Goal: Task Accomplishment & Management: Manage account settings

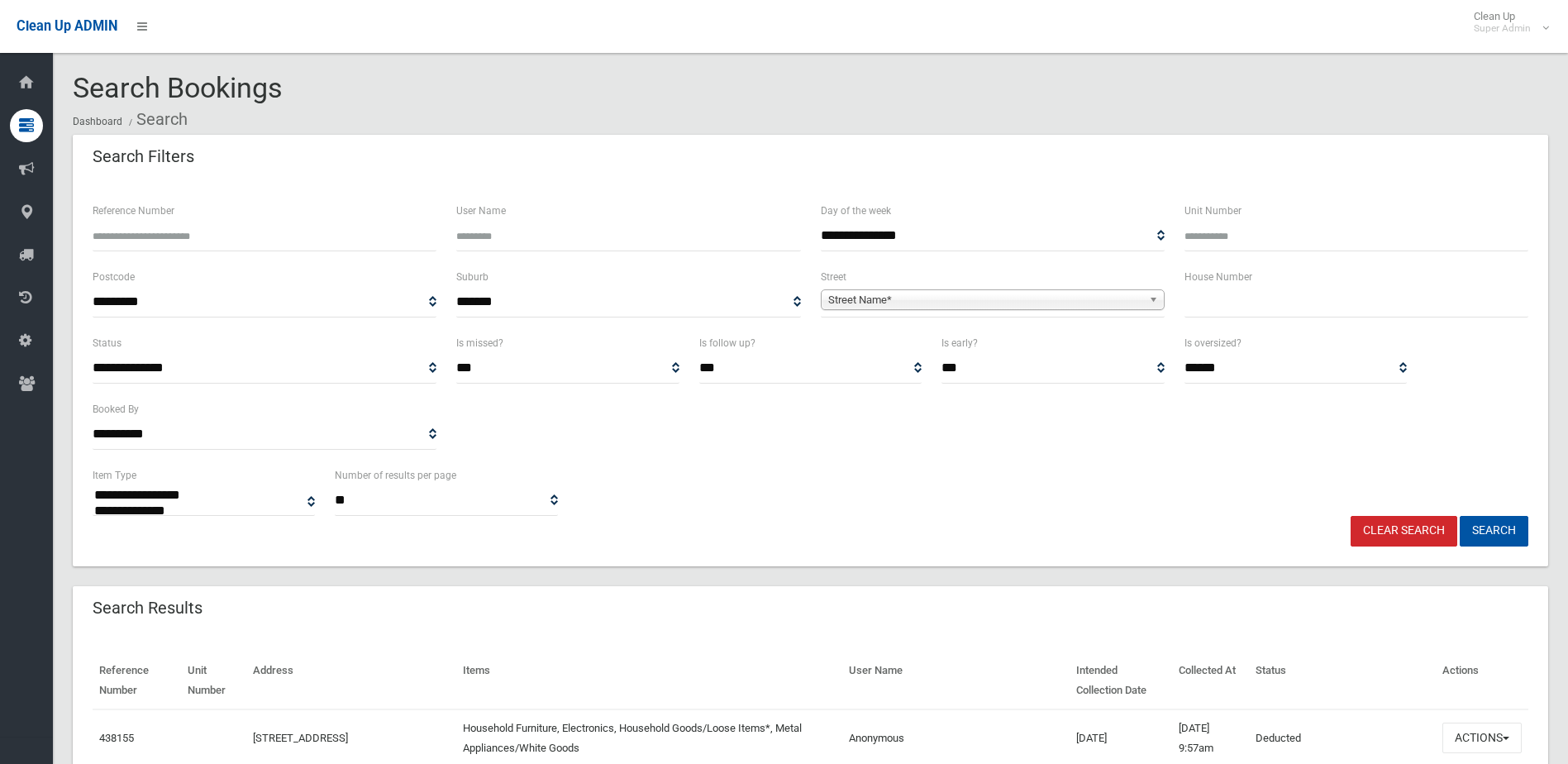
select select
click at [258, 233] on input "Reference Number" at bounding box center [265, 236] width 344 height 31
type input "******"
click at [1460, 516] on button "Search" at bounding box center [1494, 531] width 69 height 31
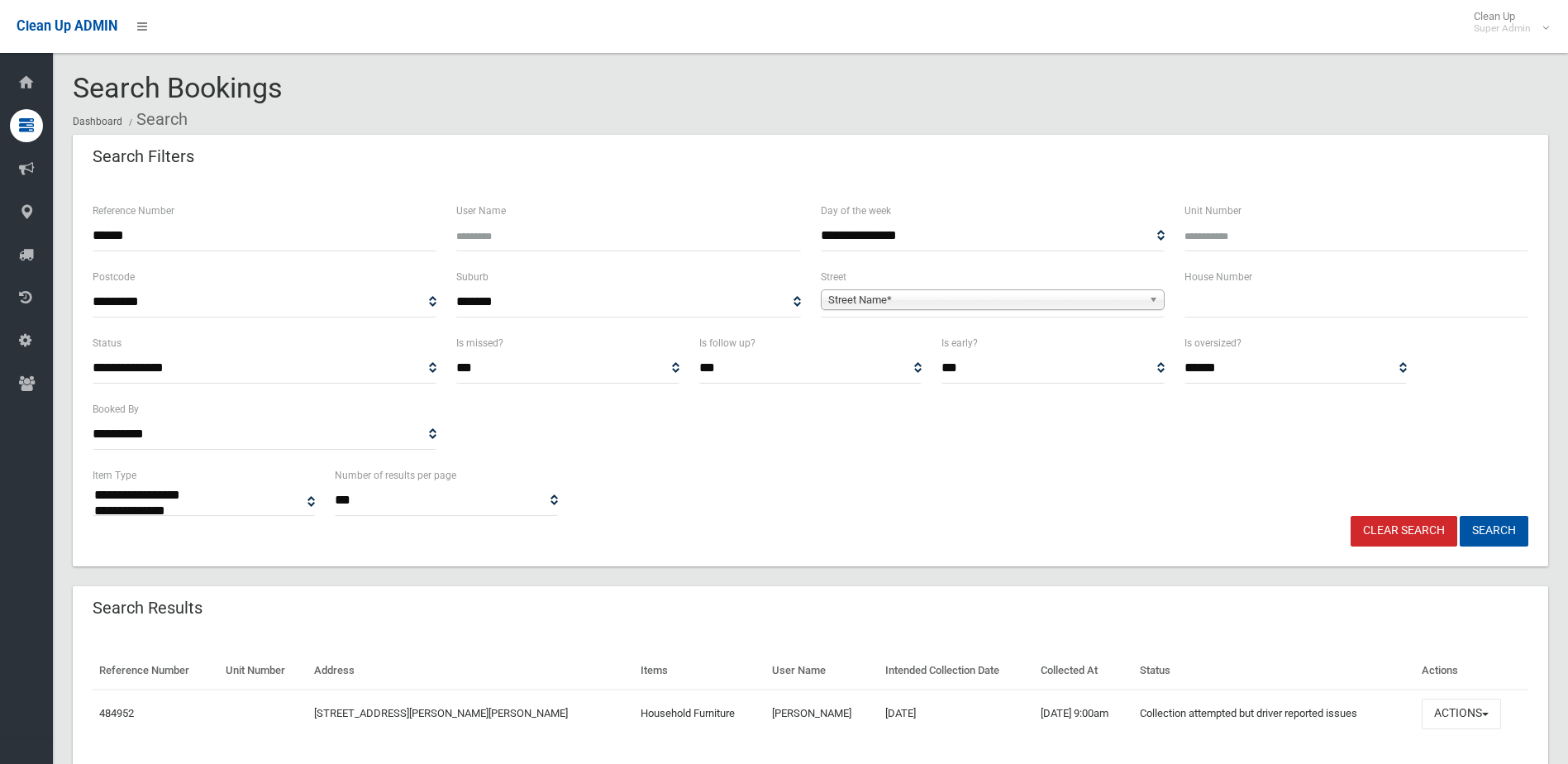
select select
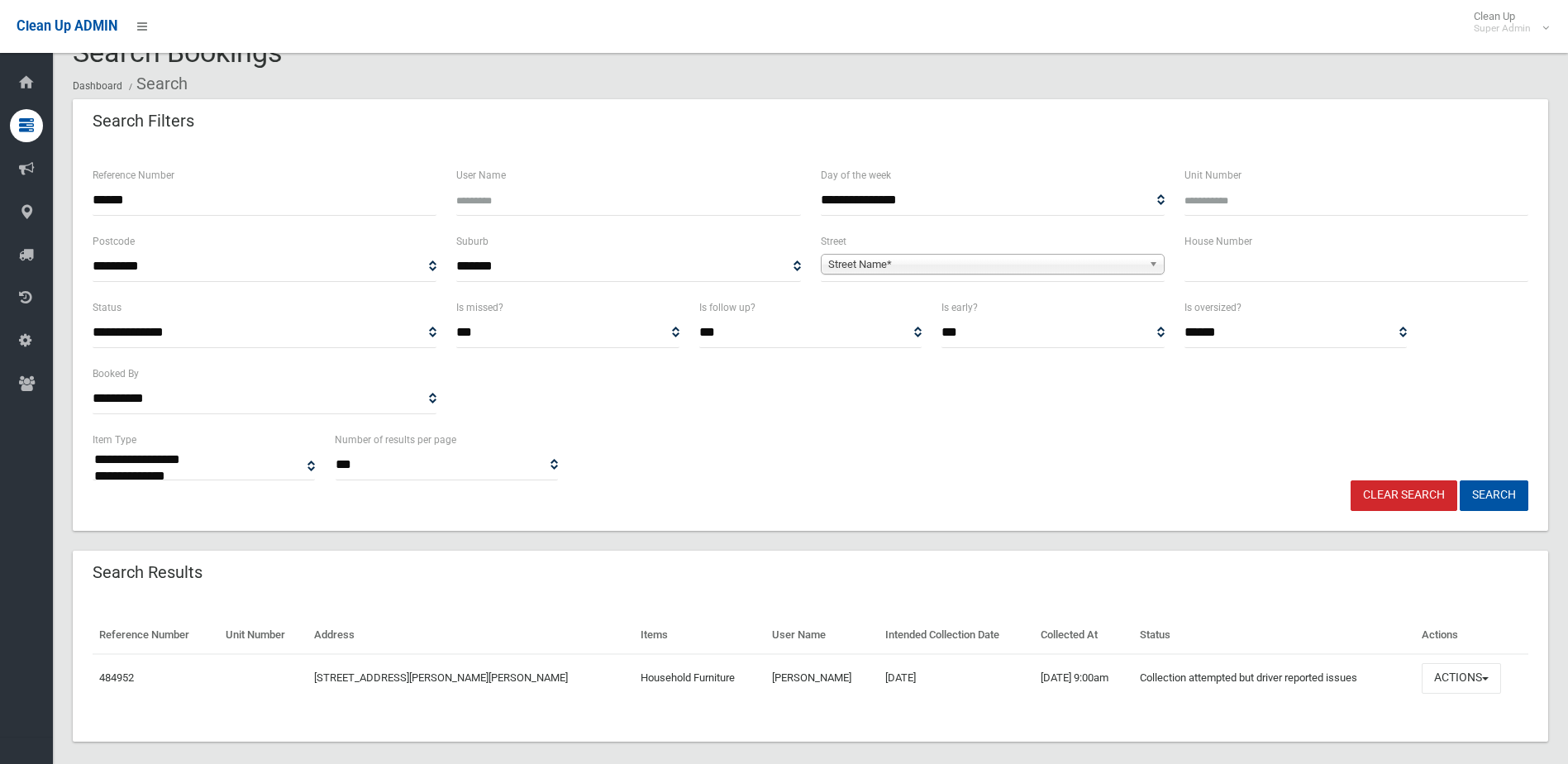
scroll to position [53, 0]
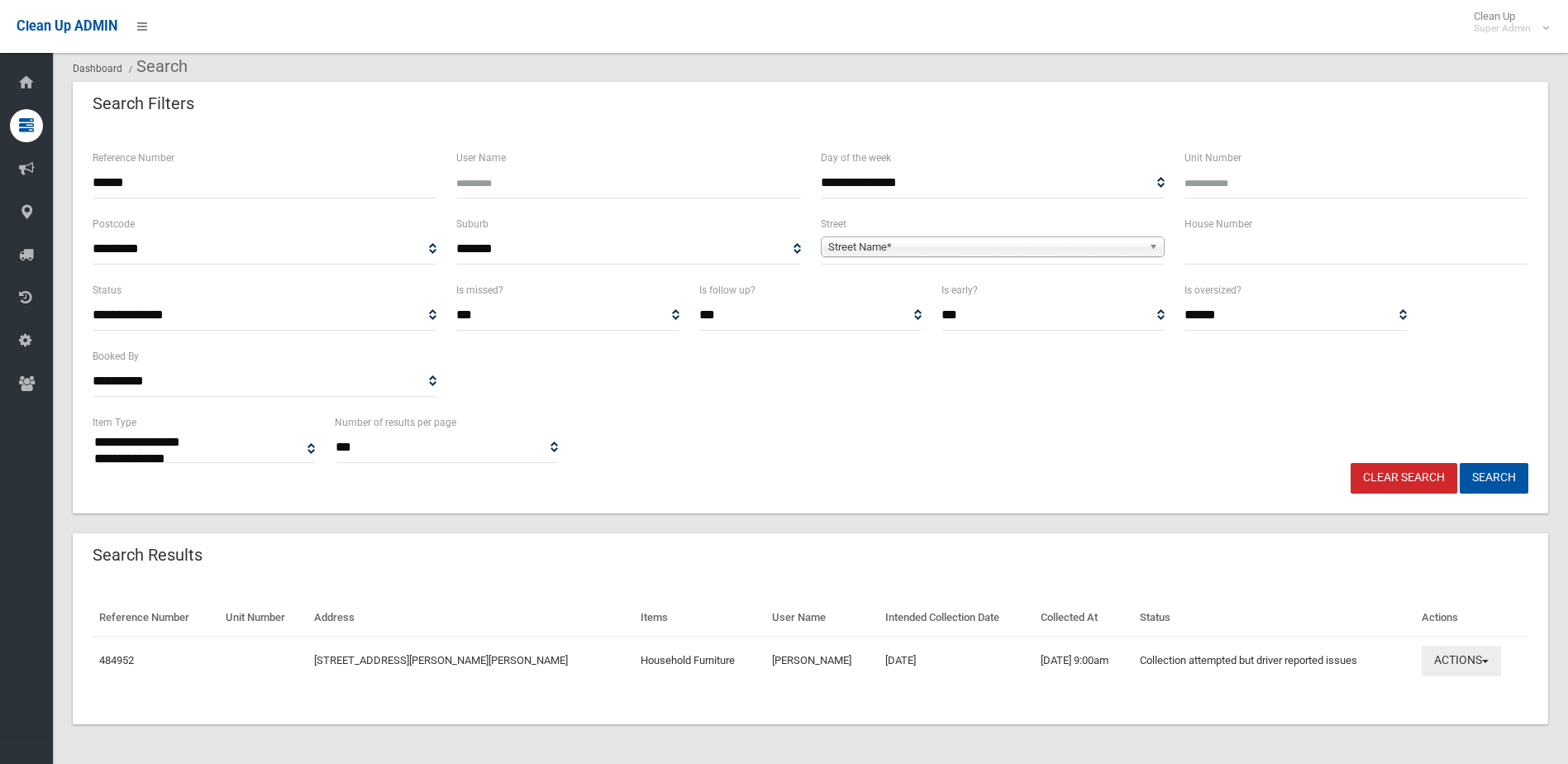
click at [1461, 663] on button "Actions" at bounding box center [1462, 661] width 79 height 31
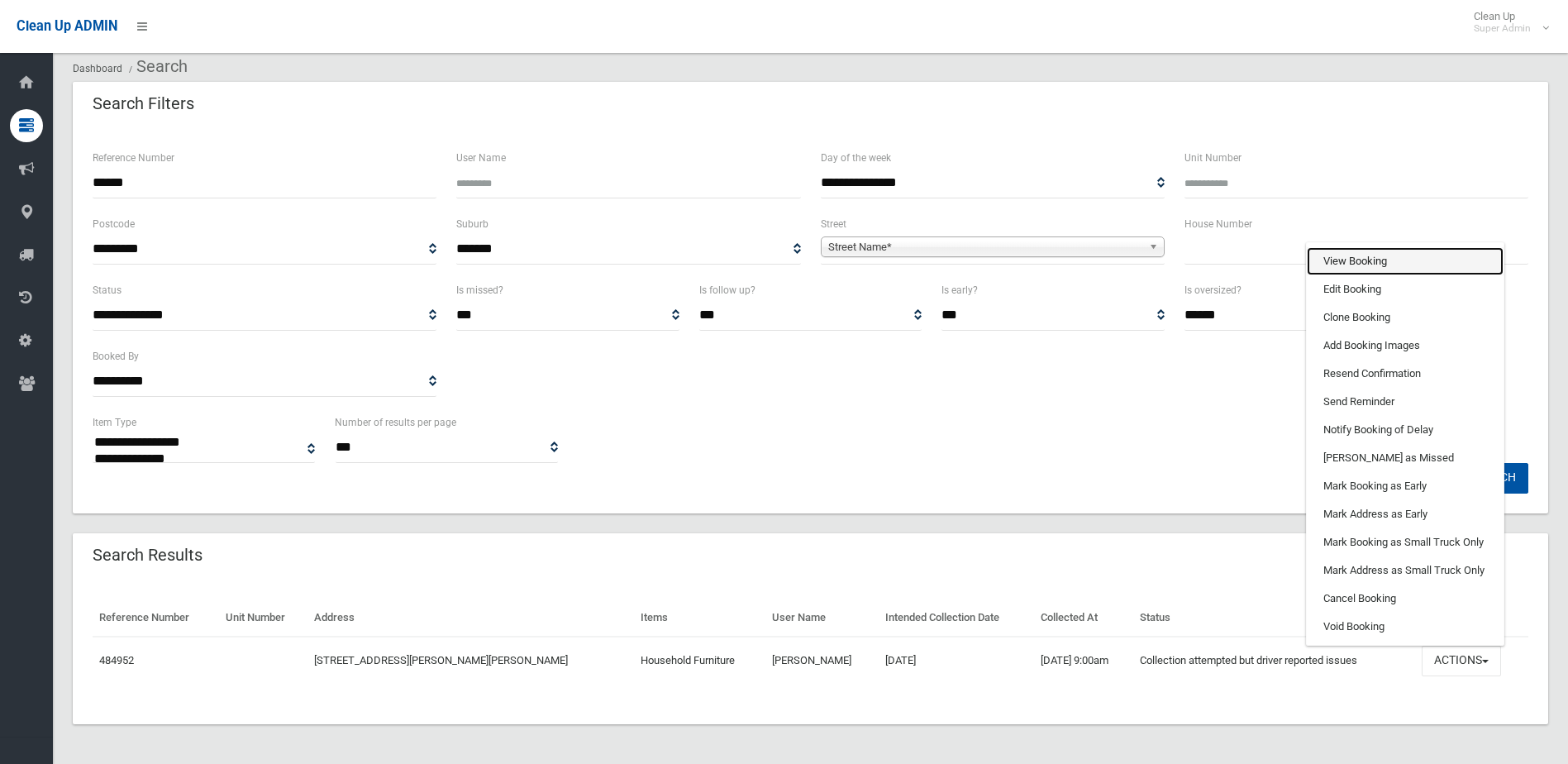
click at [1331, 261] on link "View Booking" at bounding box center [1406, 262] width 197 height 28
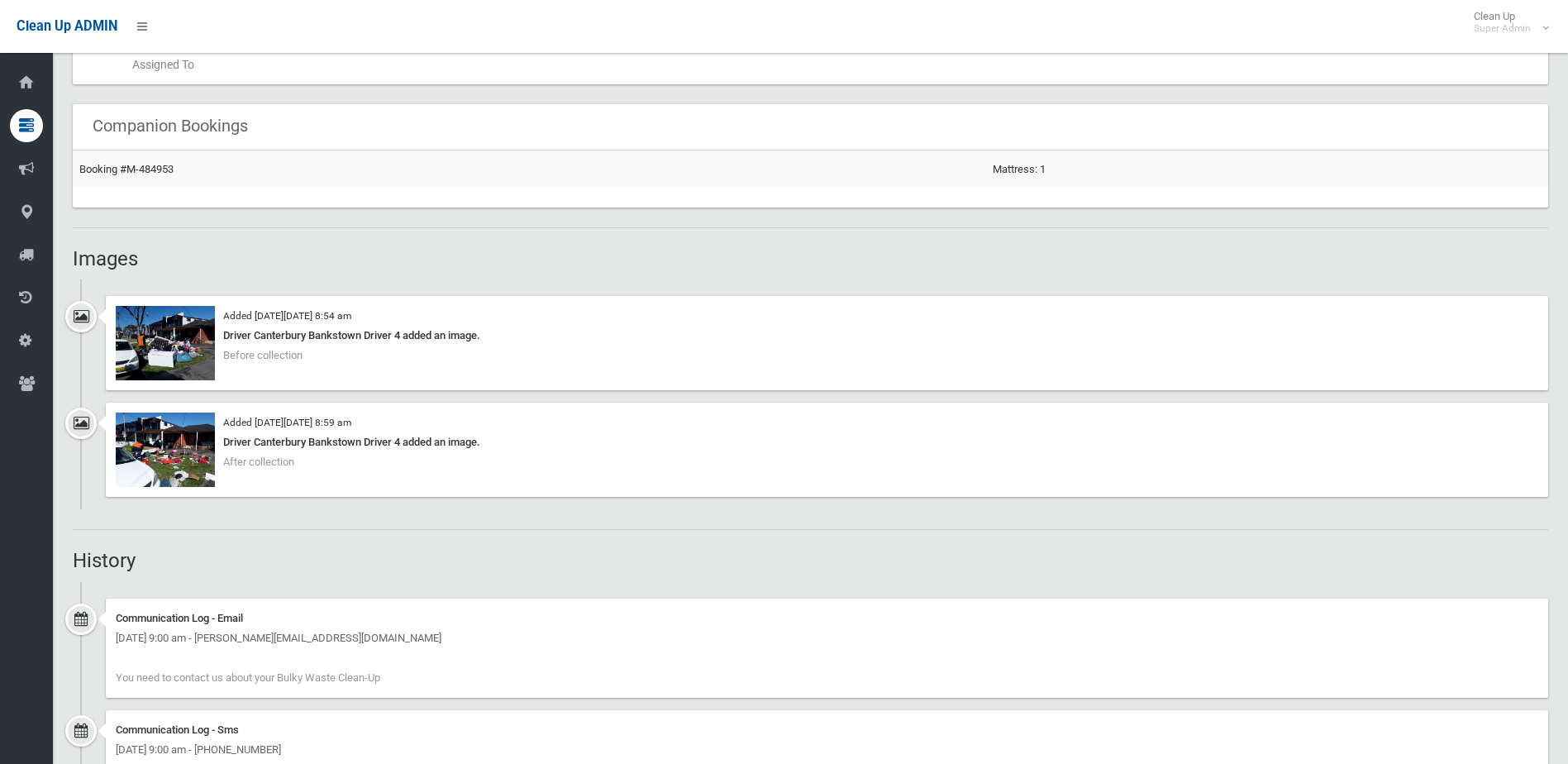
scroll to position [992, 0]
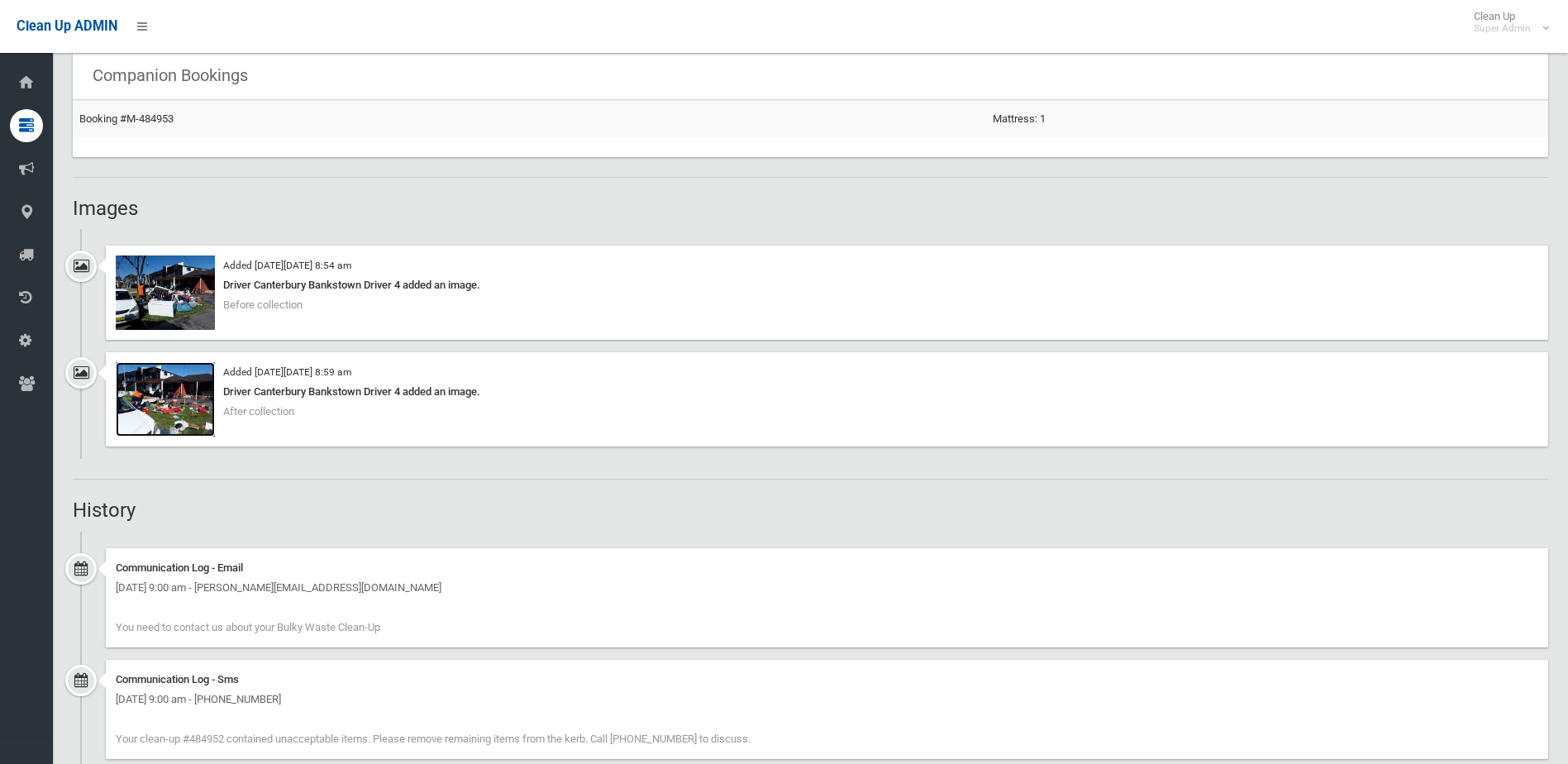
click at [209, 415] on img at bounding box center [165, 400] width 99 height 74
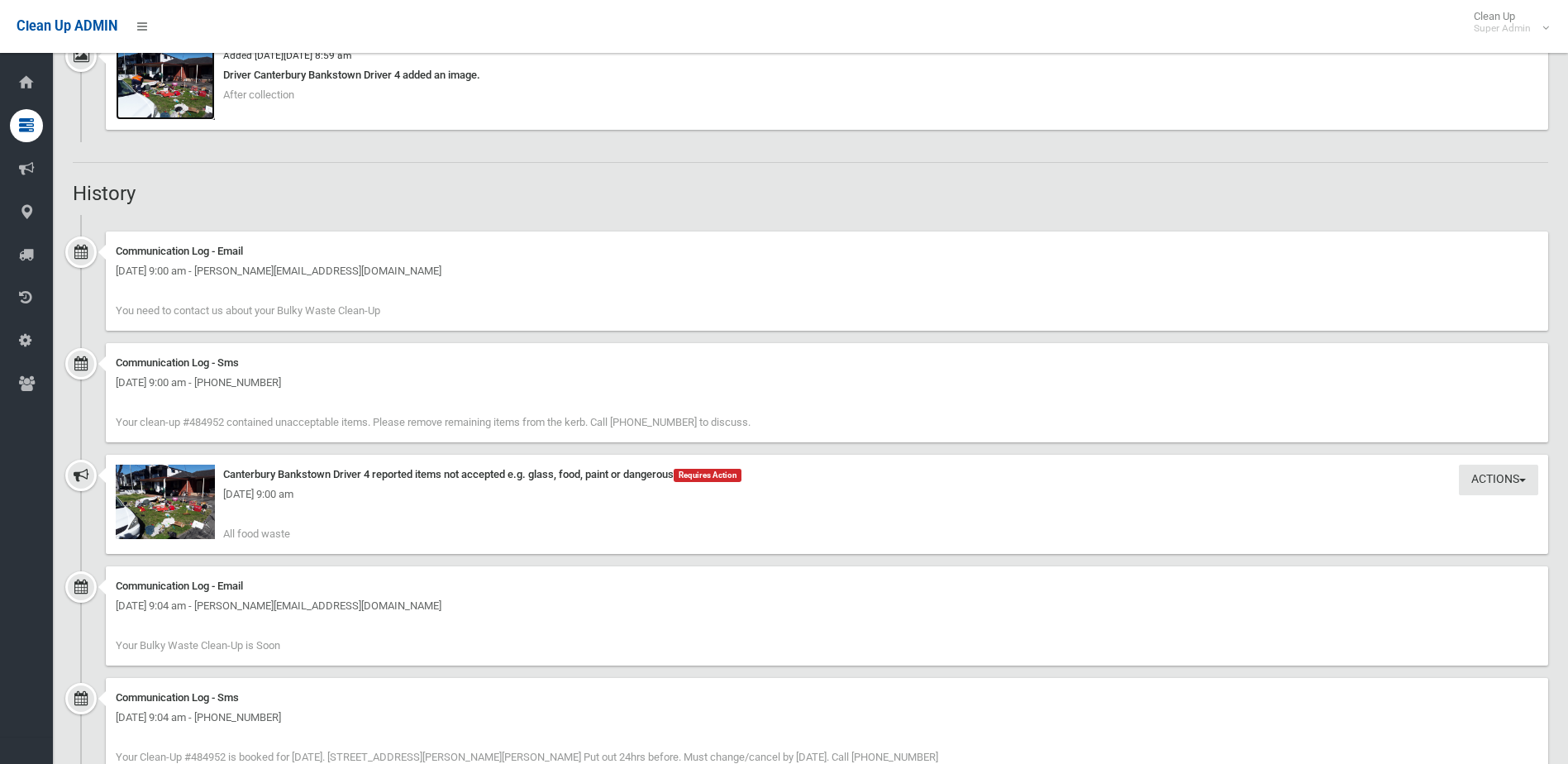
scroll to position [1324, 0]
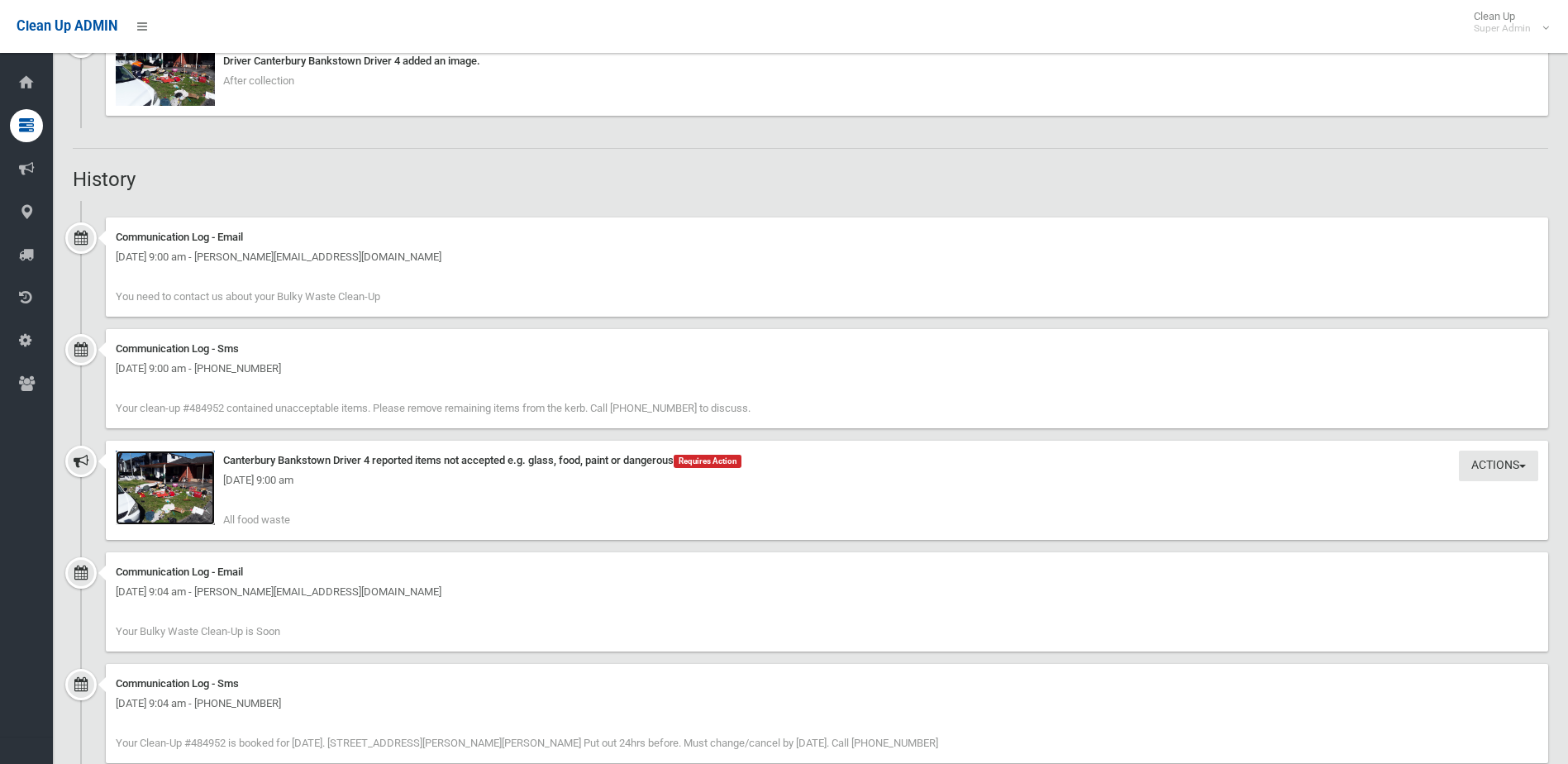
click at [180, 514] on img at bounding box center [165, 488] width 99 height 74
drag, startPoint x: 232, startPoint y: 483, endPoint x: 403, endPoint y: 486, distance: 171.0
click at [403, 486] on div "Tuesday 23rd September 2025 - 9:00 am" at bounding box center [827, 481] width 1423 height 20
drag, startPoint x: 403, startPoint y: 486, endPoint x: 429, endPoint y: 486, distance: 26.0
click at [429, 487] on div "Tuesday 23rd September 2025 - 9:00 am" at bounding box center [827, 481] width 1423 height 20
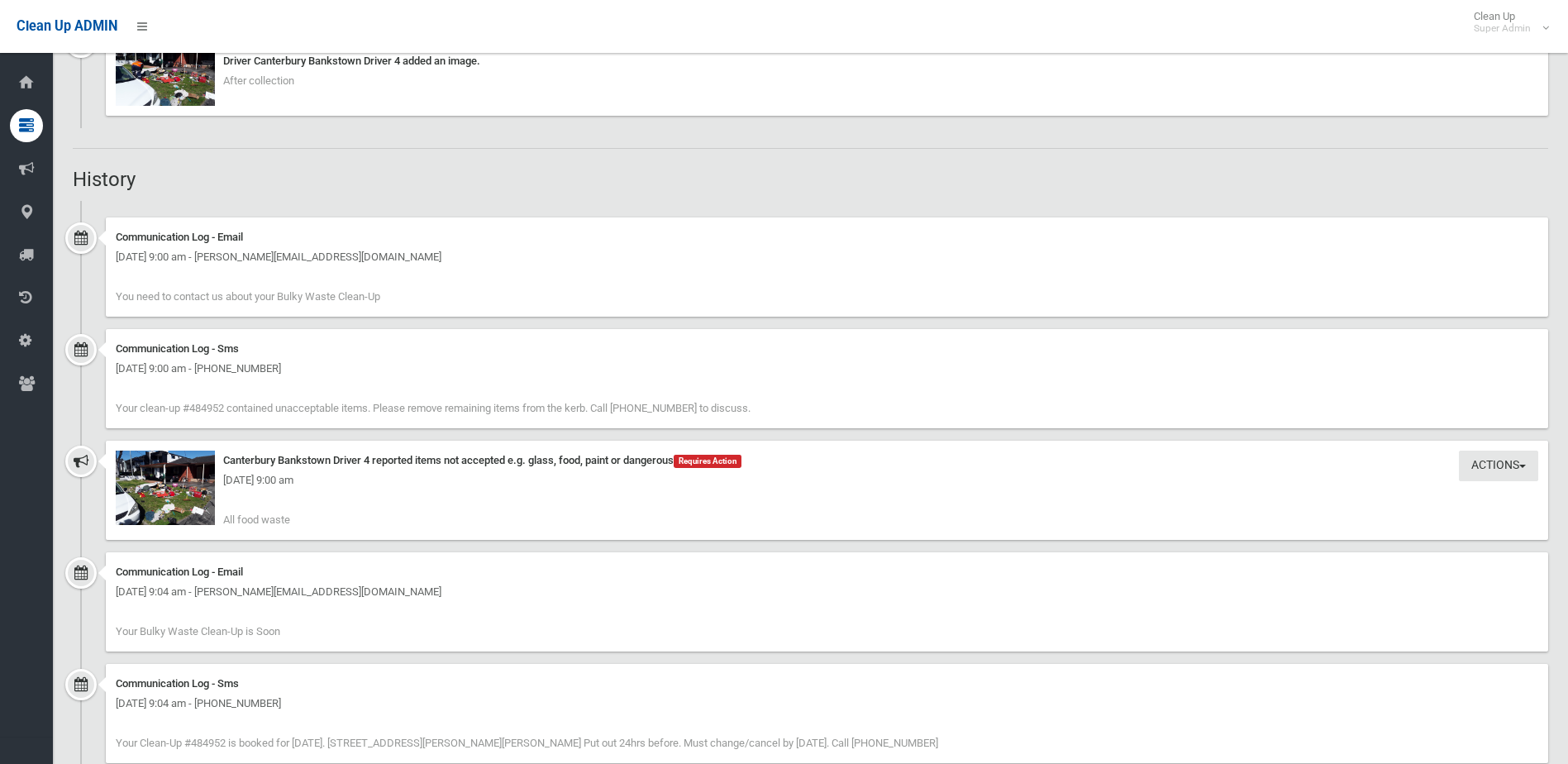
drag, startPoint x: 304, startPoint y: 526, endPoint x: 211, endPoint y: 522, distance: 93.1
click at [211, 522] on div "Actions Take Action Canterbury Bankstown Driver 4 reported items not accepted e…" at bounding box center [827, 491] width 1443 height 99
click at [176, 495] on img at bounding box center [165, 488] width 99 height 74
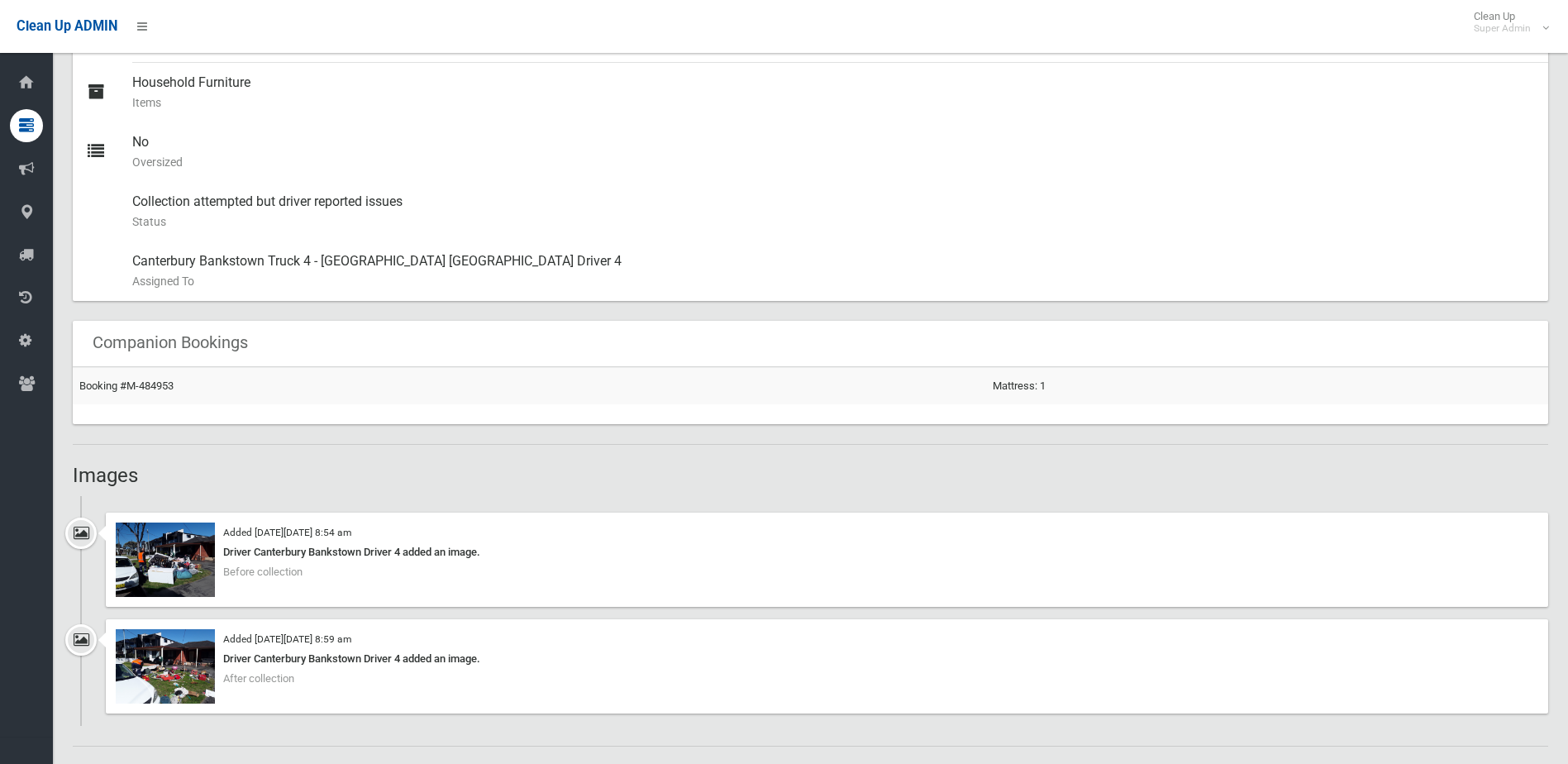
scroll to position [744, 0]
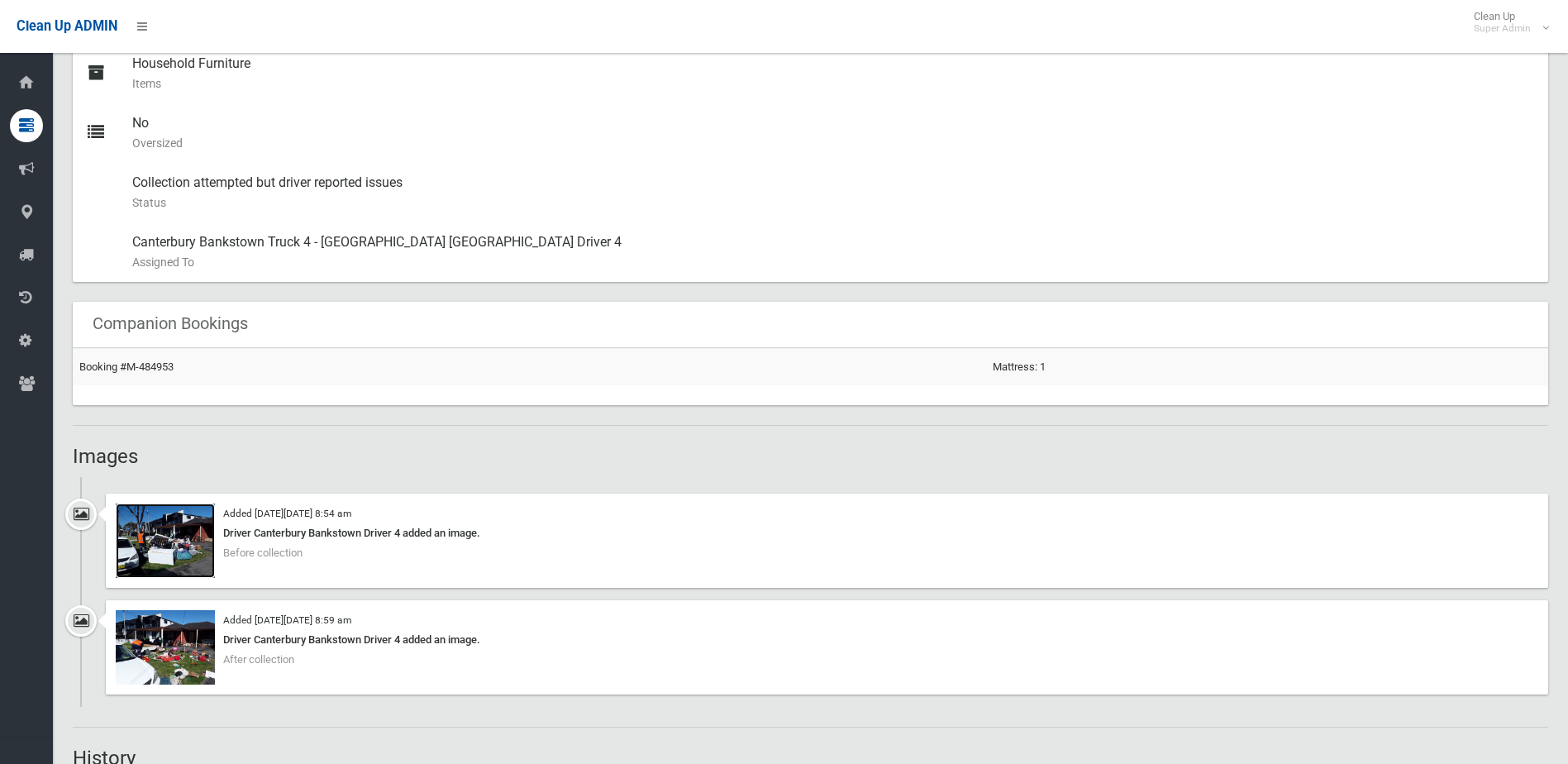
click at [176, 524] on img at bounding box center [165, 541] width 99 height 74
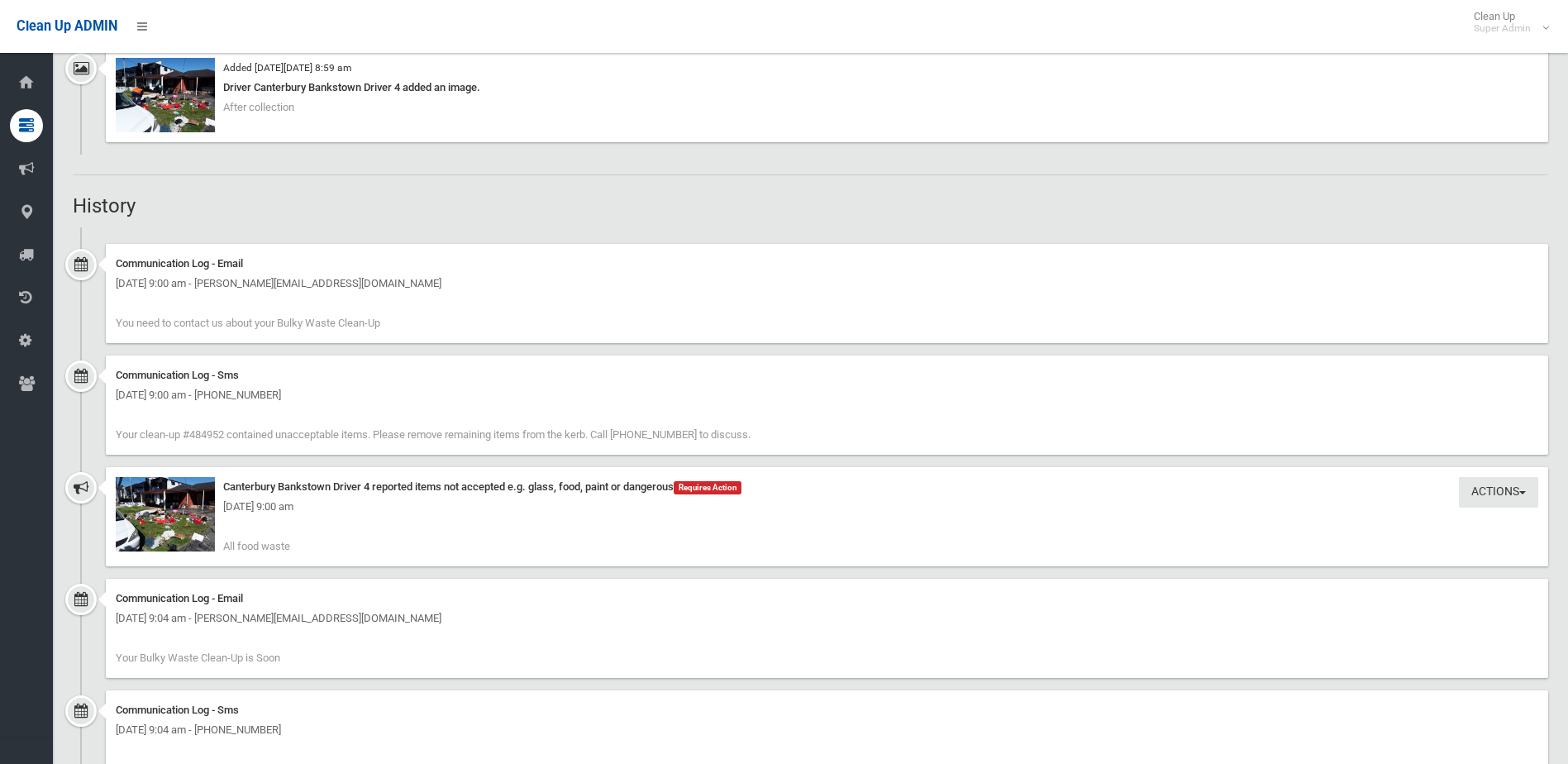
scroll to position [1588, 0]
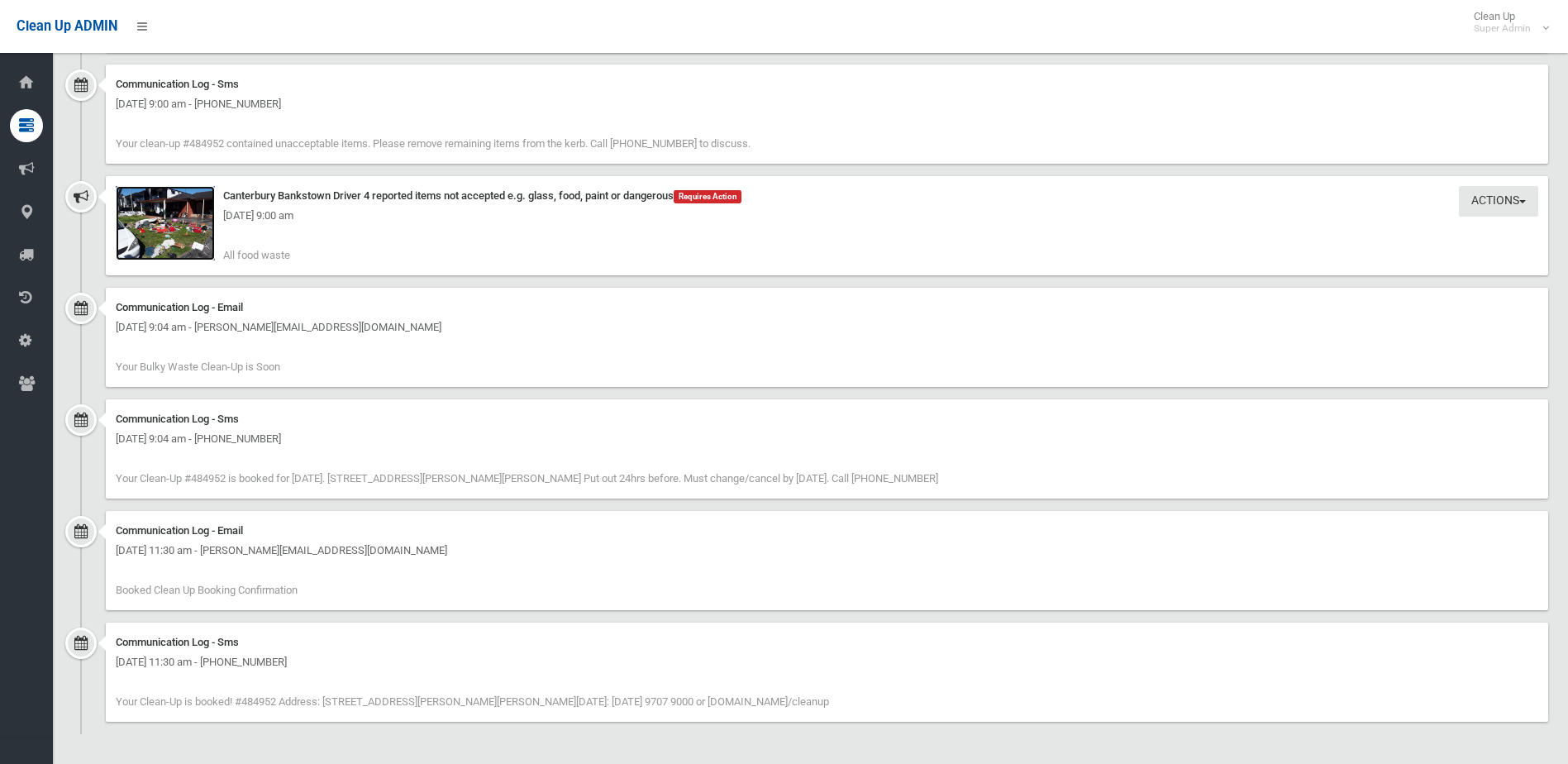
click at [196, 238] on img at bounding box center [165, 223] width 99 height 74
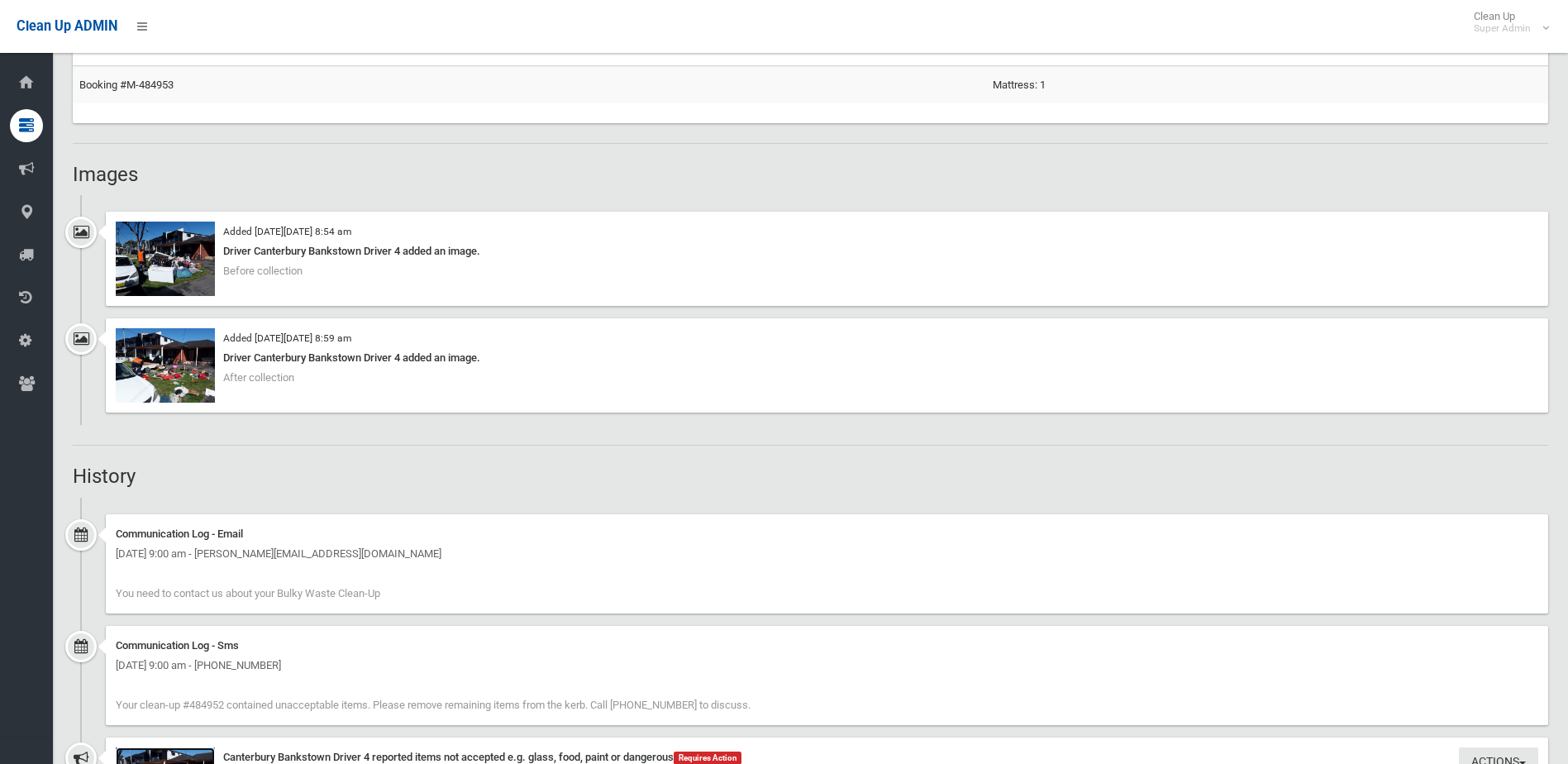
scroll to position [761, 0]
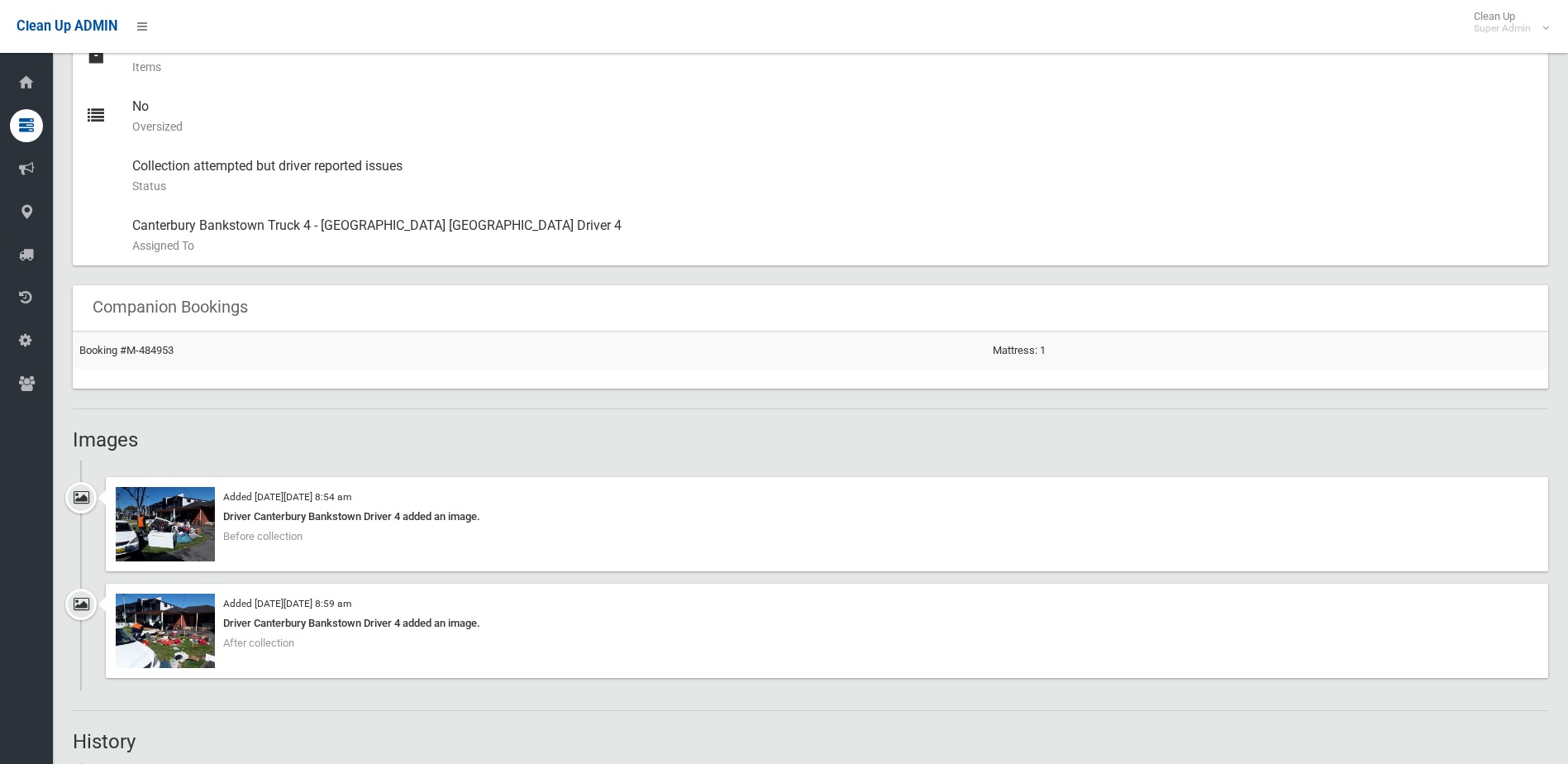
click at [187, 567] on div "Added on Tue 23rd September, 2025 at 8:54 am Driver Canterbury Bankstown Driver…" at bounding box center [827, 525] width 1443 height 94
click at [194, 541] on img at bounding box center [165, 525] width 99 height 74
click at [195, 555] on img at bounding box center [165, 525] width 99 height 74
click at [197, 655] on img at bounding box center [165, 631] width 99 height 74
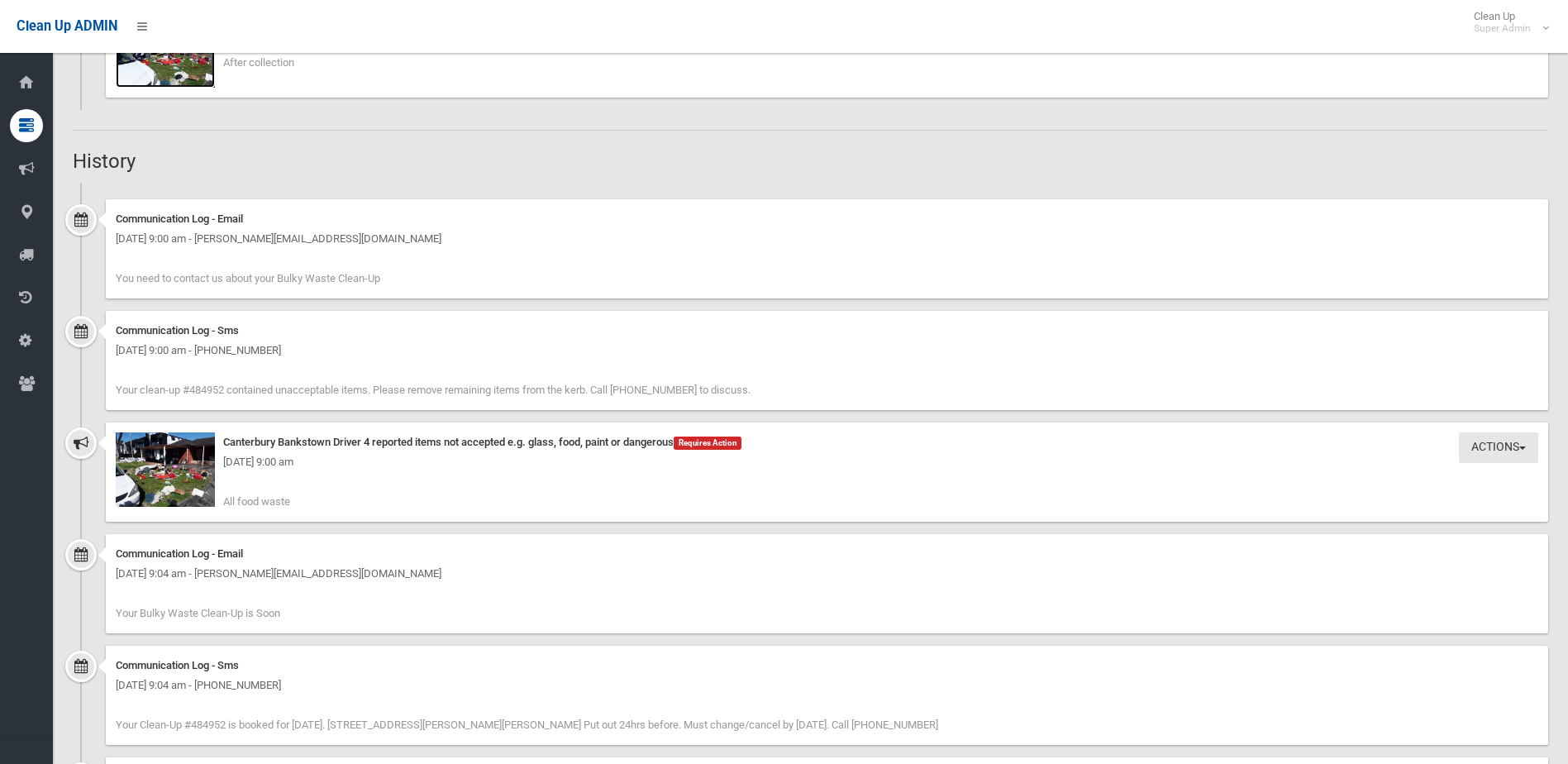
scroll to position [1340, 0]
drag, startPoint x: 553, startPoint y: 440, endPoint x: 683, endPoint y: 501, distance: 143.6
click at [683, 501] on div "Actions Take Action Canterbury Bankstown Driver 4 reported items not accepted e…" at bounding box center [827, 474] width 1443 height 99
click at [521, 474] on div "Actions Take Action Canterbury Bankstown Driver 4 reported items not accepted e…" at bounding box center [827, 474] width 1443 height 99
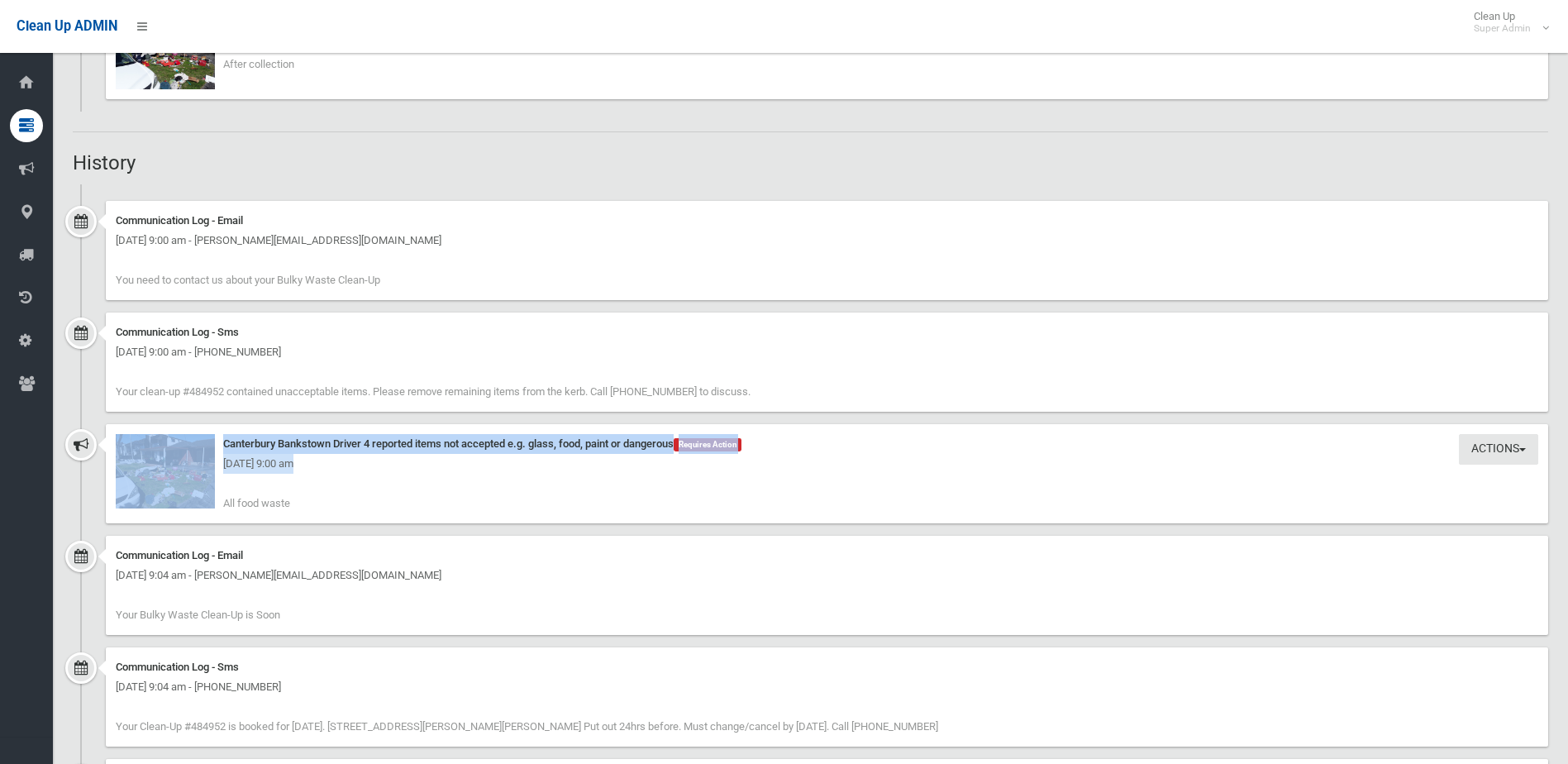
drag, startPoint x: 485, startPoint y: 477, endPoint x: 213, endPoint y: 437, distance: 274.9
click at [213, 437] on div "Actions Take Action Canterbury Bankstown Driver 4 reported items not accepted e…" at bounding box center [827, 474] width 1443 height 99
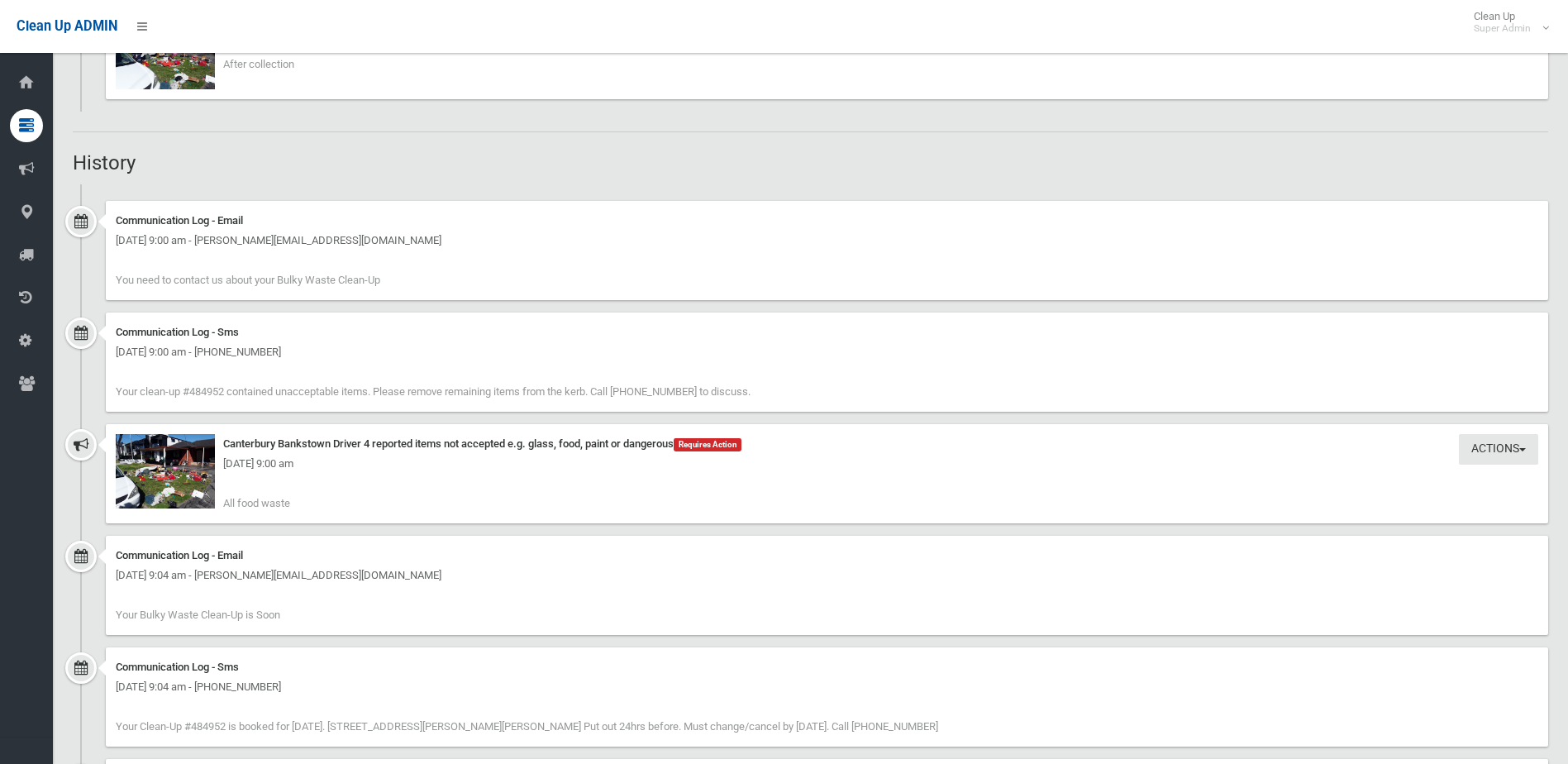
drag, startPoint x: 213, startPoint y: 437, endPoint x: 465, endPoint y: 531, distance: 269.0
click at [465, 531] on div "Actions Take Action Canterbury Bankstown Driver 4 reported items not accepted e…" at bounding box center [811, 480] width 1476 height 112
drag, startPoint x: 361, startPoint y: 494, endPoint x: 234, endPoint y: 413, distance: 150.6
click at [234, 413] on ul "Communication Log - Email Tuesday 23rd September 2025 - 9:00 am - danny@homevie…" at bounding box center [811, 584] width 1476 height 798
drag, startPoint x: 234, startPoint y: 413, endPoint x: 295, endPoint y: 463, distance: 78.9
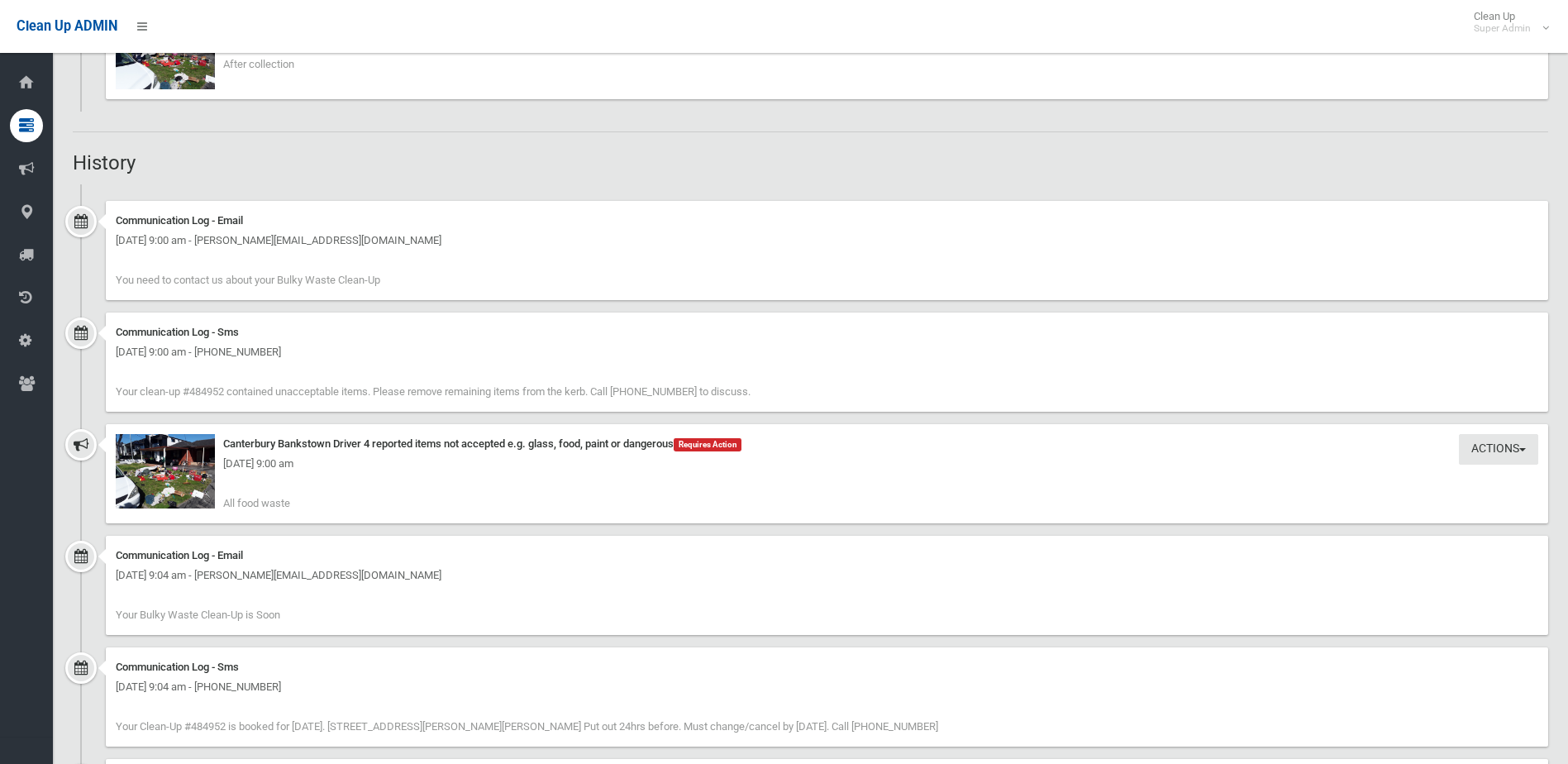
click at [295, 463] on div "Tuesday 23rd September 2025 - 9:00 am" at bounding box center [827, 464] width 1423 height 20
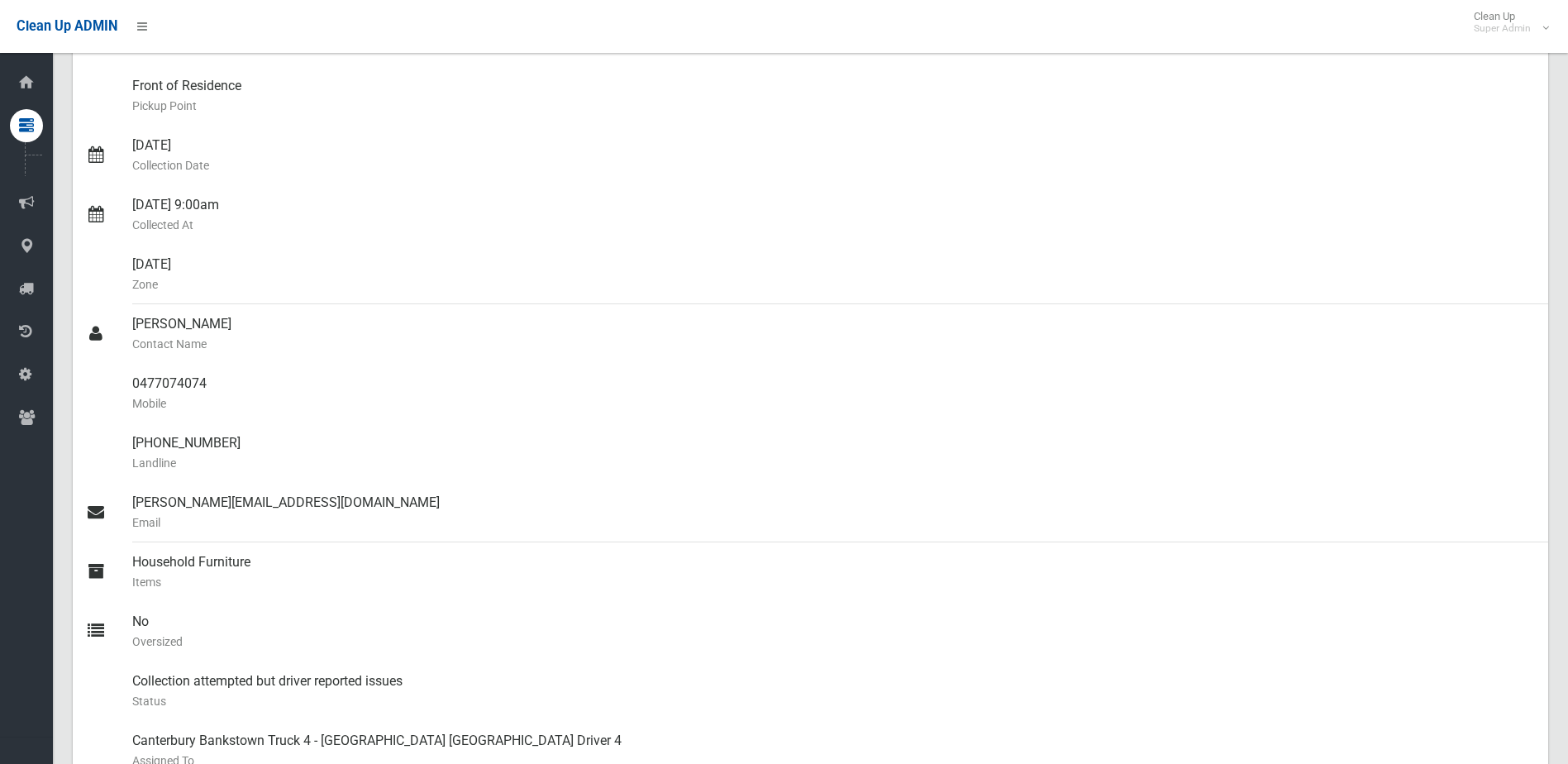
scroll to position [17, 0]
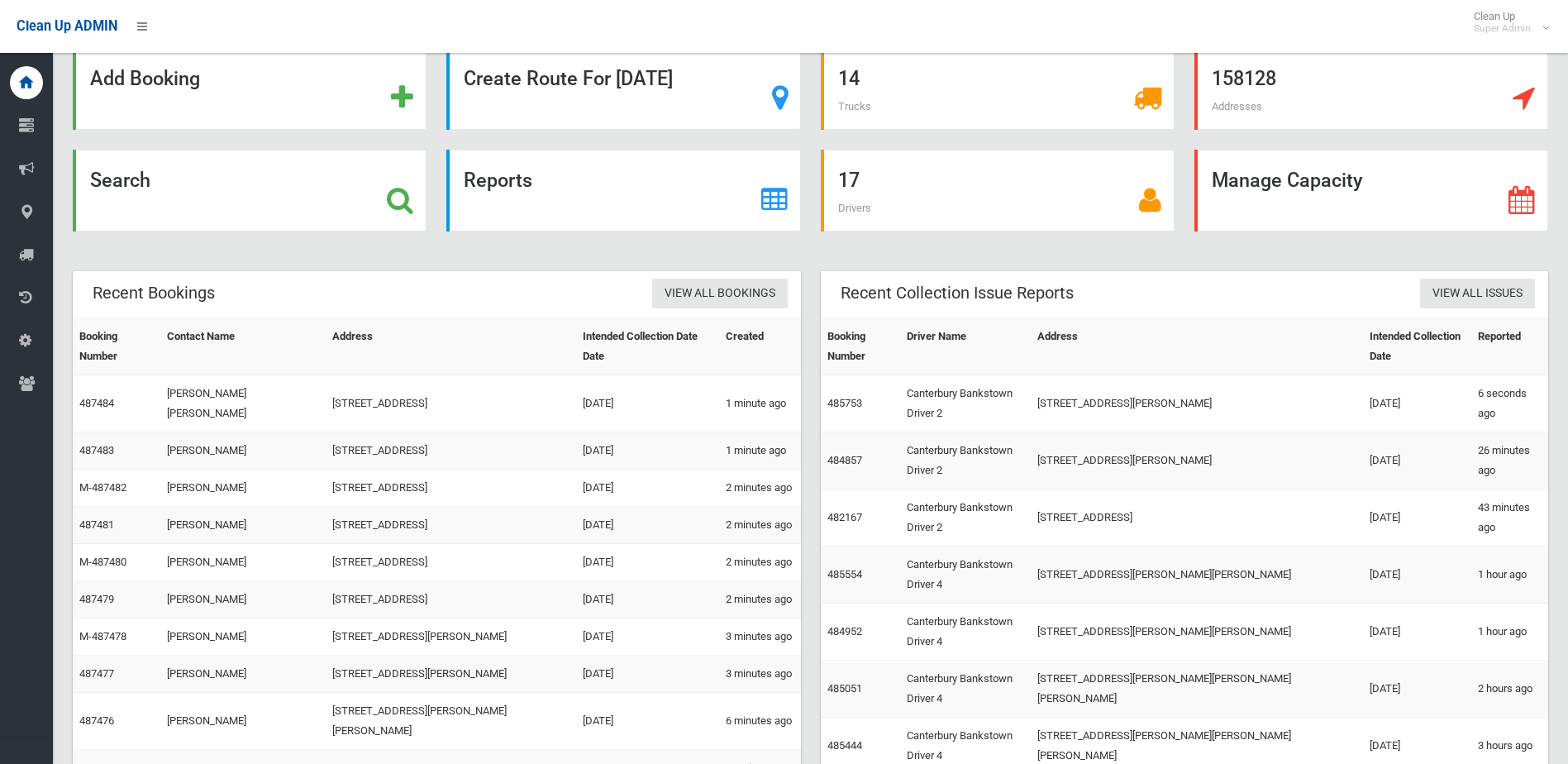
scroll to position [67, 0]
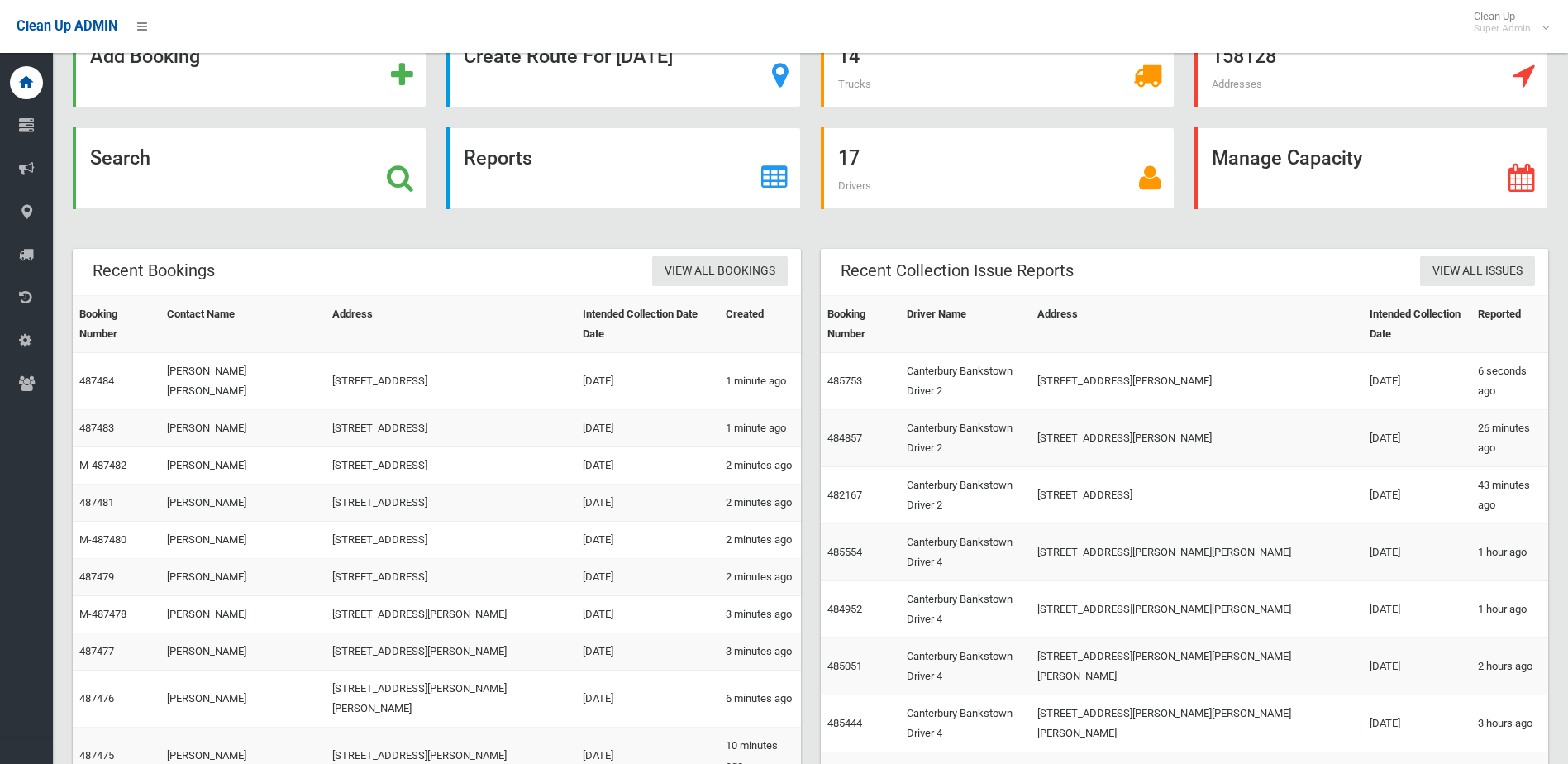
click at [815, 497] on div "Recent Collection Issue Reports View All Issues Booking Number Driver Name Addr…" at bounding box center [1185, 606] width 748 height 714
click at [839, 603] on link "484952" at bounding box center [845, 608] width 35 height 12
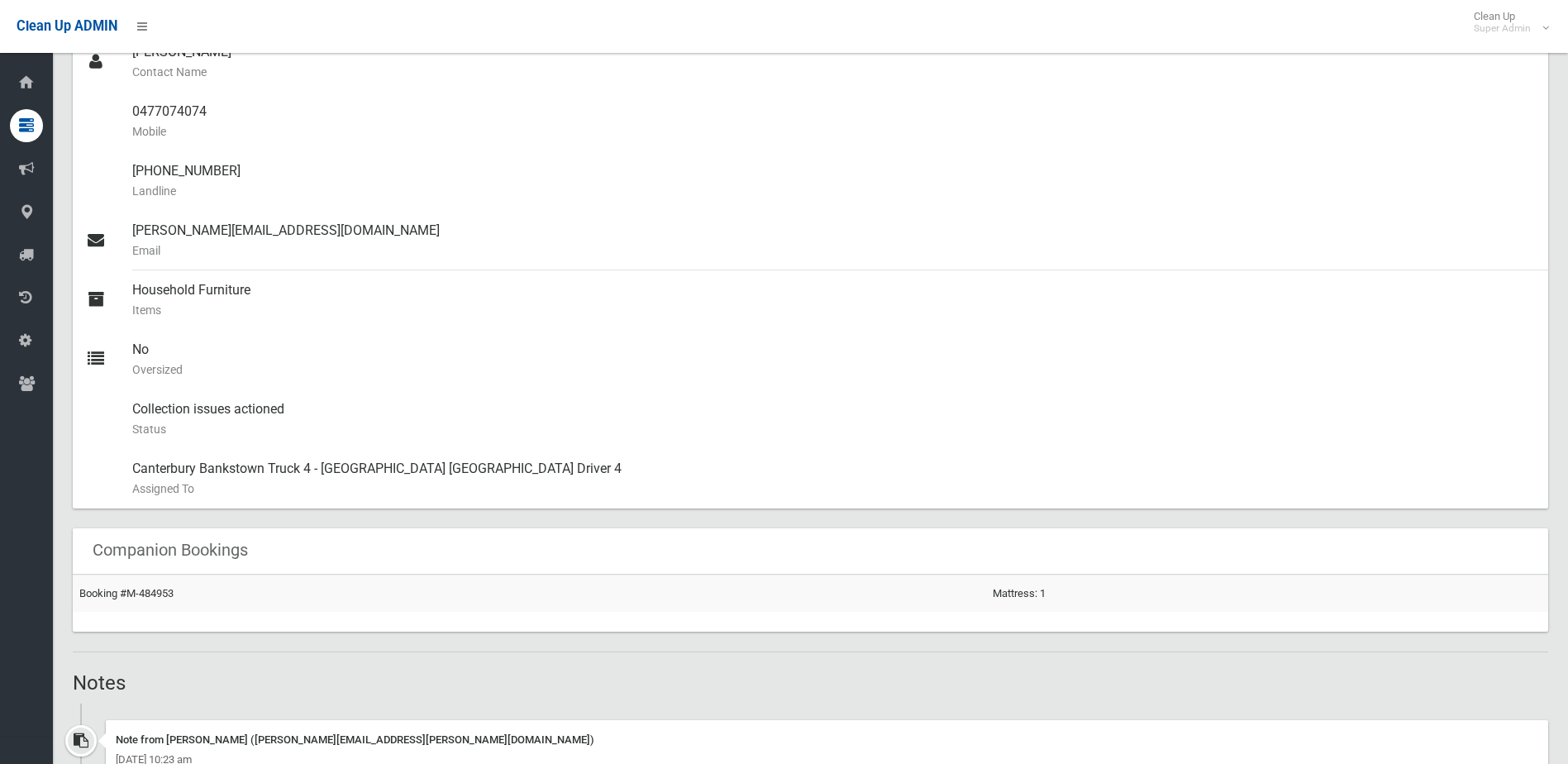
scroll to position [661, 0]
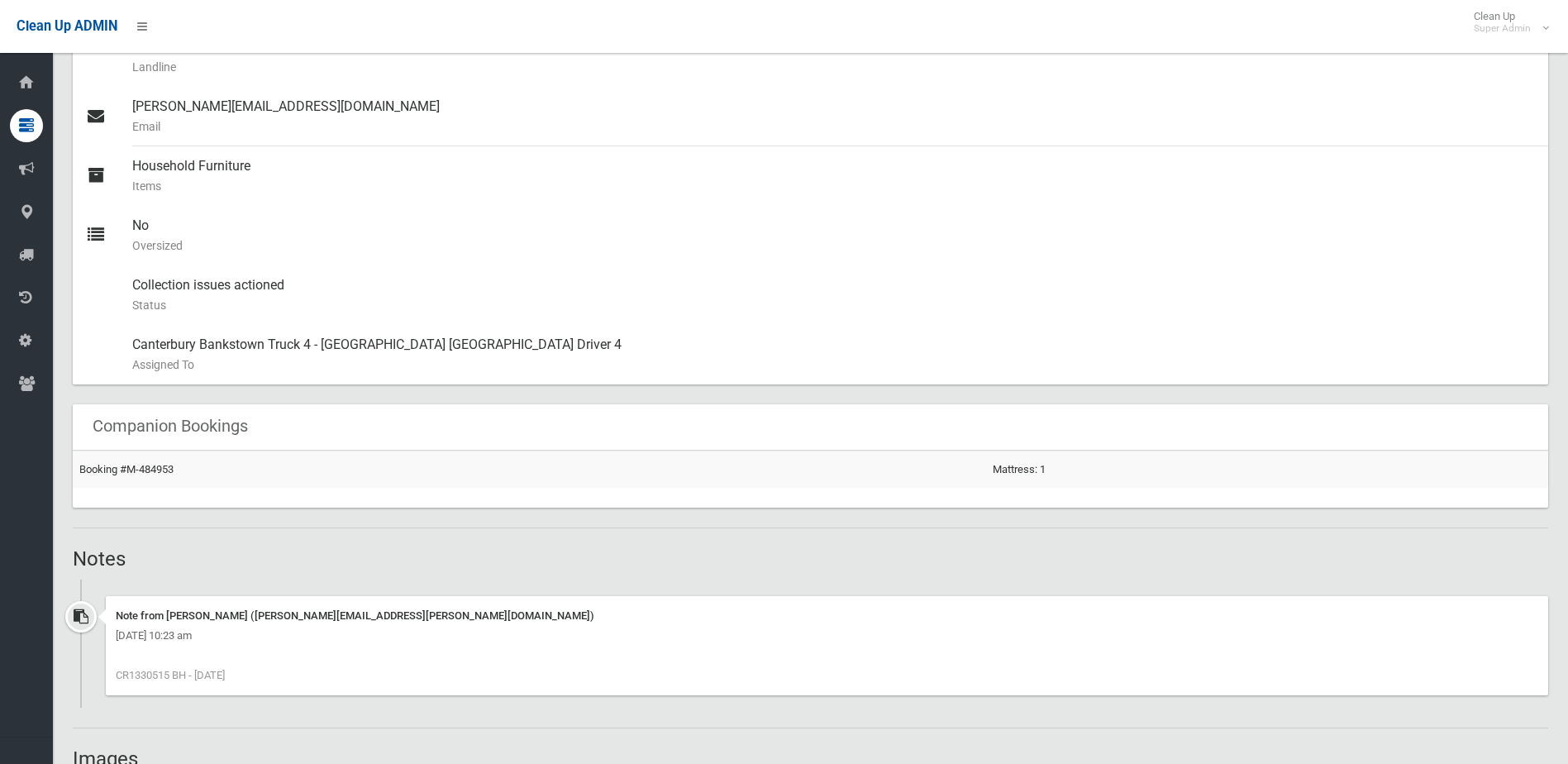
click at [151, 676] on span "CR1330515 BH - [DATE]" at bounding box center [170, 675] width 109 height 12
drag, startPoint x: 151, startPoint y: 676, endPoint x: 136, endPoint y: 684, distance: 17.0
click at [136, 684] on div "Note from Belinda Harper (Belinda.harper@cbcity.nsw.gov.au) Tuesday 23rd Septem…" at bounding box center [827, 646] width 1443 height 99
drag, startPoint x: 171, startPoint y: 677, endPoint x: 127, endPoint y: 677, distance: 44.0
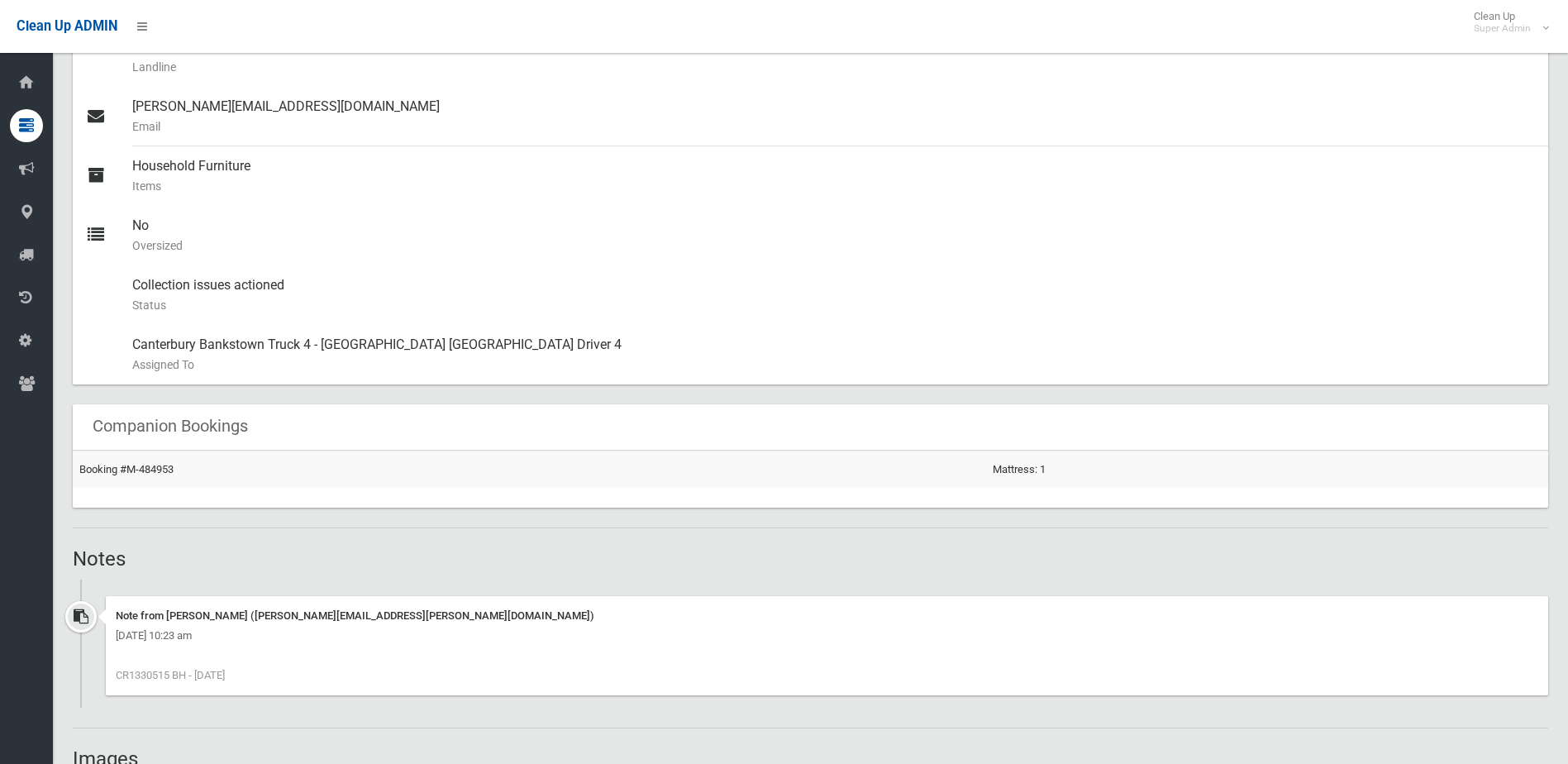
click at [127, 677] on span "CR1330515 BH - 23.9.25" at bounding box center [170, 675] width 109 height 12
drag, startPoint x: 127, startPoint y: 677, endPoint x: 140, endPoint y: 677, distance: 13.0
copy span "1330515"
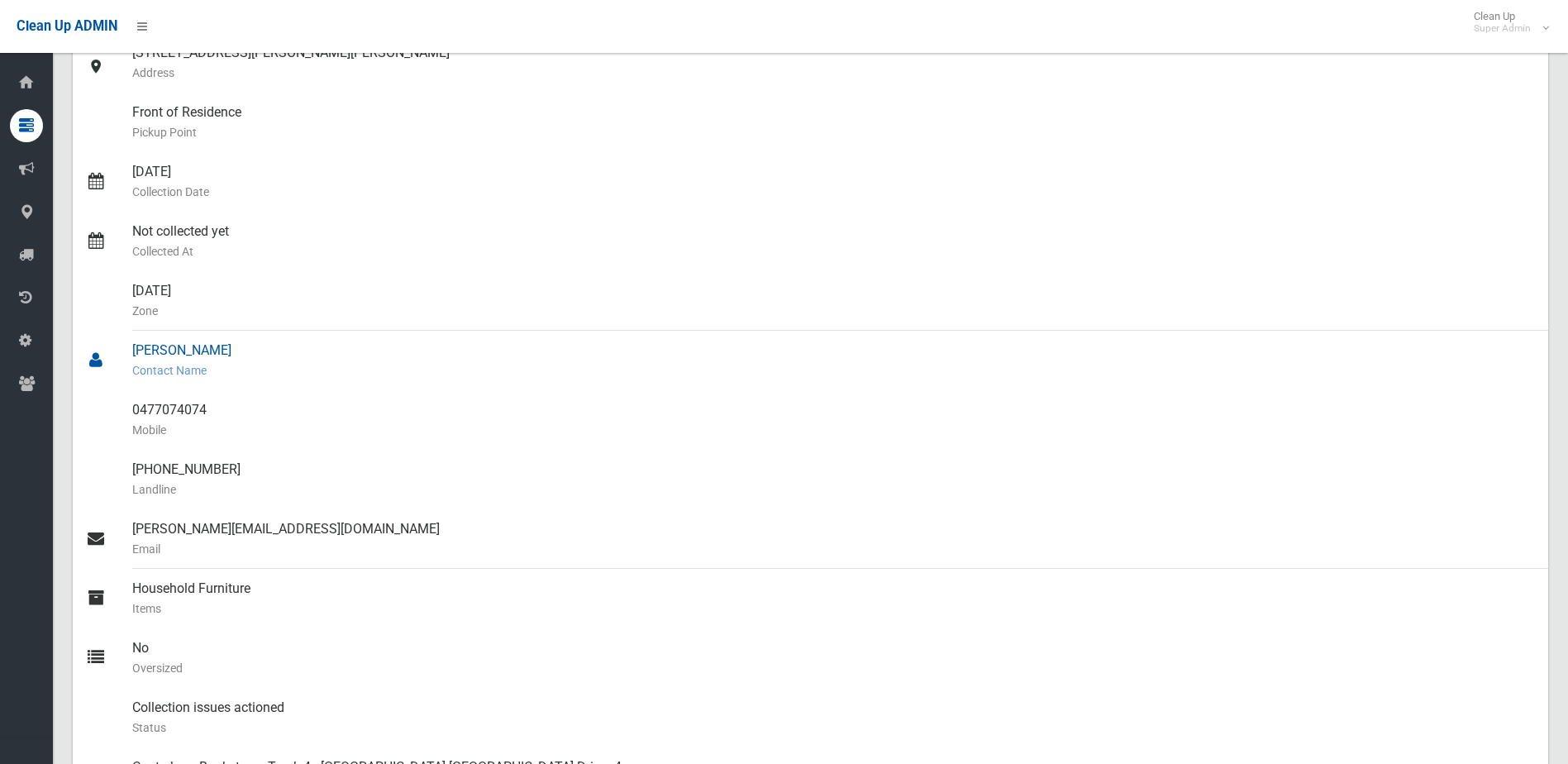
scroll to position [0, 0]
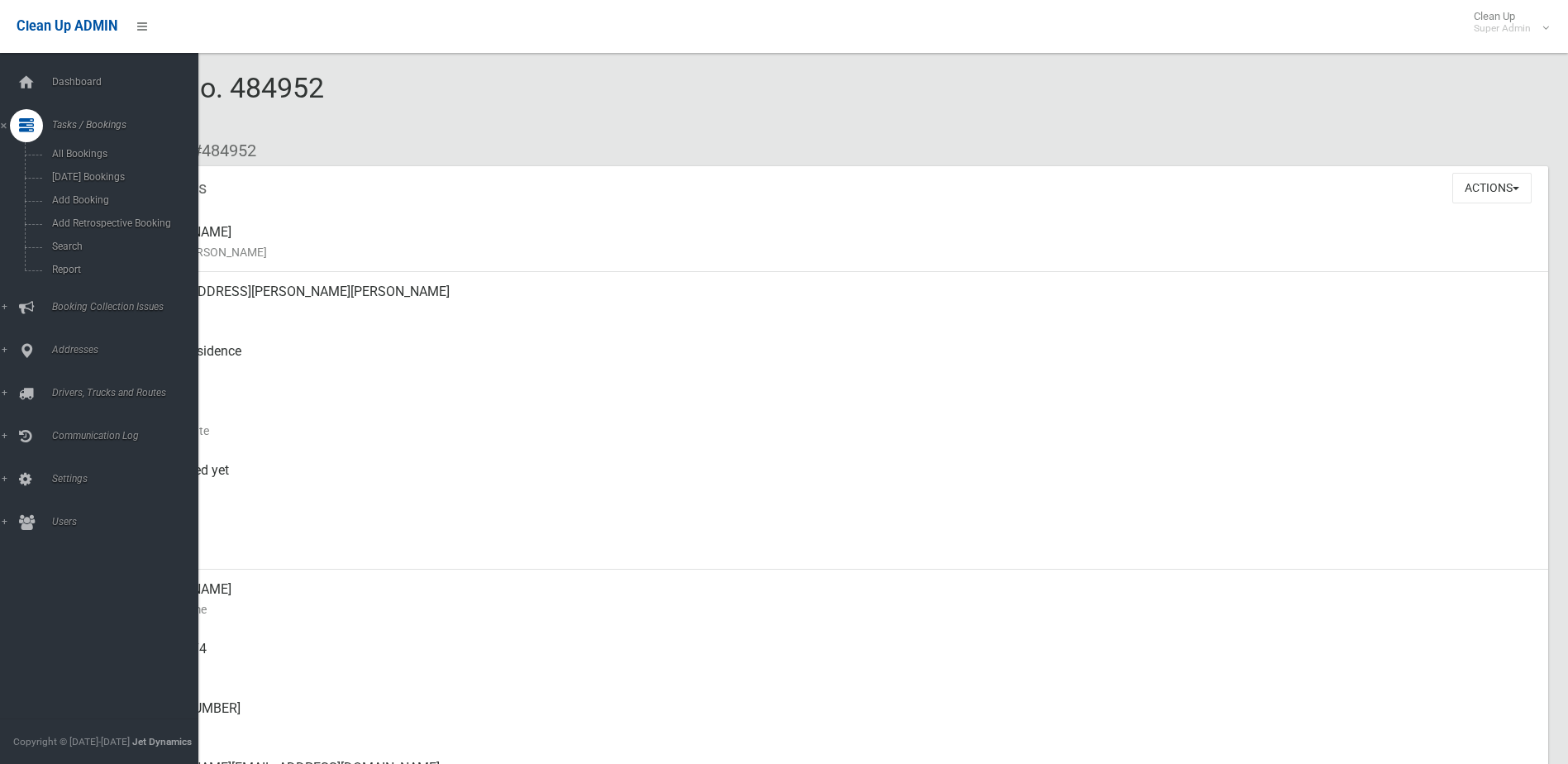
drag, startPoint x: 36, startPoint y: 94, endPoint x: 146, endPoint y: 58, distance: 115.7
click at [36, 94] on div at bounding box center [26, 83] width 33 height 33
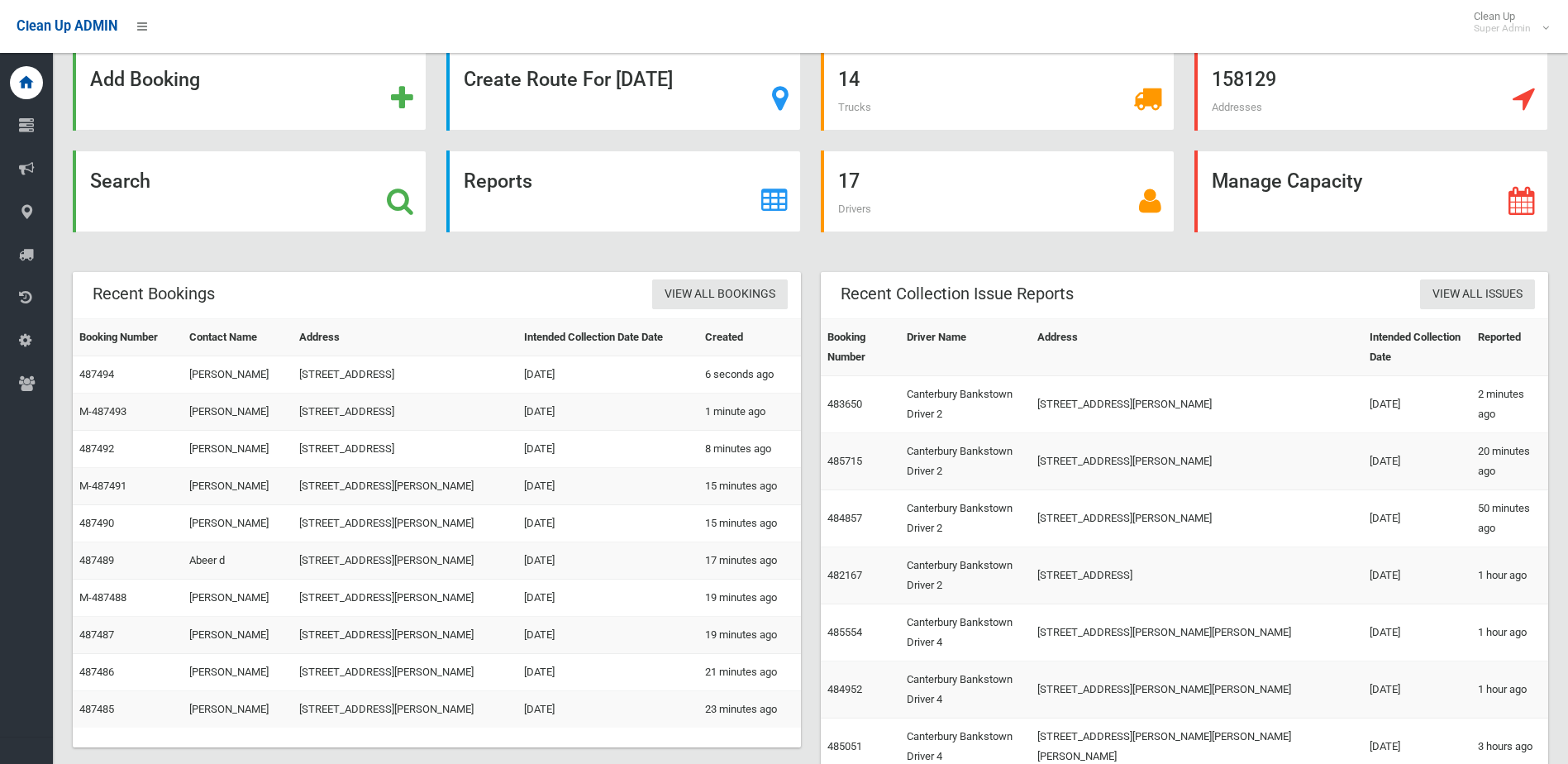
scroll to position [67, 0]
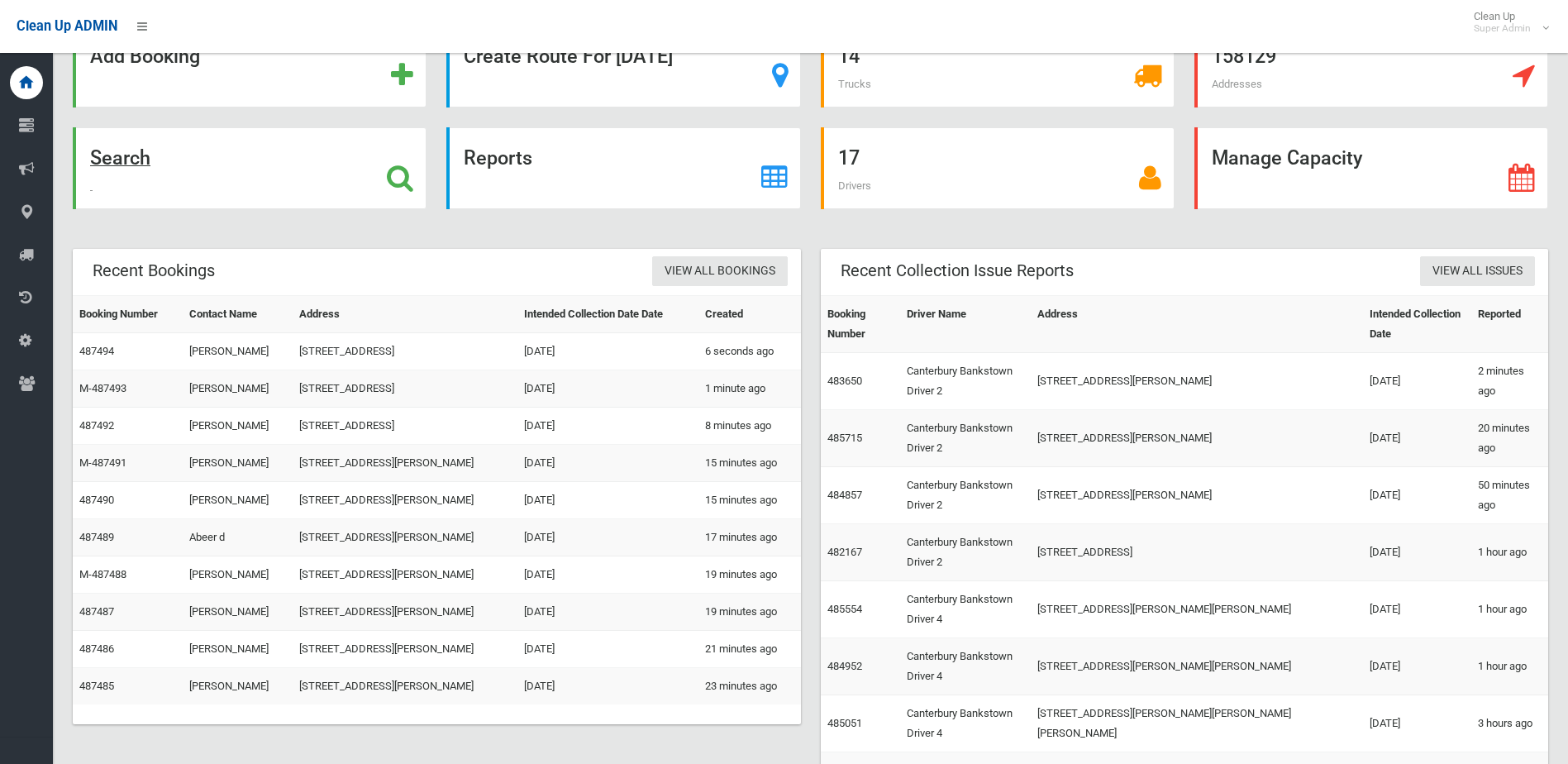
click at [214, 186] on div "Search" at bounding box center [250, 168] width 354 height 82
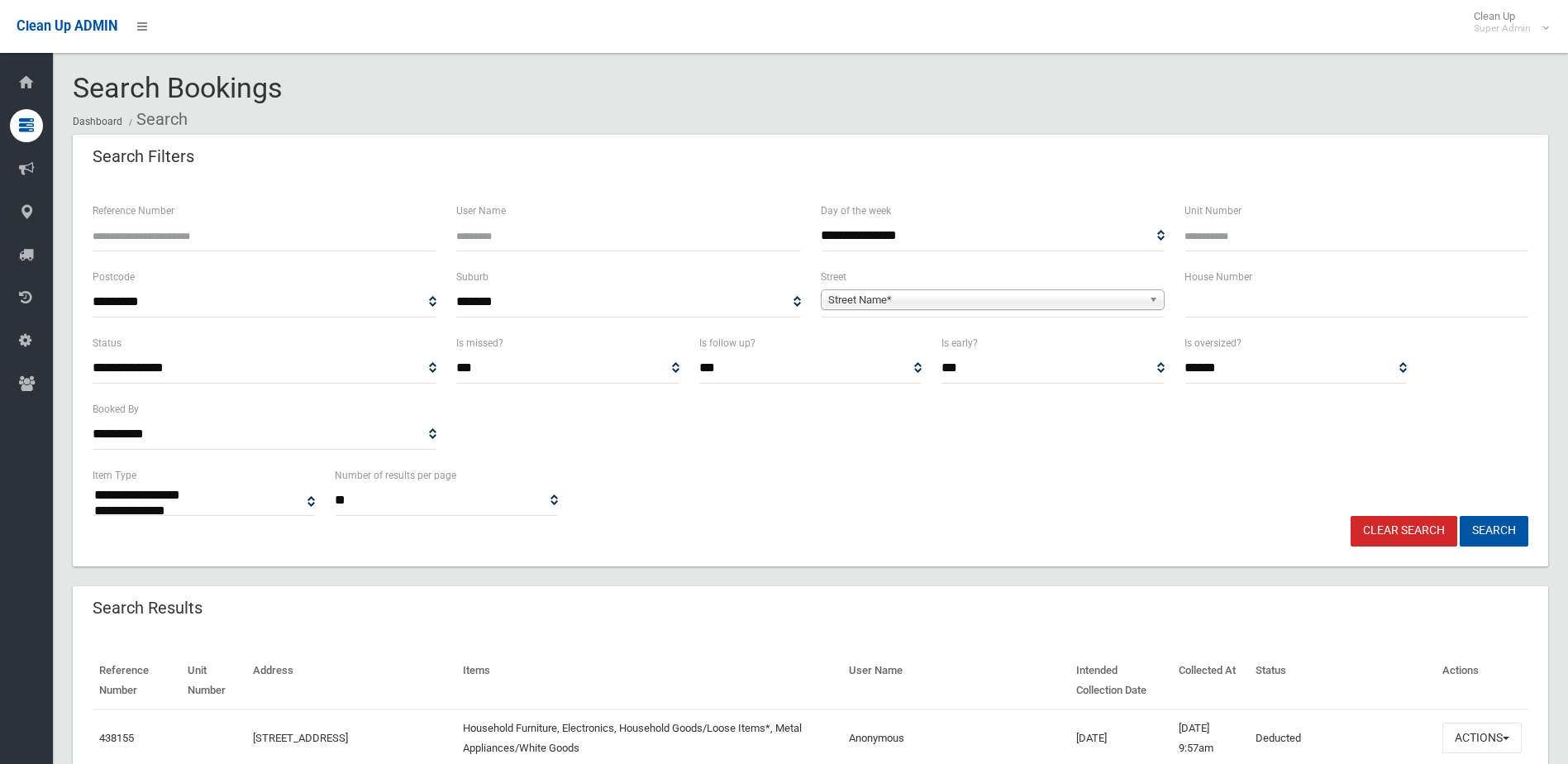
select select
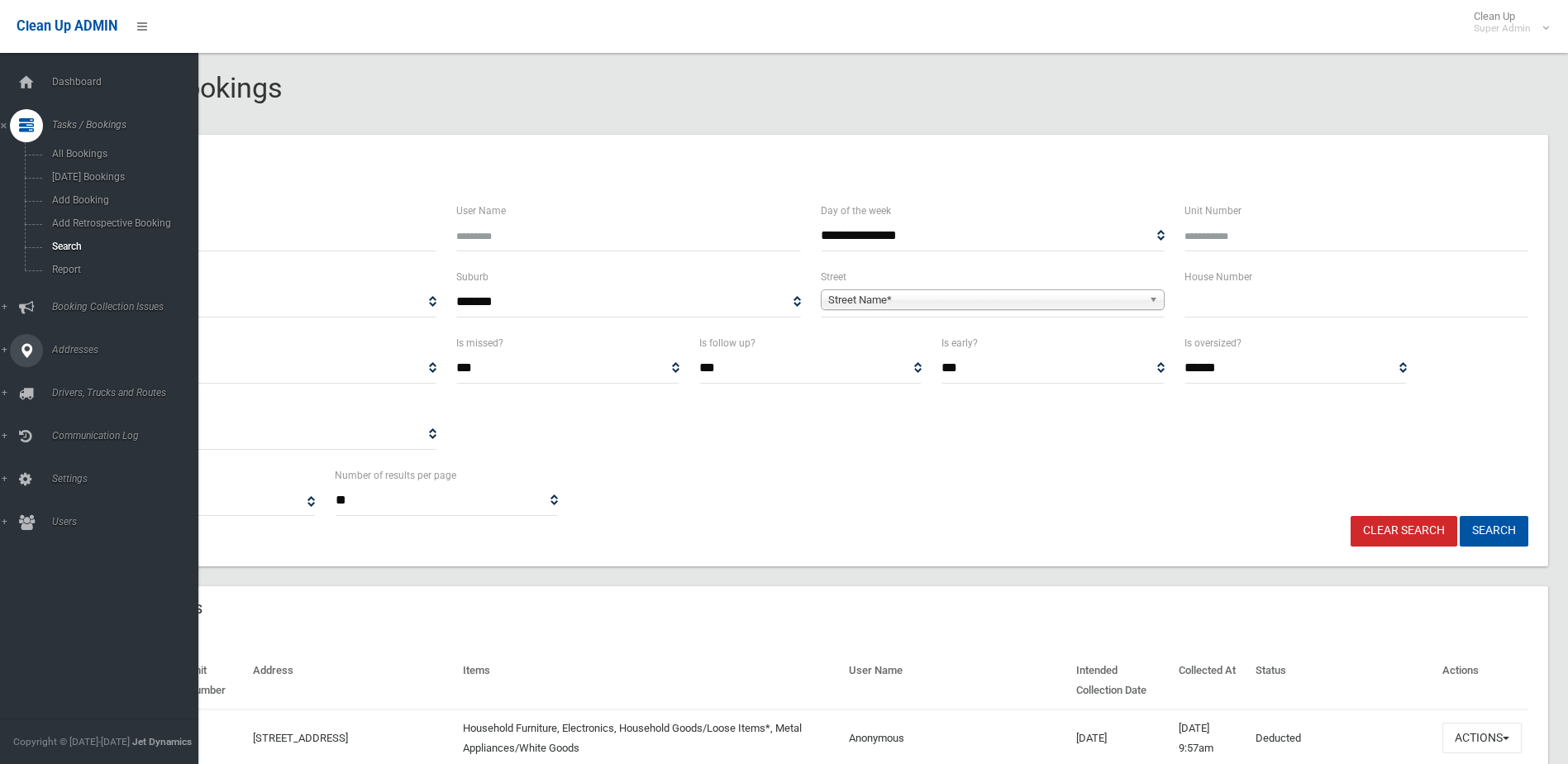
click at [12, 355] on div at bounding box center [26, 351] width 33 height 33
click at [80, 234] on span "All Addresses" at bounding box center [122, 240] width 150 height 12
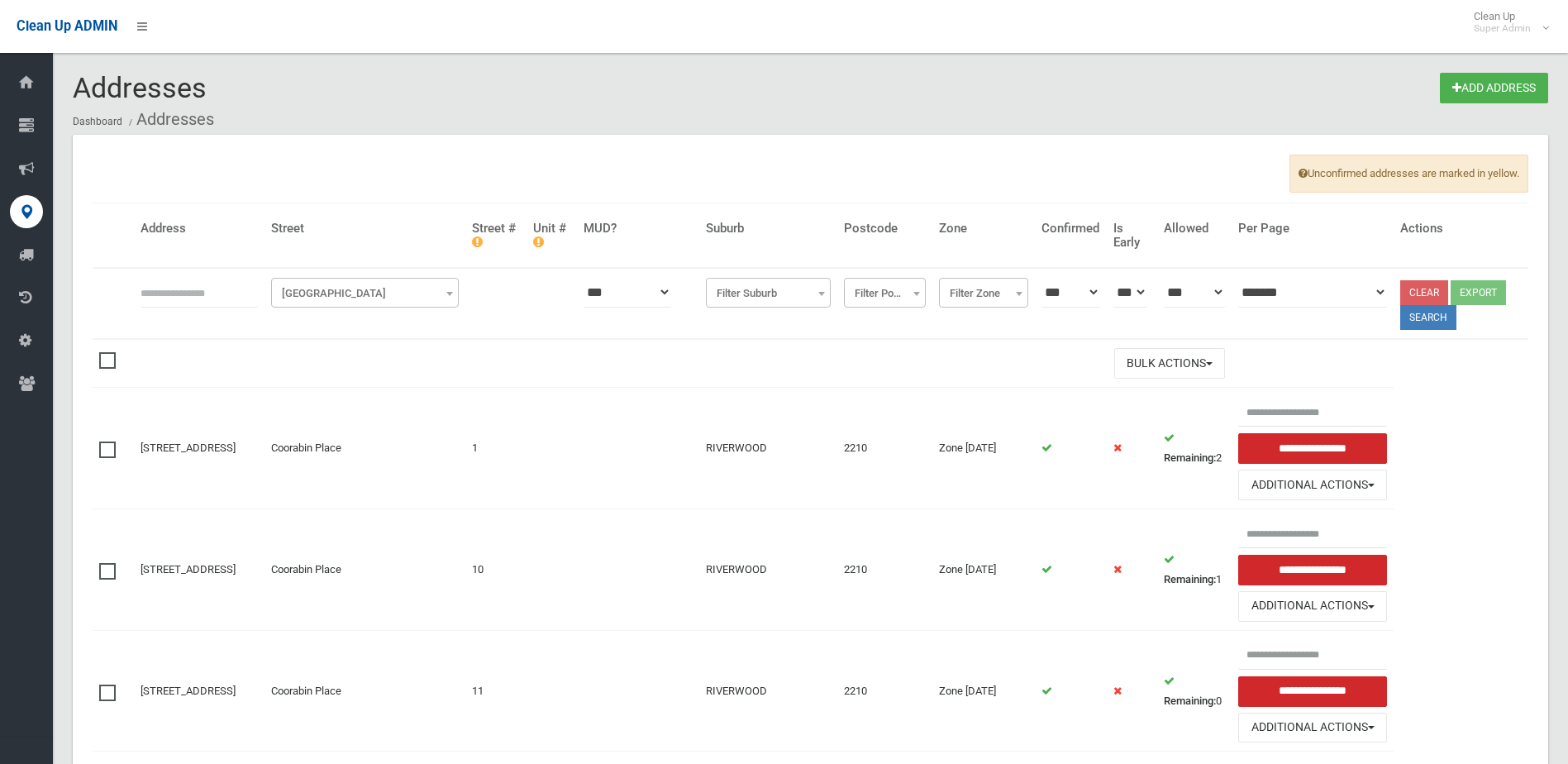
click at [257, 290] on input "text" at bounding box center [199, 292] width 117 height 31
type input "**"
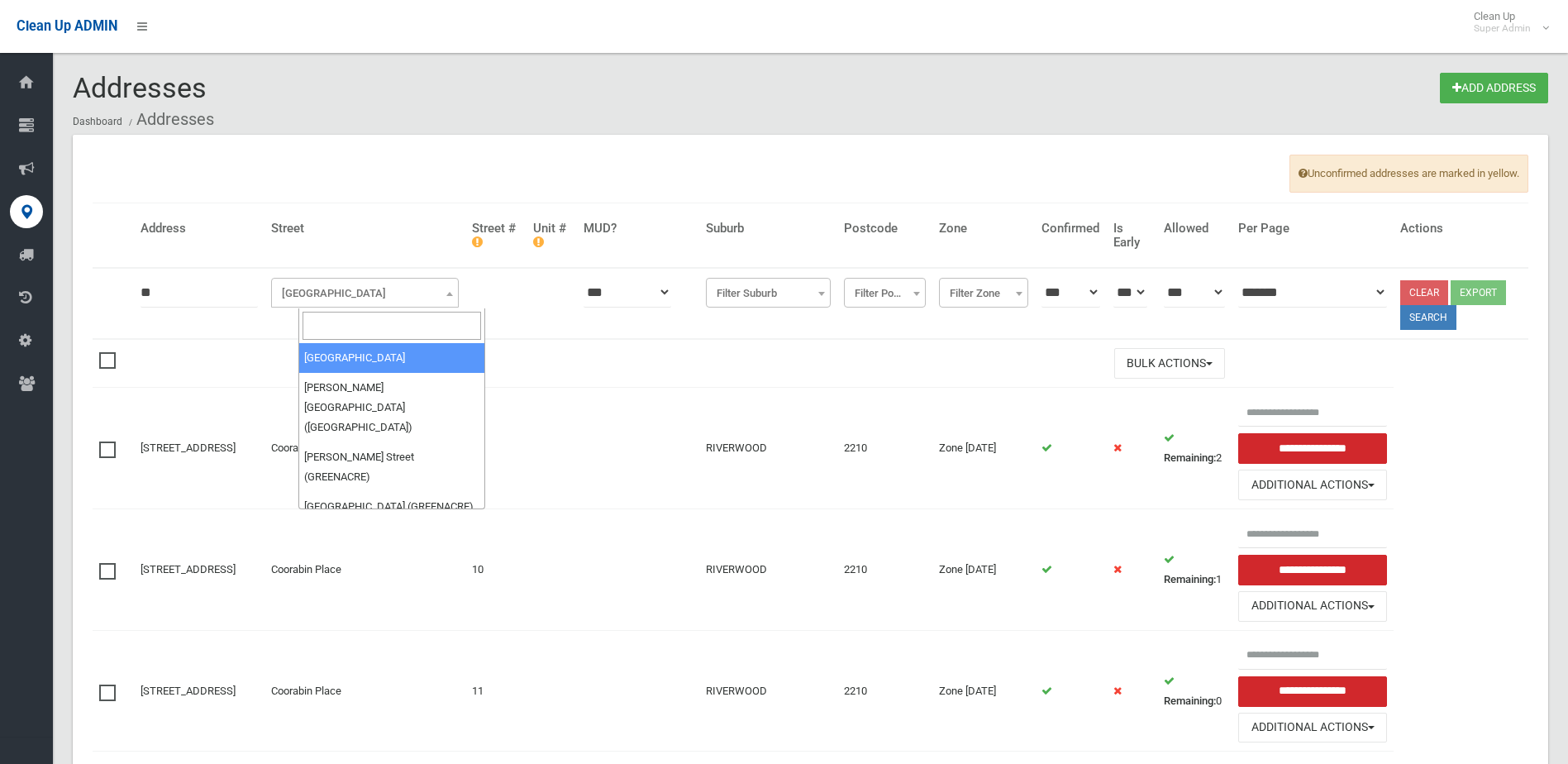
click at [375, 281] on span "Filter Street" at bounding box center [365, 293] width 188 height 30
click at [319, 340] on input "search" at bounding box center [392, 326] width 180 height 28
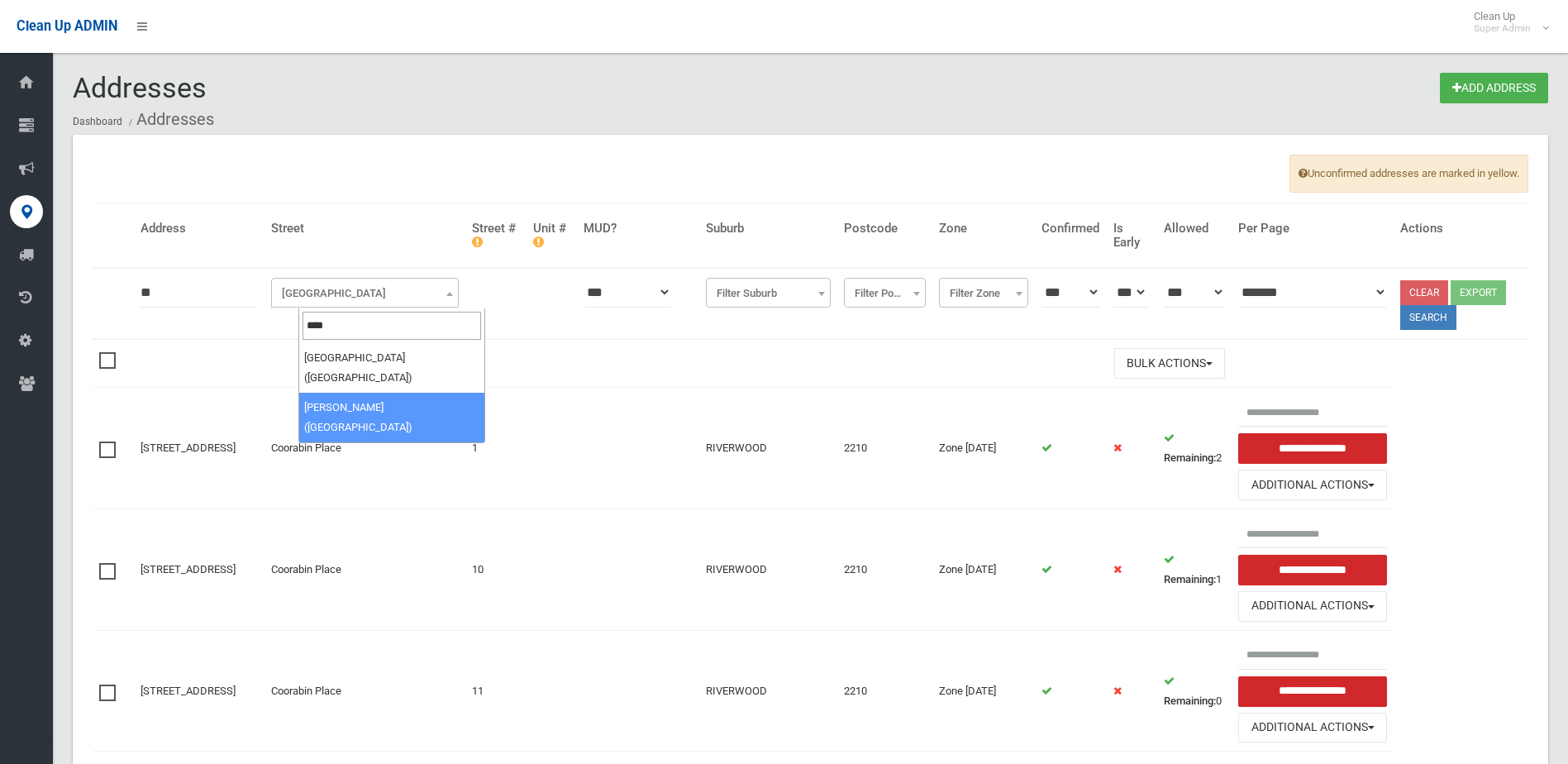
type input "****"
drag, startPoint x: 365, startPoint y: 382, endPoint x: 383, endPoint y: 379, distance: 18.2
select select "****"
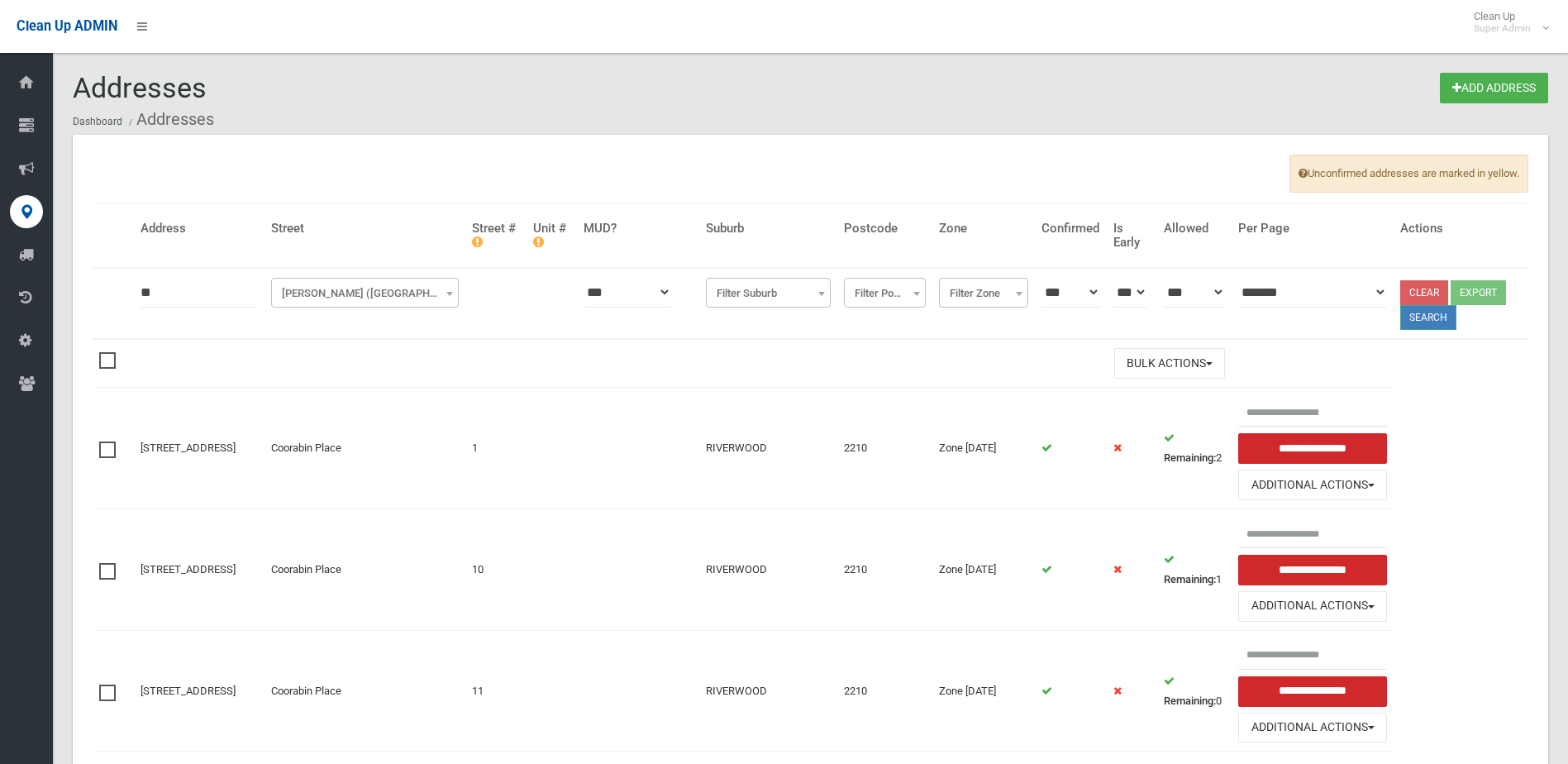
click at [1441, 320] on button "Search" at bounding box center [1429, 318] width 56 height 25
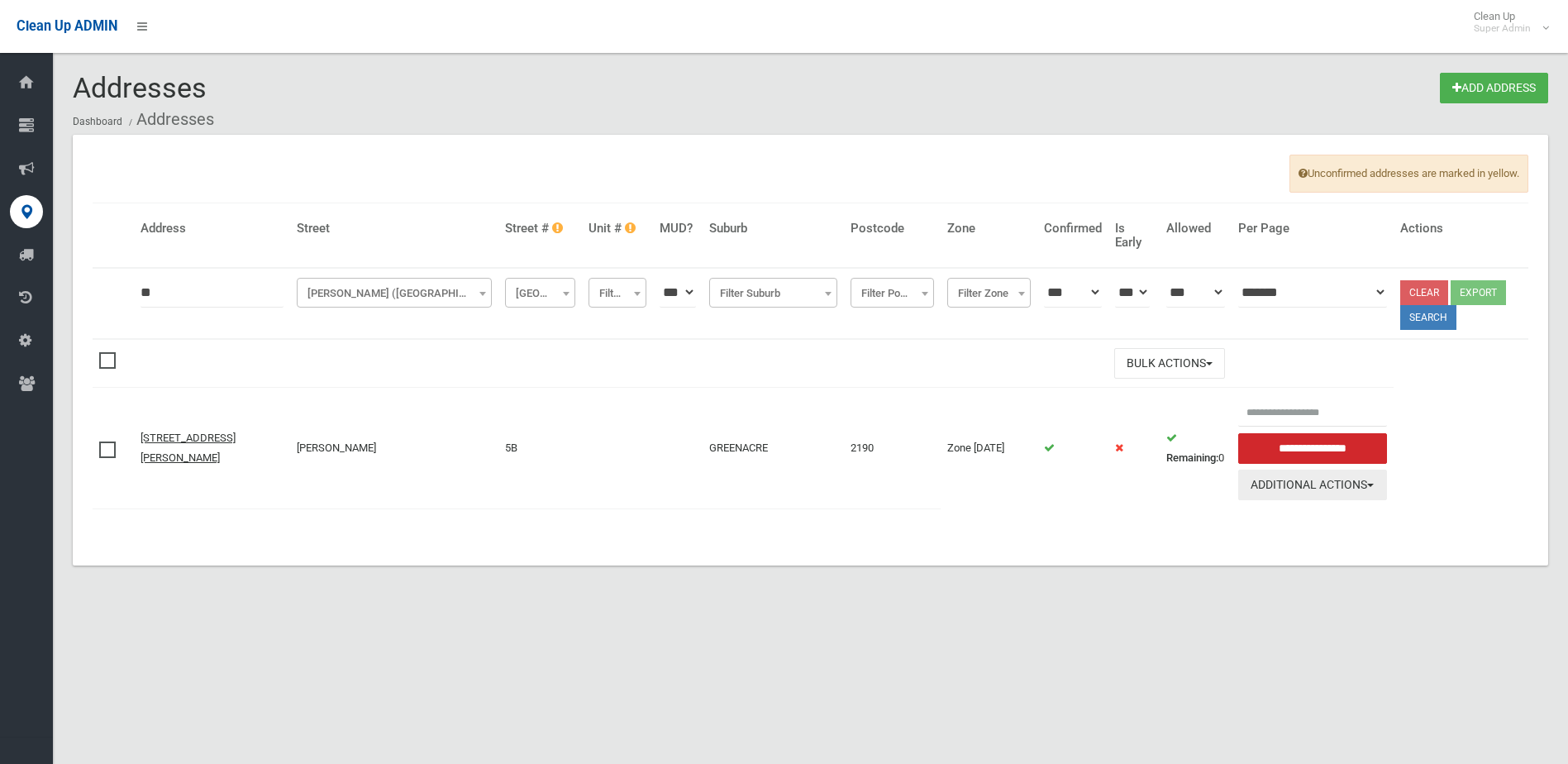
click at [1350, 499] on button "Additional Actions" at bounding box center [1313, 485] width 149 height 31
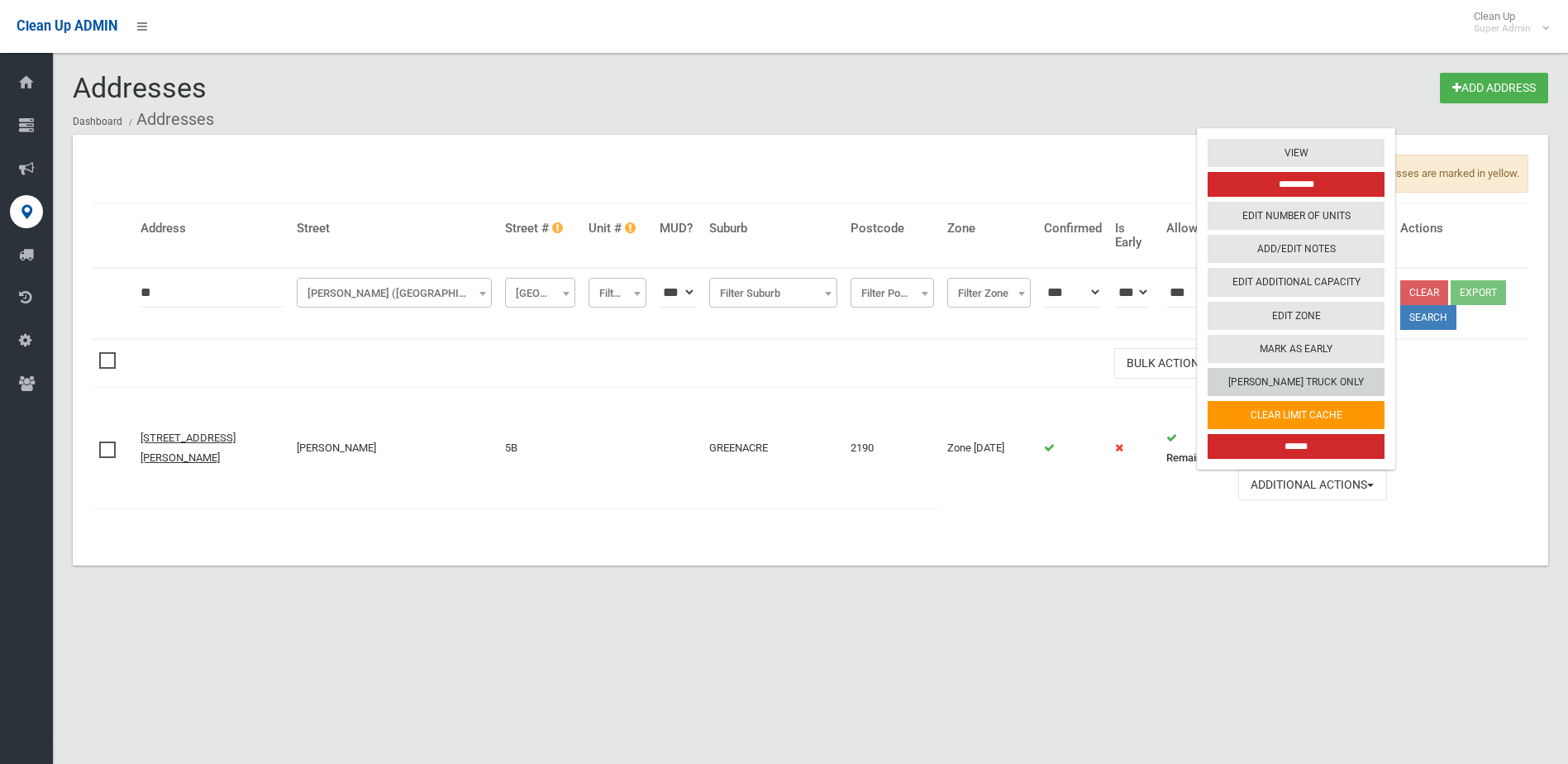
click at [1361, 384] on link "[PERSON_NAME] Truck Only" at bounding box center [1297, 382] width 177 height 28
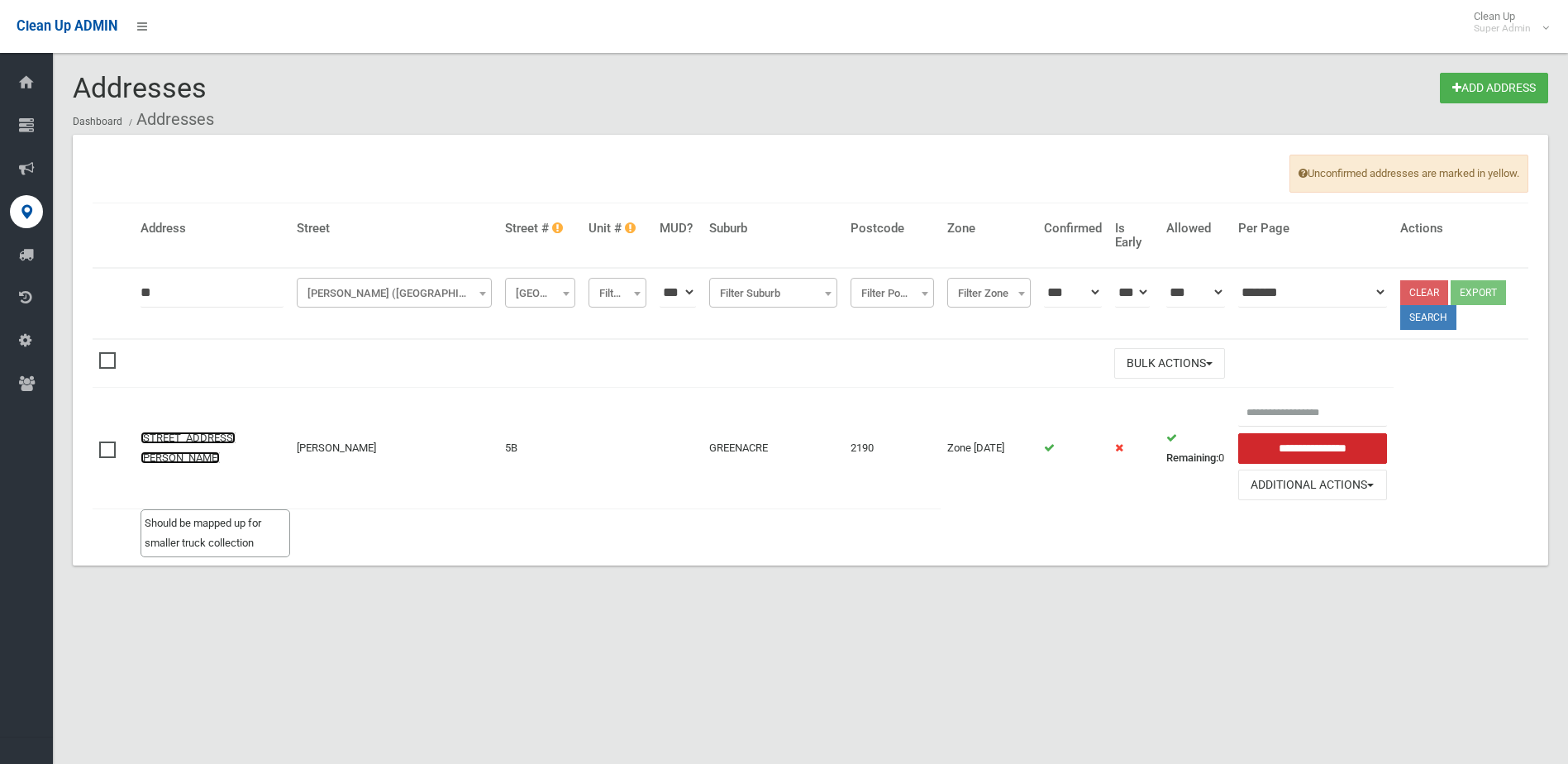
click at [206, 463] on link "5B Lascelles Lane, GREENACRE NSW 2190" at bounding box center [188, 448] width 95 height 32
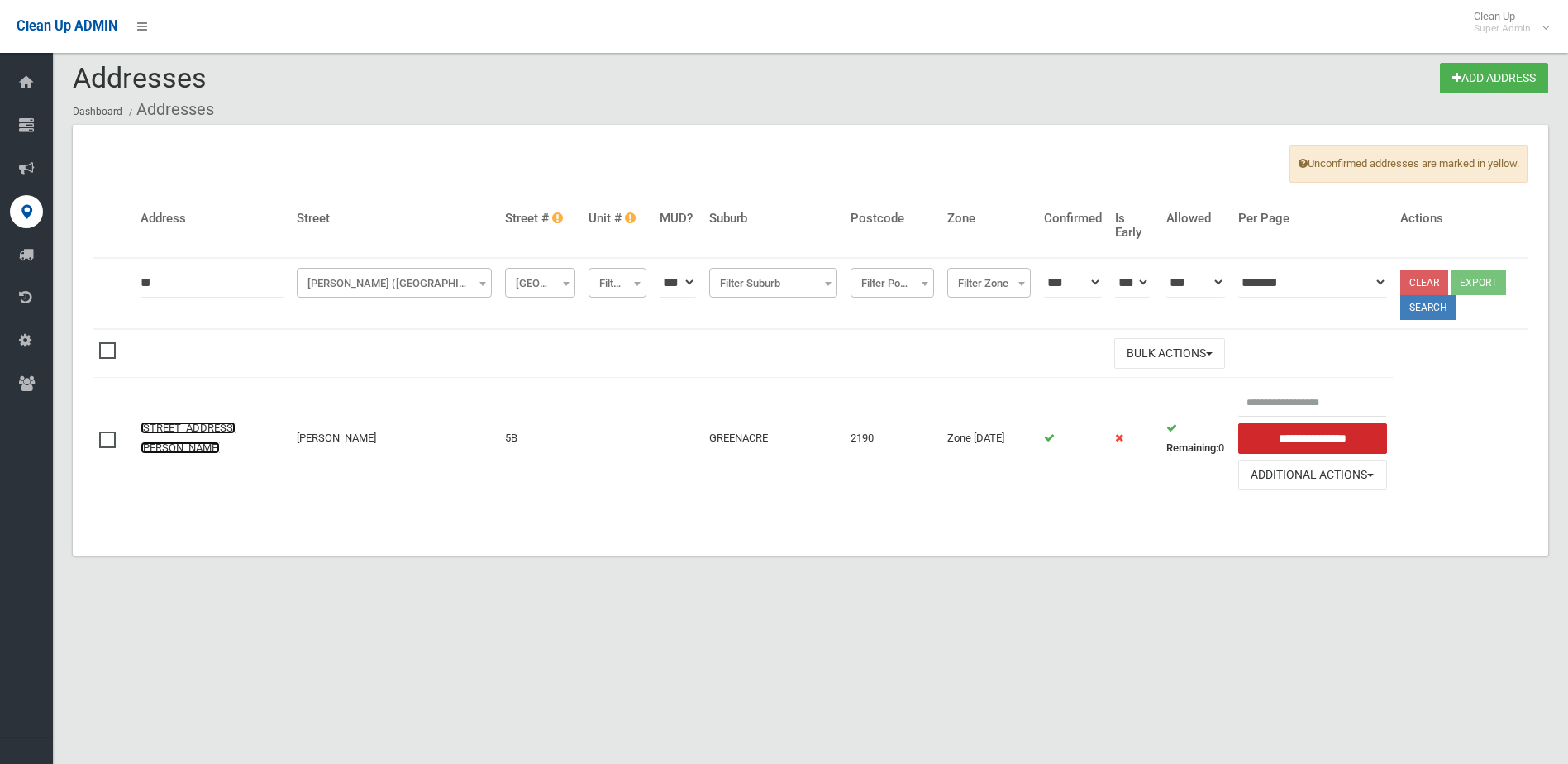
scroll to position [20, 0]
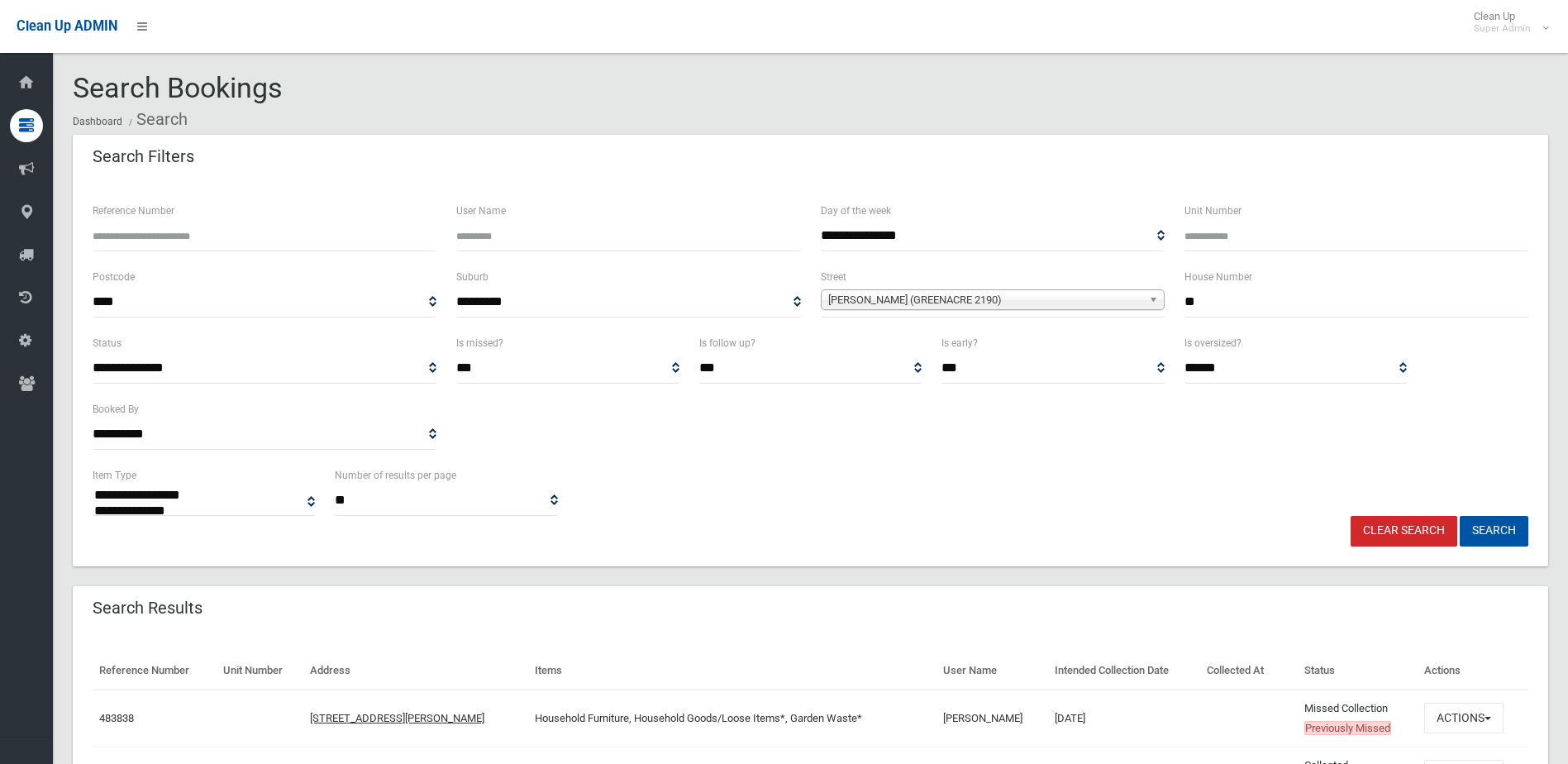
select select
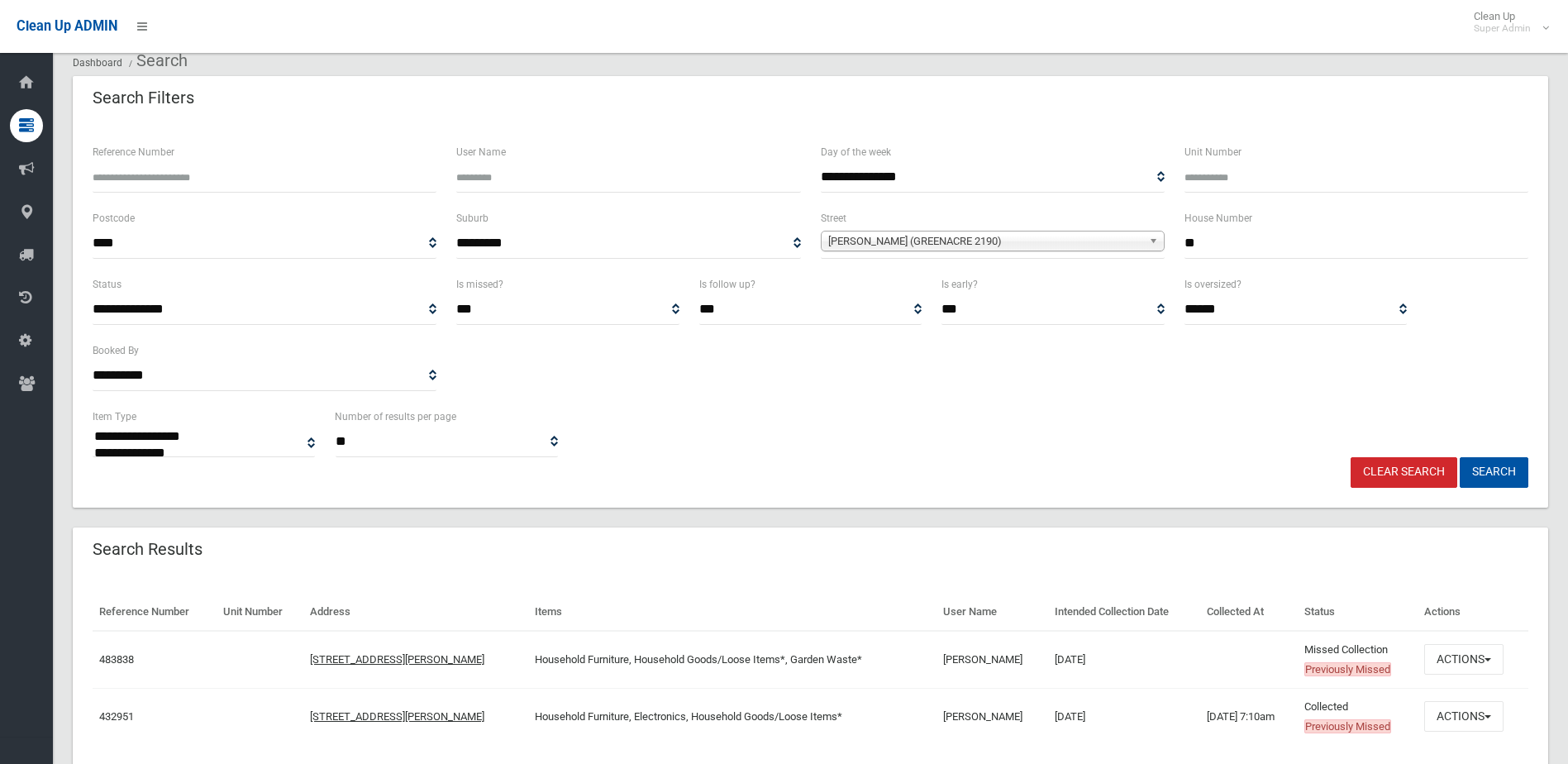
scroll to position [119, 0]
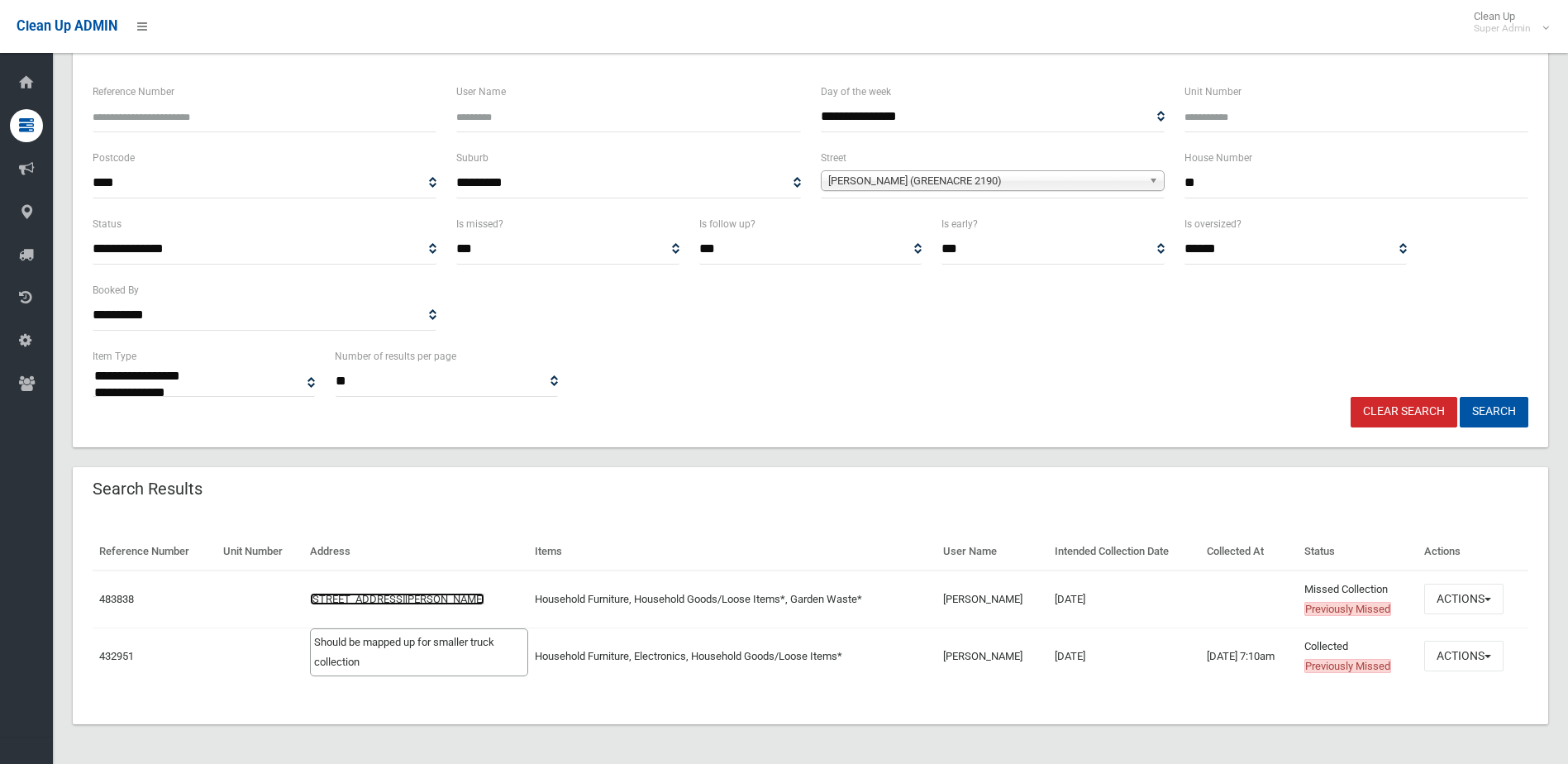
click at [469, 603] on link "[STREET_ADDRESS][PERSON_NAME]" at bounding box center [397, 598] width 175 height 12
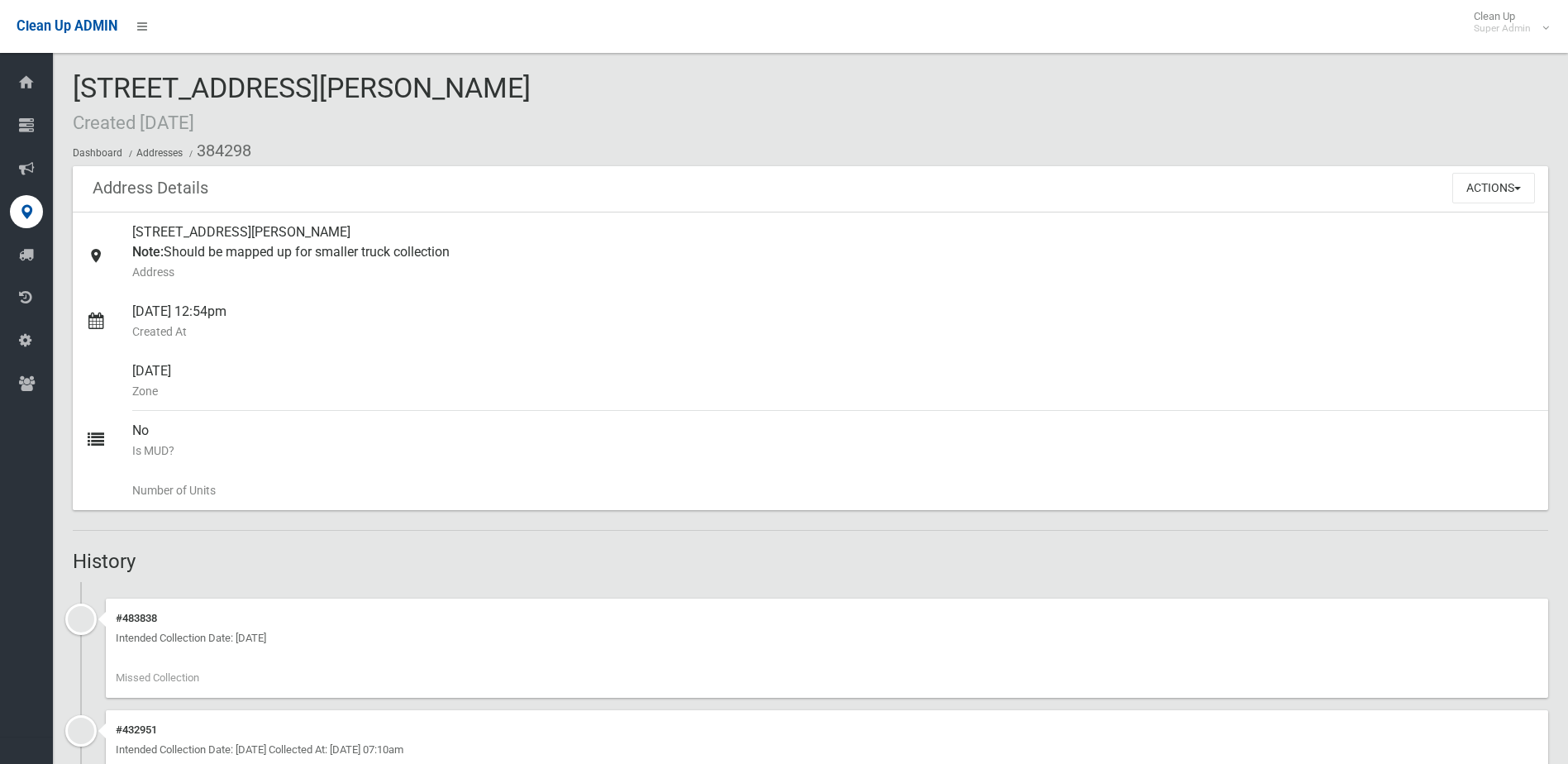
drag, startPoint x: 184, startPoint y: 89, endPoint x: 203, endPoint y: 89, distance: 19.0
click at [185, 89] on span "[STREET_ADDRESS][PERSON_NAME] Created [DATE]" at bounding box center [302, 103] width 458 height 65
click at [1495, 196] on button "Actions" at bounding box center [1494, 188] width 83 height 31
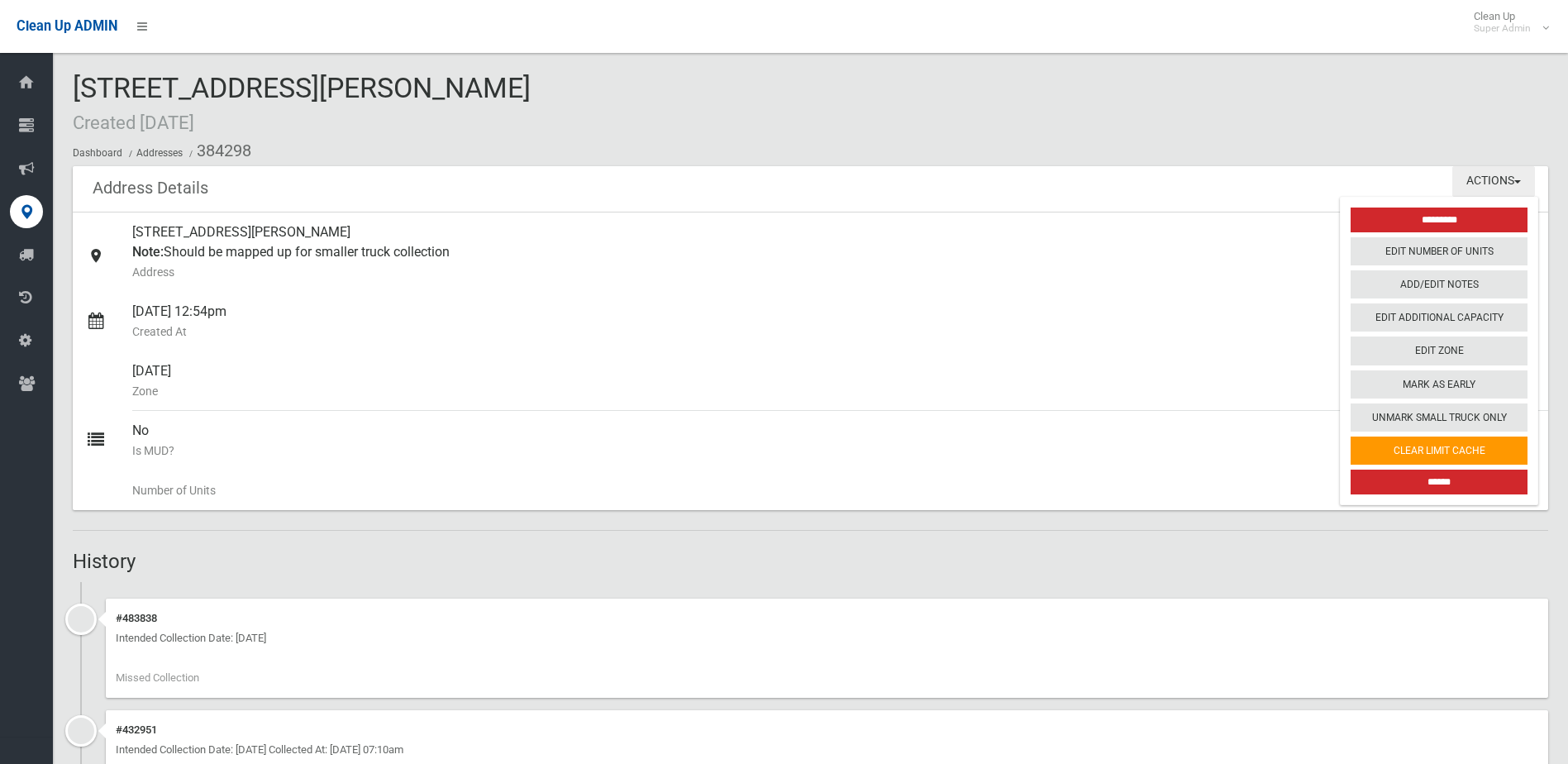
click at [1489, 185] on button "Actions" at bounding box center [1494, 181] width 83 height 31
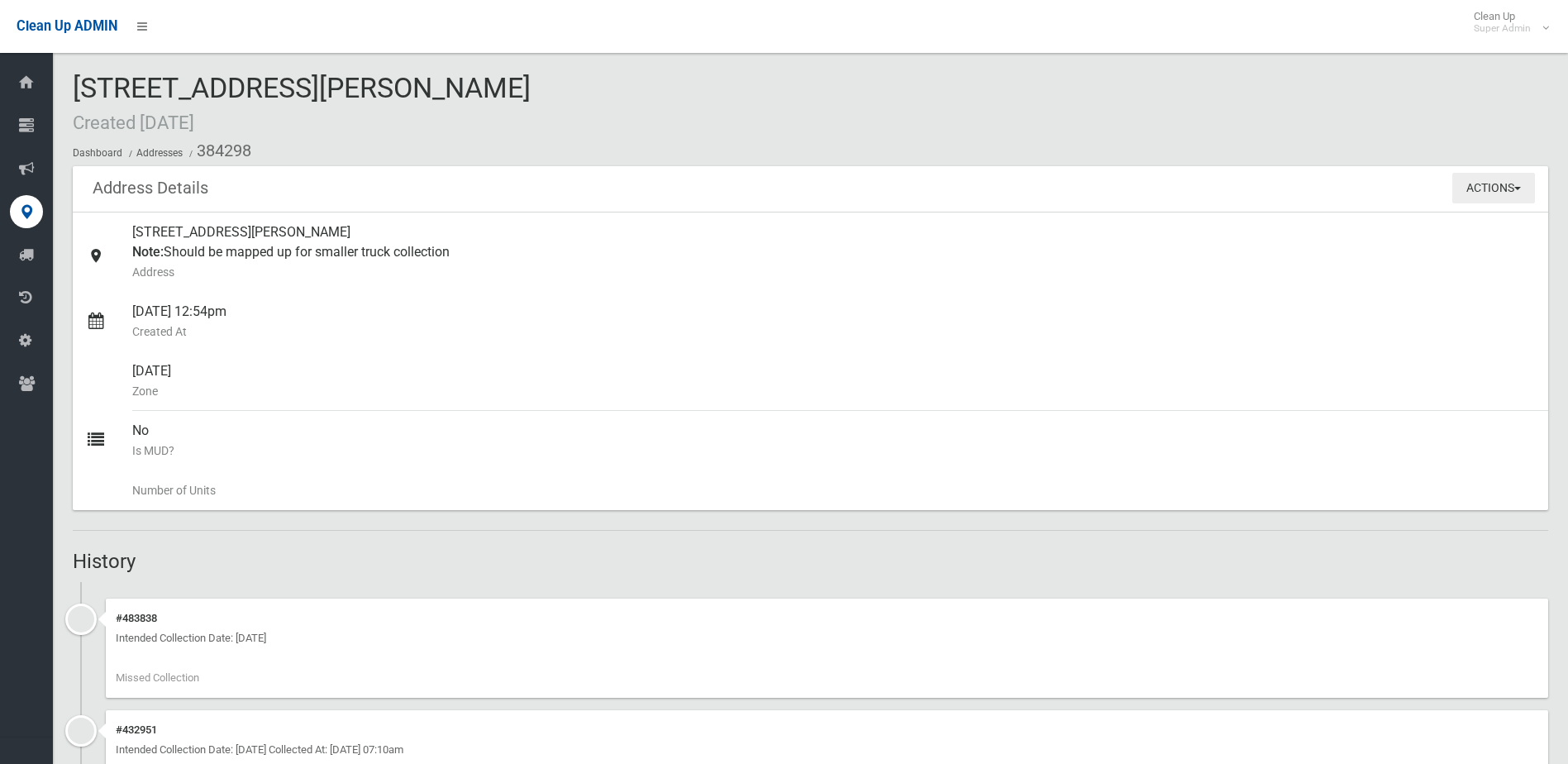
click at [1471, 189] on button "Actions" at bounding box center [1494, 188] width 83 height 31
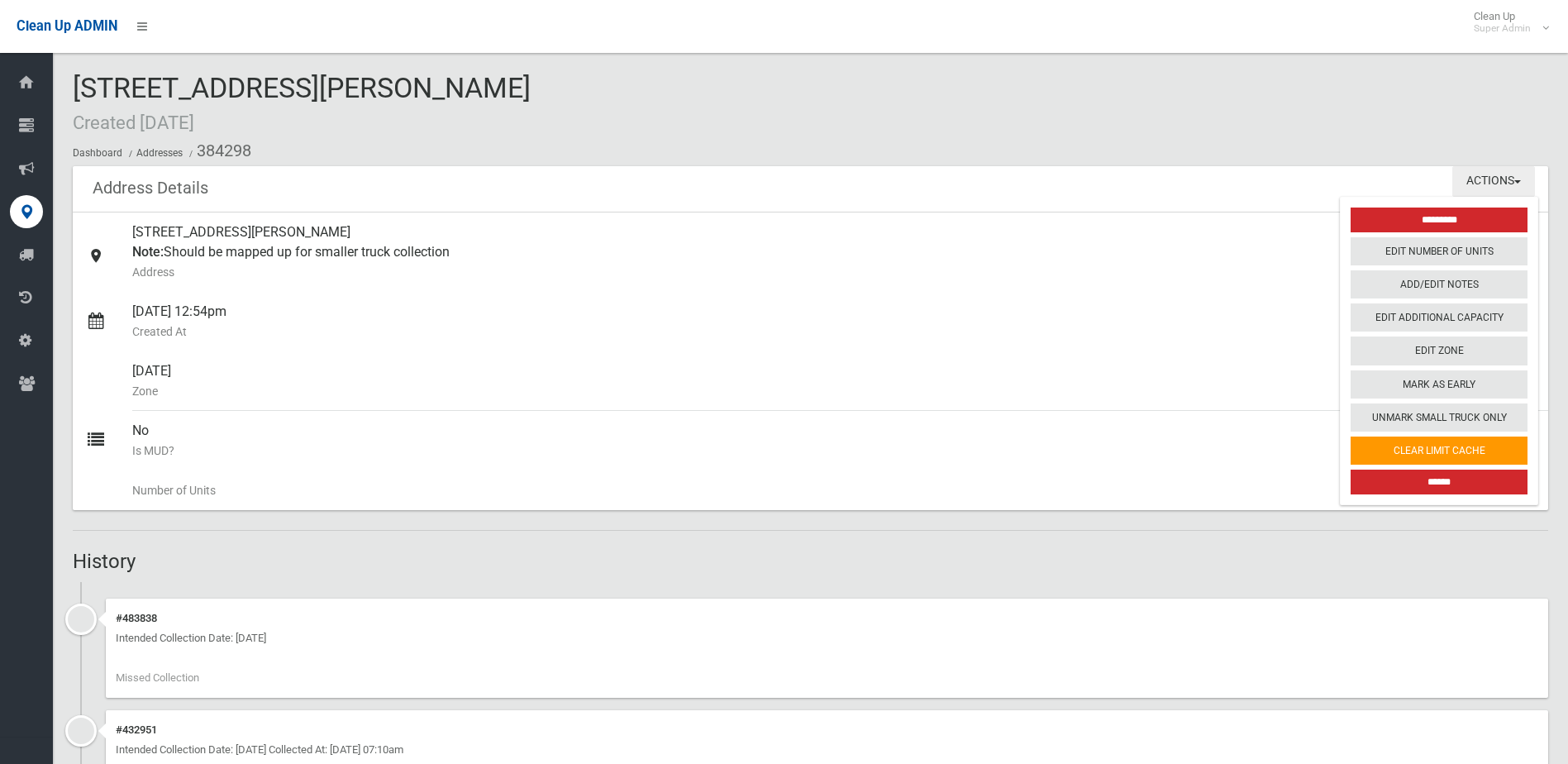
click at [1471, 189] on button "Actions" at bounding box center [1494, 181] width 83 height 31
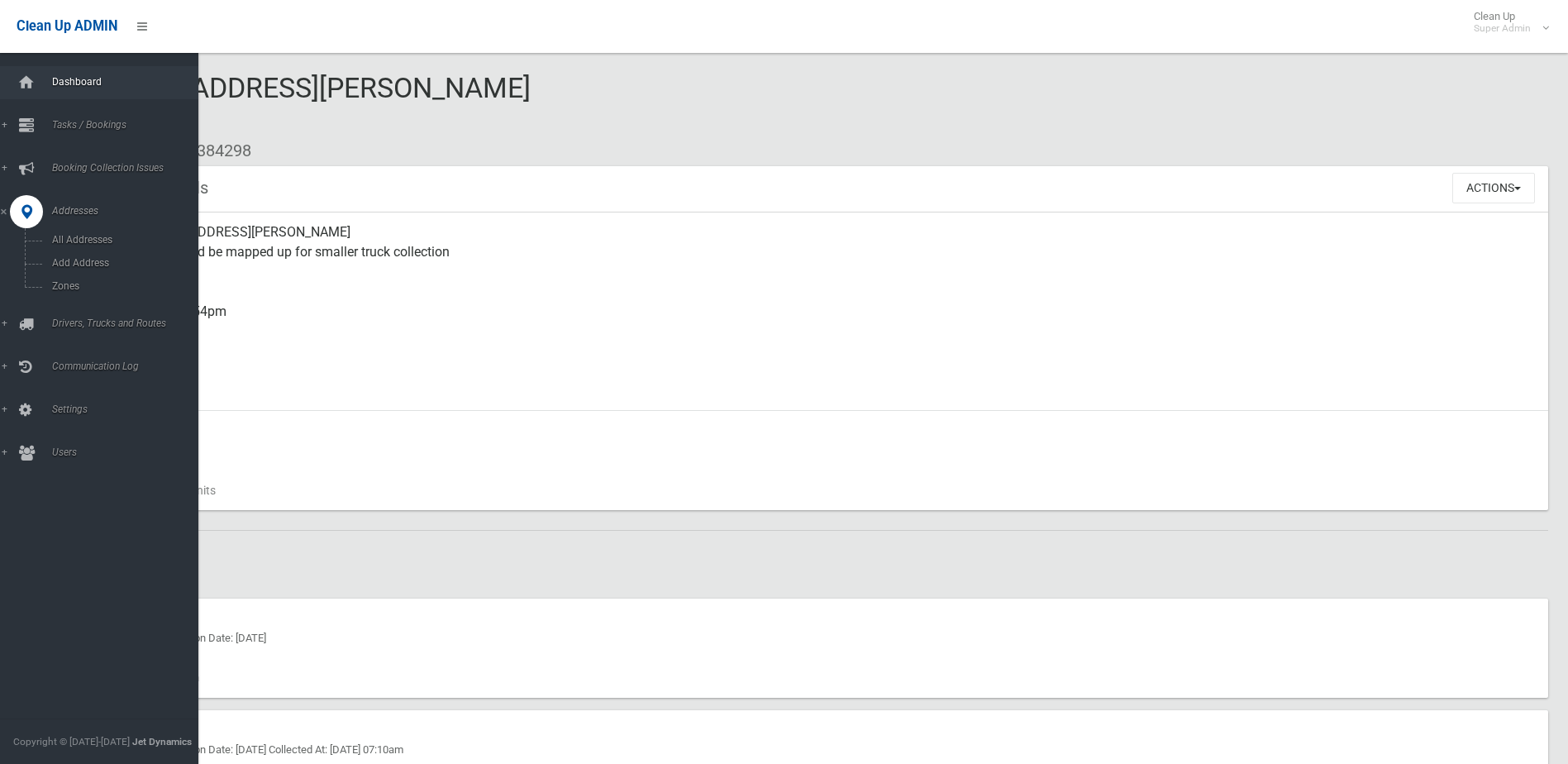
click at [55, 92] on link "Dashboard" at bounding box center [105, 83] width 211 height 33
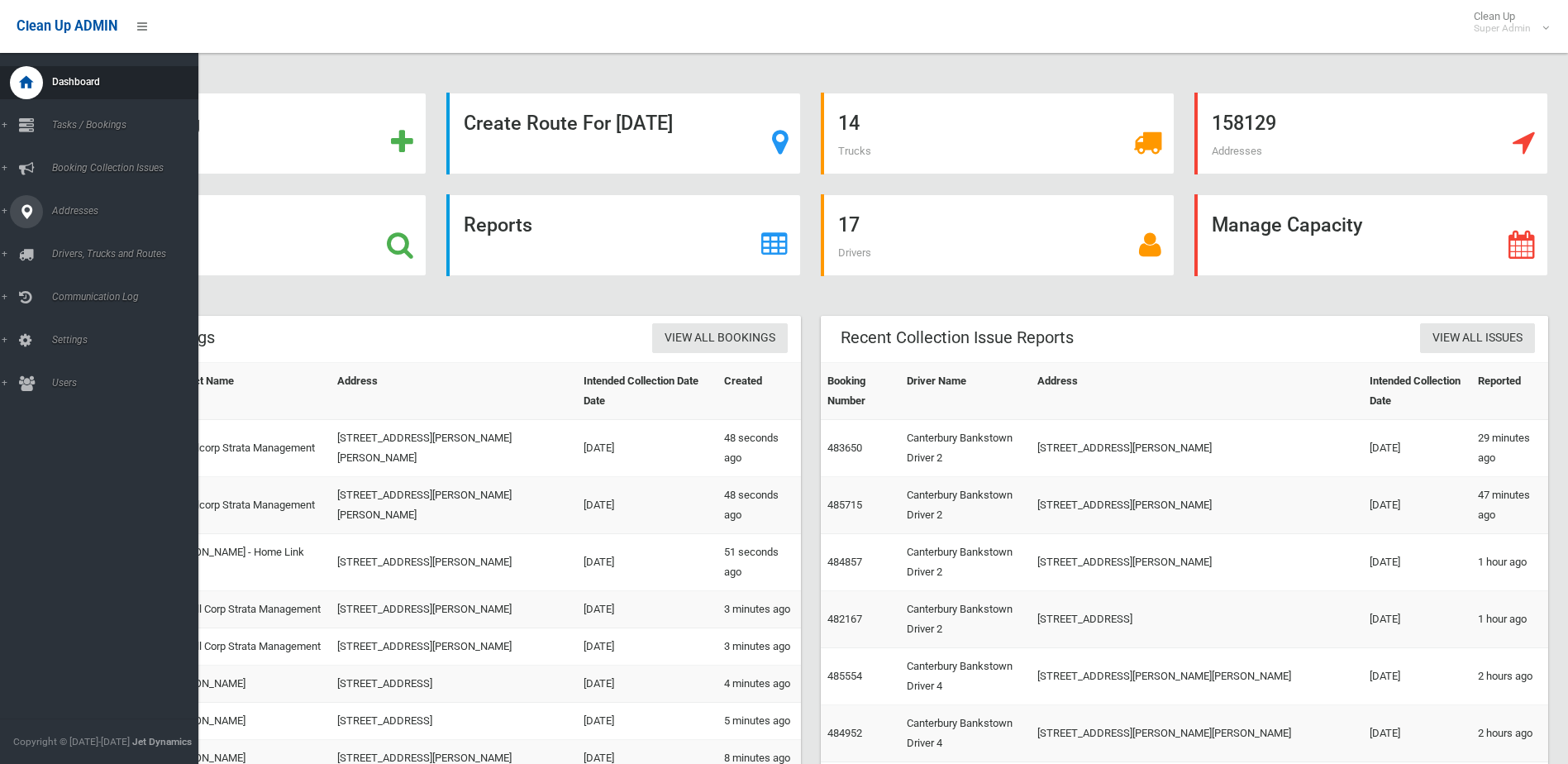
click at [9, 212] on link "Addresses" at bounding box center [105, 212] width 211 height 33
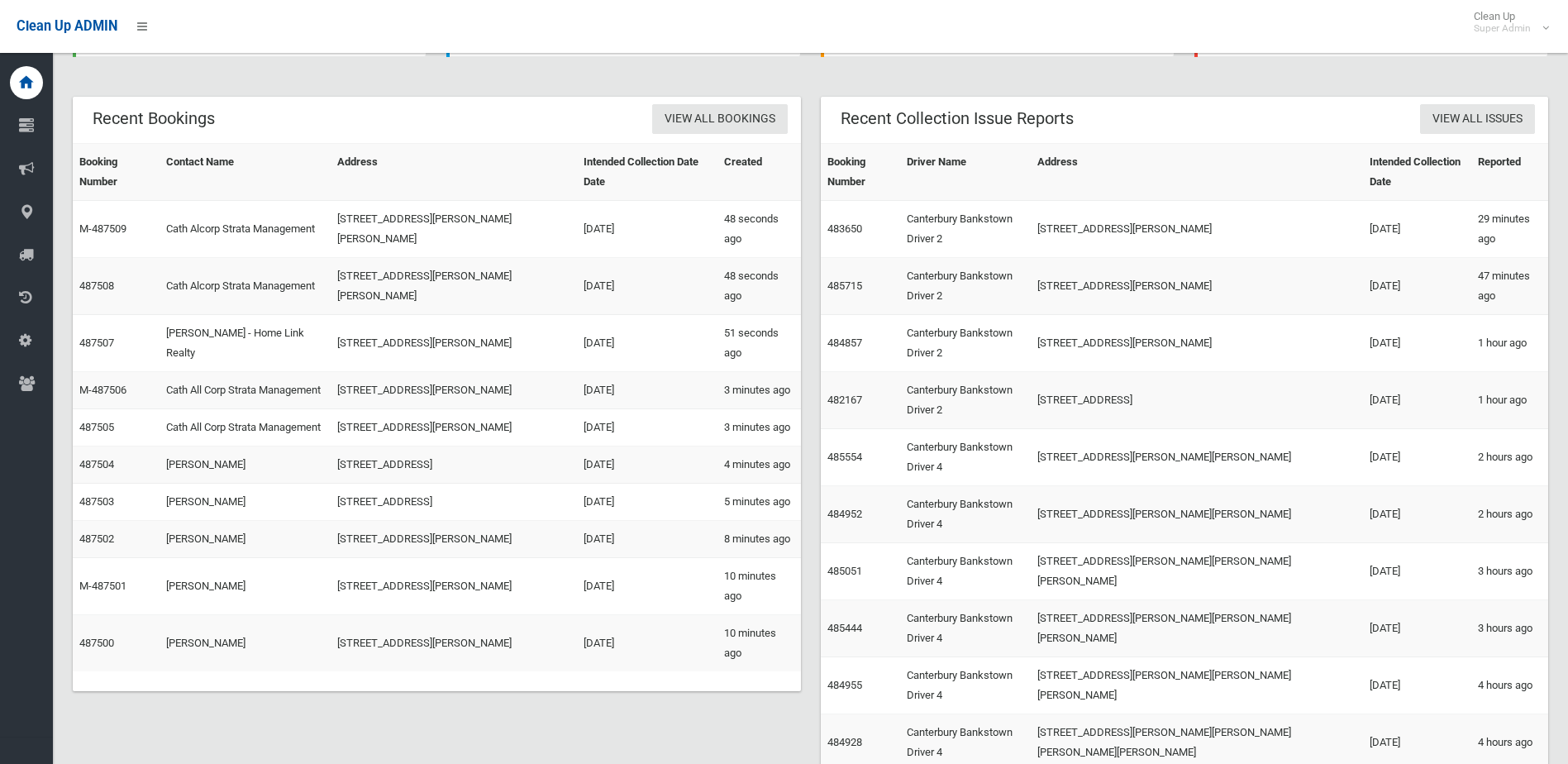
scroll to position [246, 0]
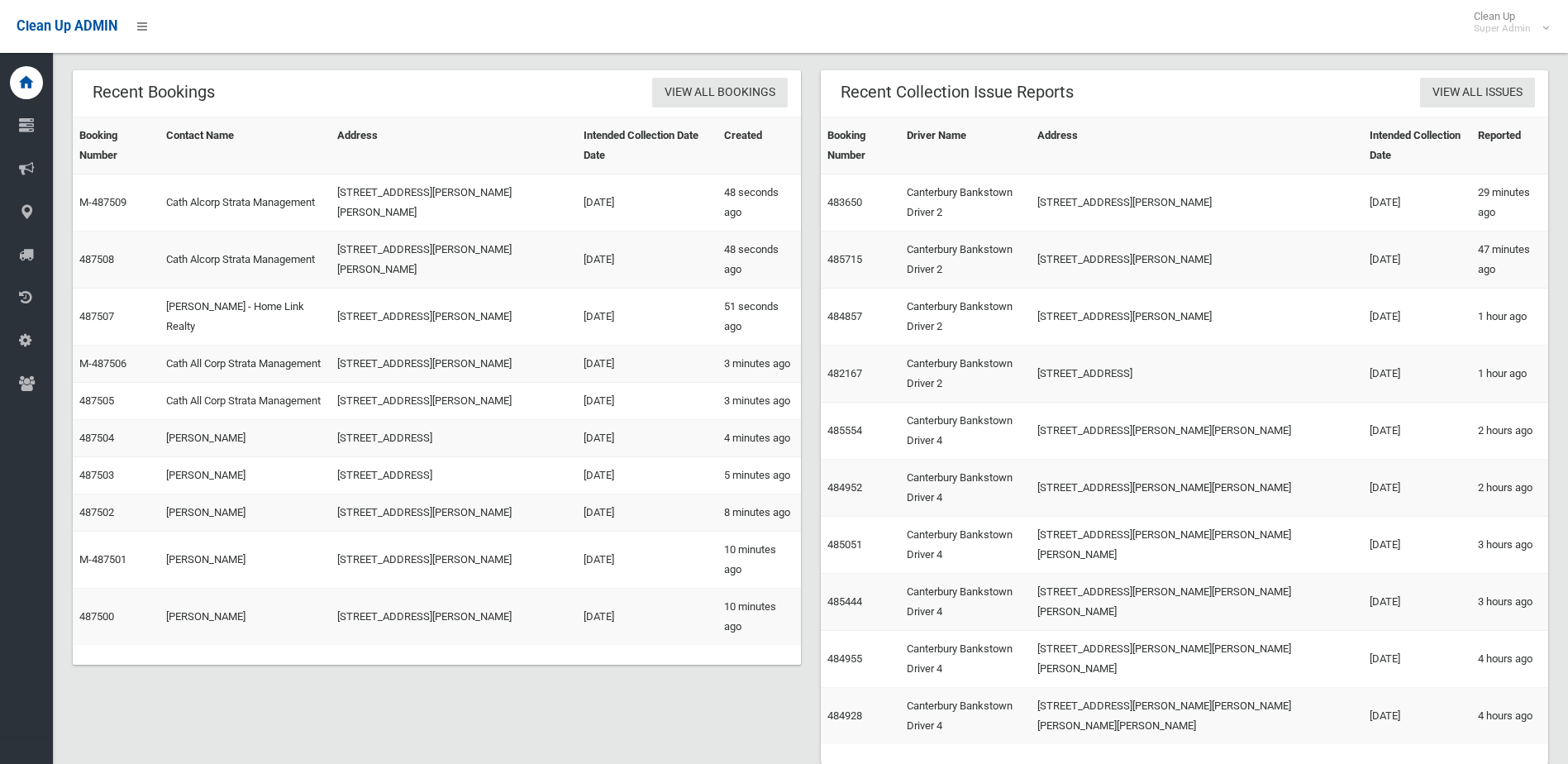
drag, startPoint x: 1152, startPoint y: 564, endPoint x: 1158, endPoint y: 548, distance: 17.1
click at [1156, 555] on div "Recent Collection Issue Reports View All Issues Booking Number Driver Name Addr…" at bounding box center [1185, 427] width 748 height 714
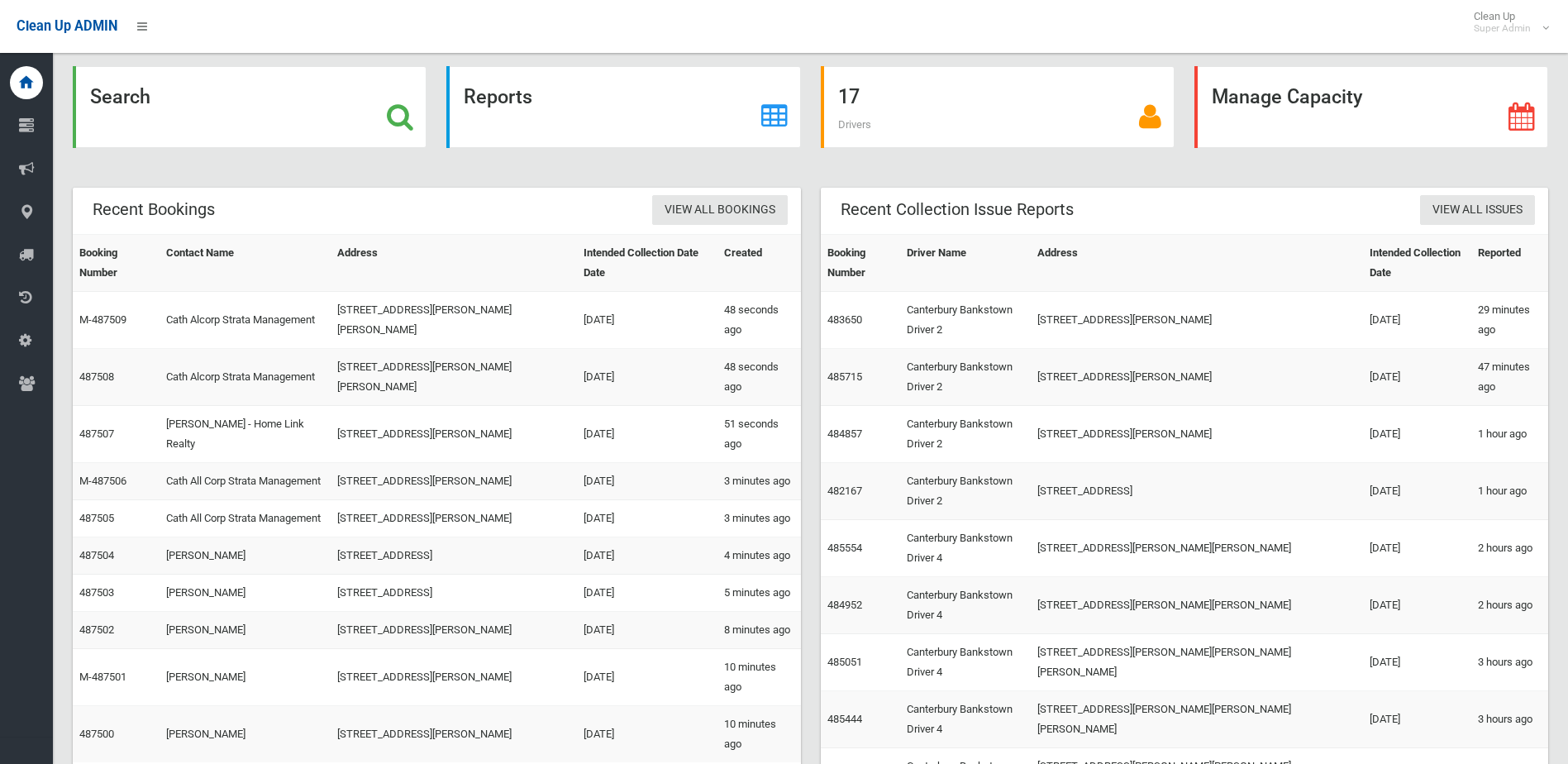
scroll to position [0, 0]
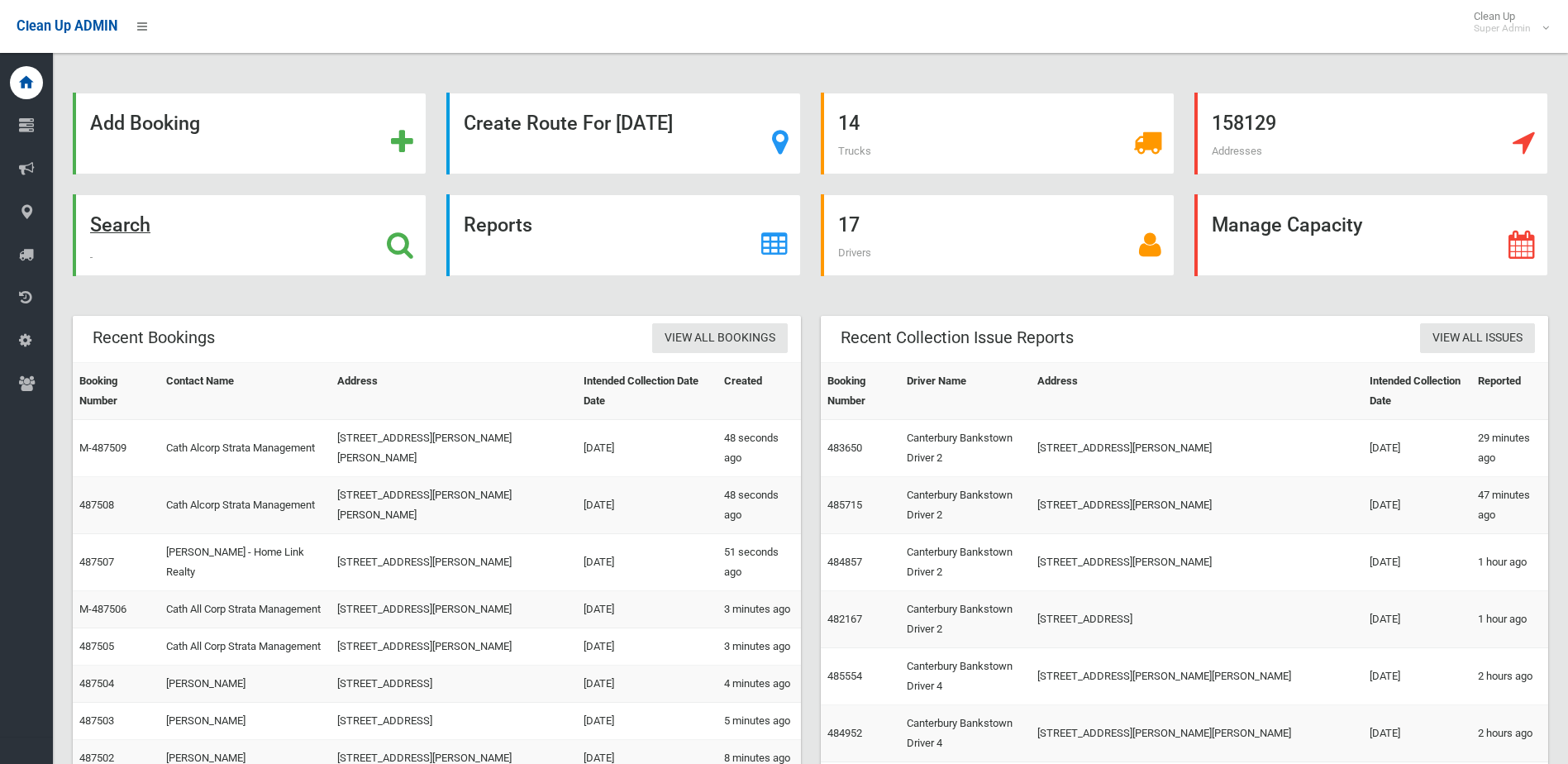
click at [326, 209] on div "Search" at bounding box center [250, 235] width 354 height 82
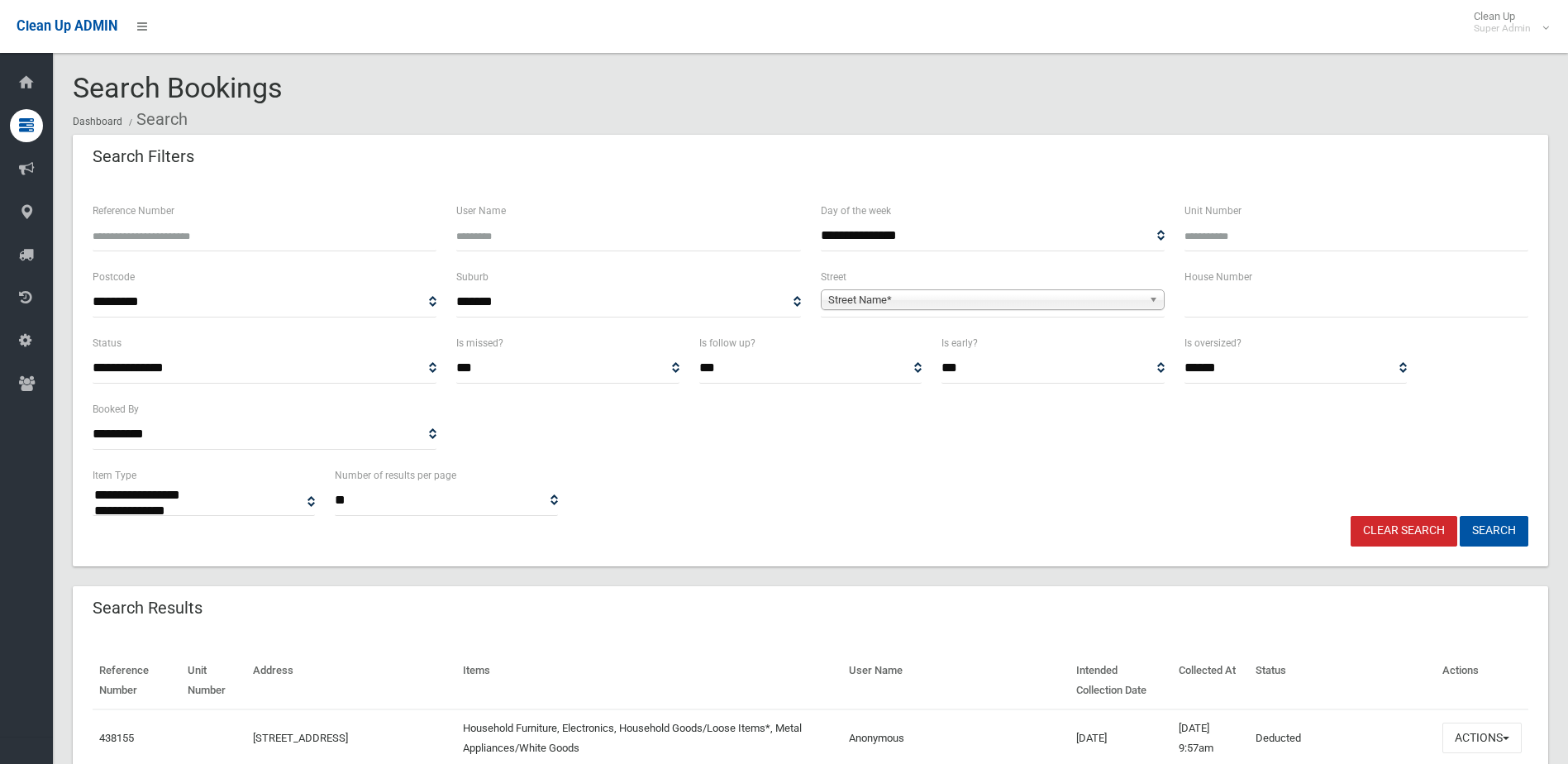
select select
click at [1231, 312] on input "text" at bounding box center [1357, 302] width 344 height 31
type input "**"
click at [1070, 296] on span "Street Name*" at bounding box center [985, 300] width 314 height 20
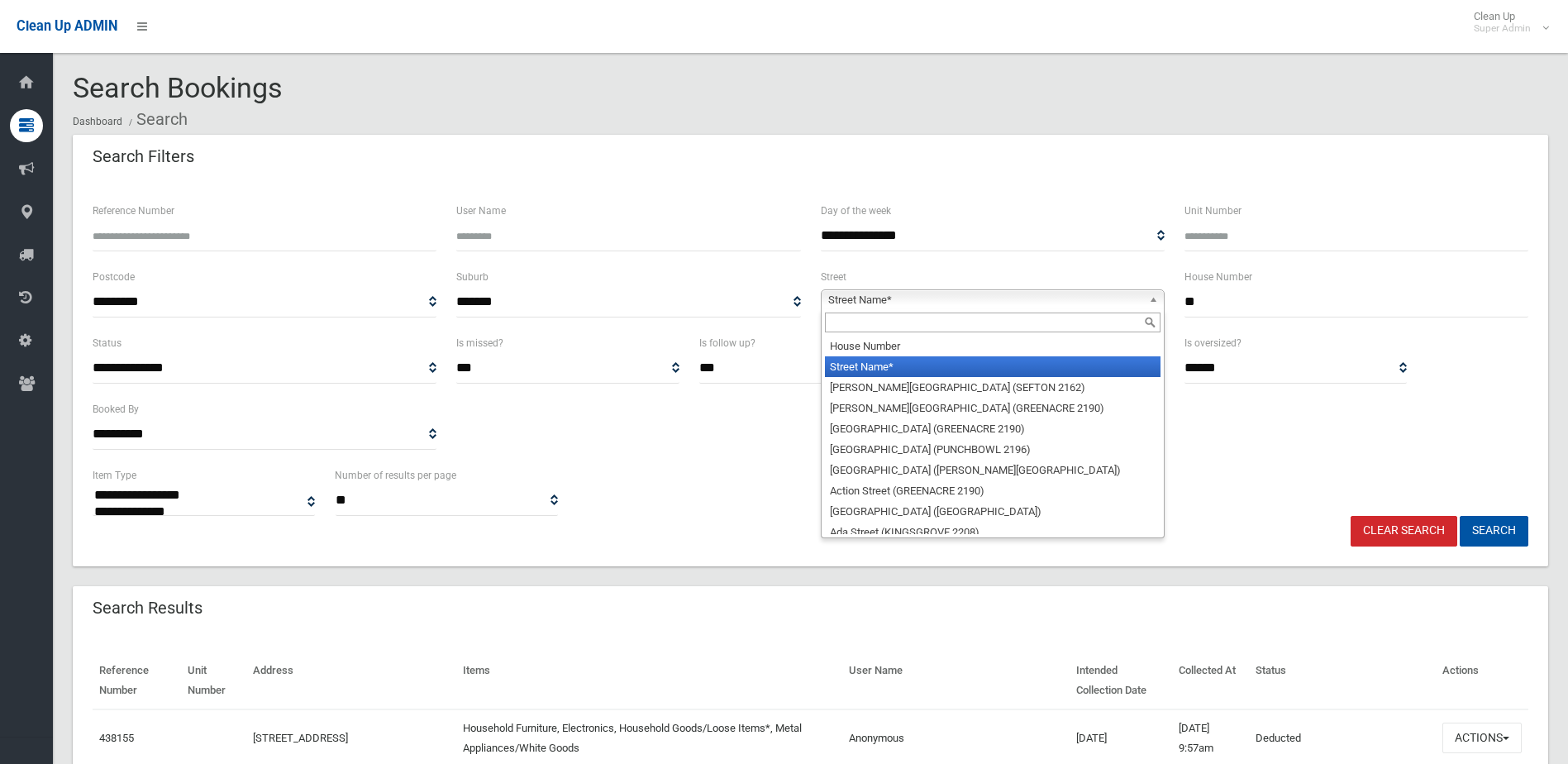
click at [889, 329] on input "text" at bounding box center [993, 323] width 336 height 20
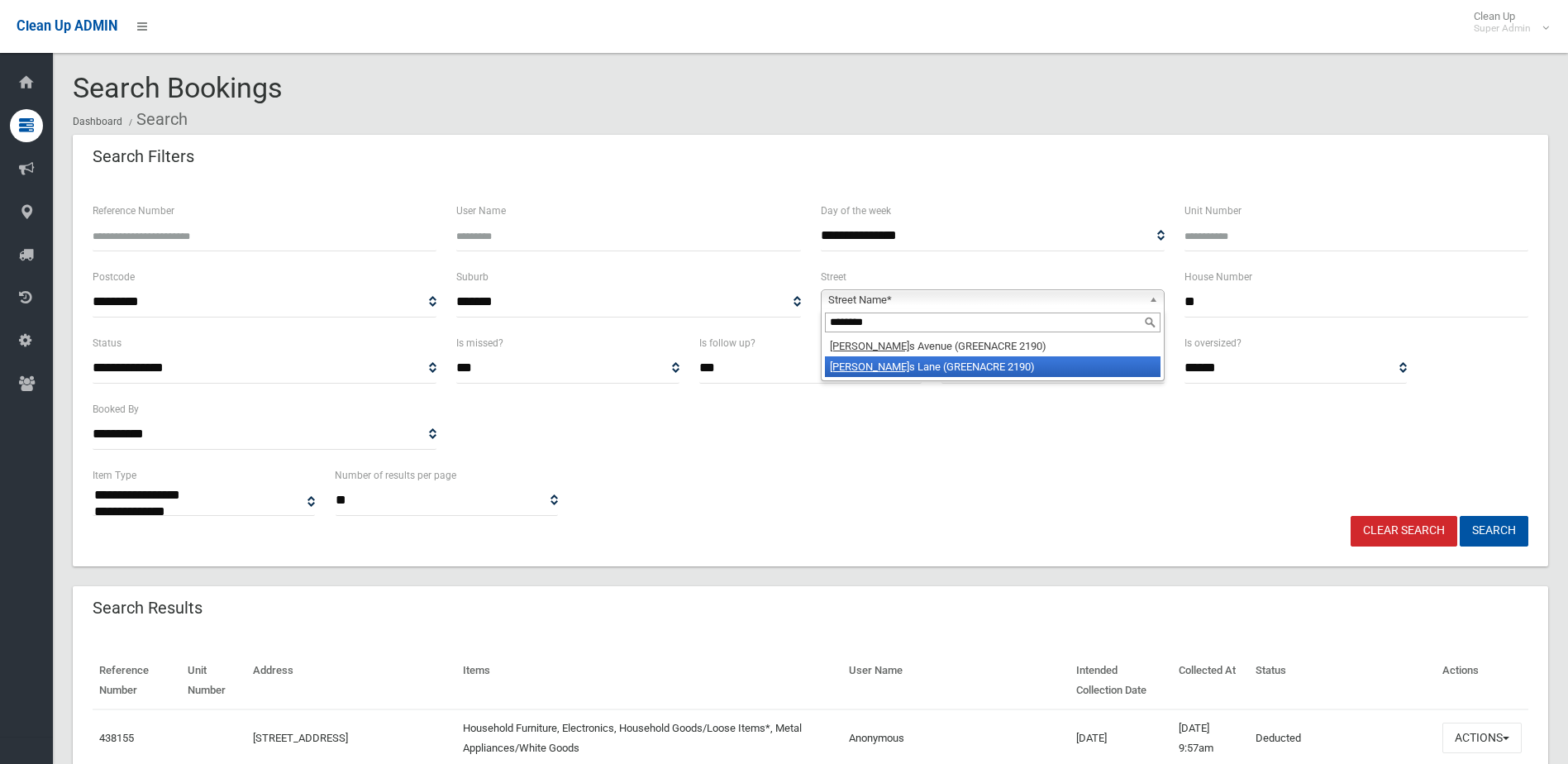
type input "********"
click at [889, 372] on li "[PERSON_NAME] (GREENACRE 2190)" at bounding box center [993, 367] width 336 height 21
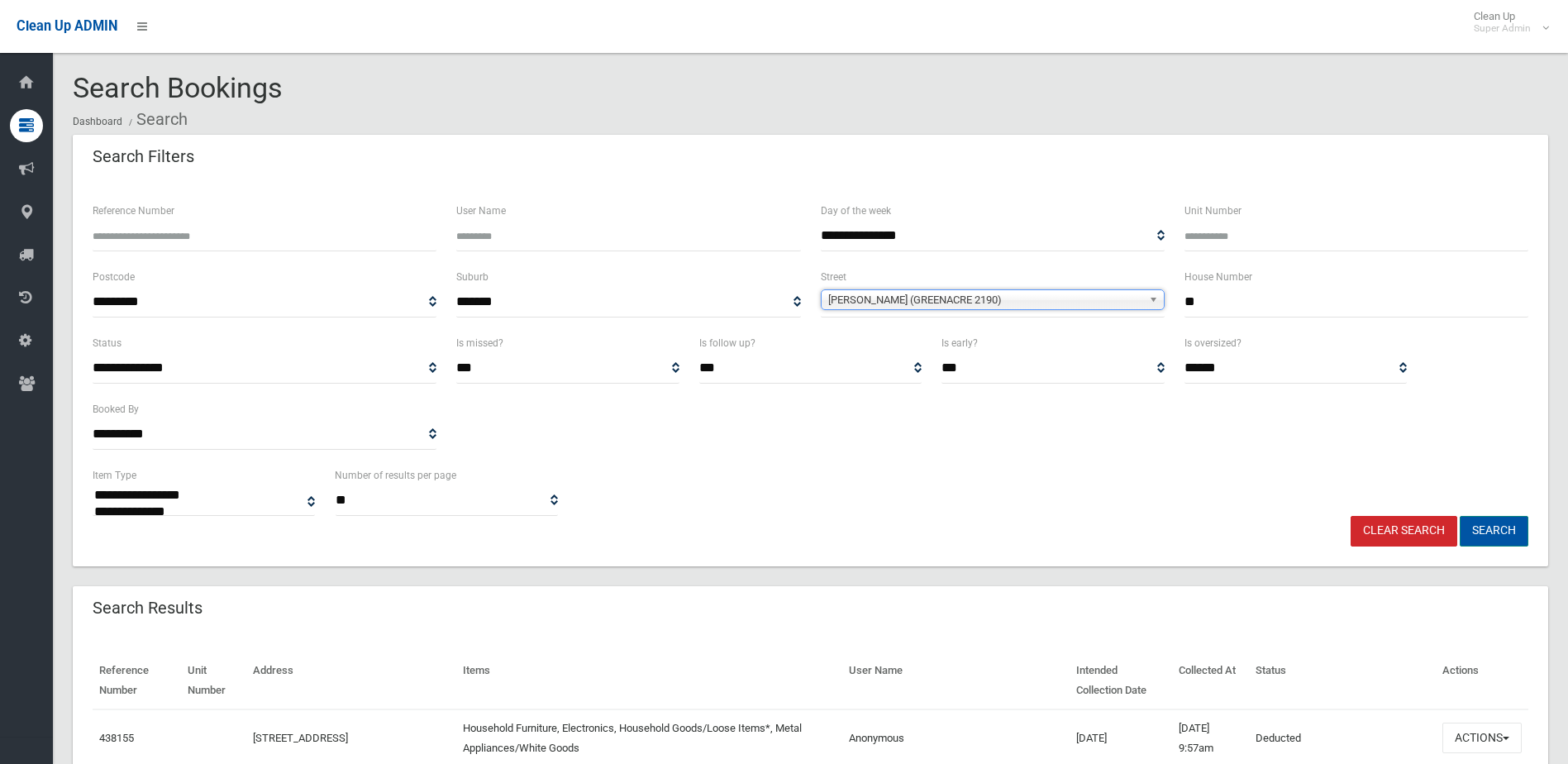
click at [1517, 521] on button "Search" at bounding box center [1494, 531] width 69 height 31
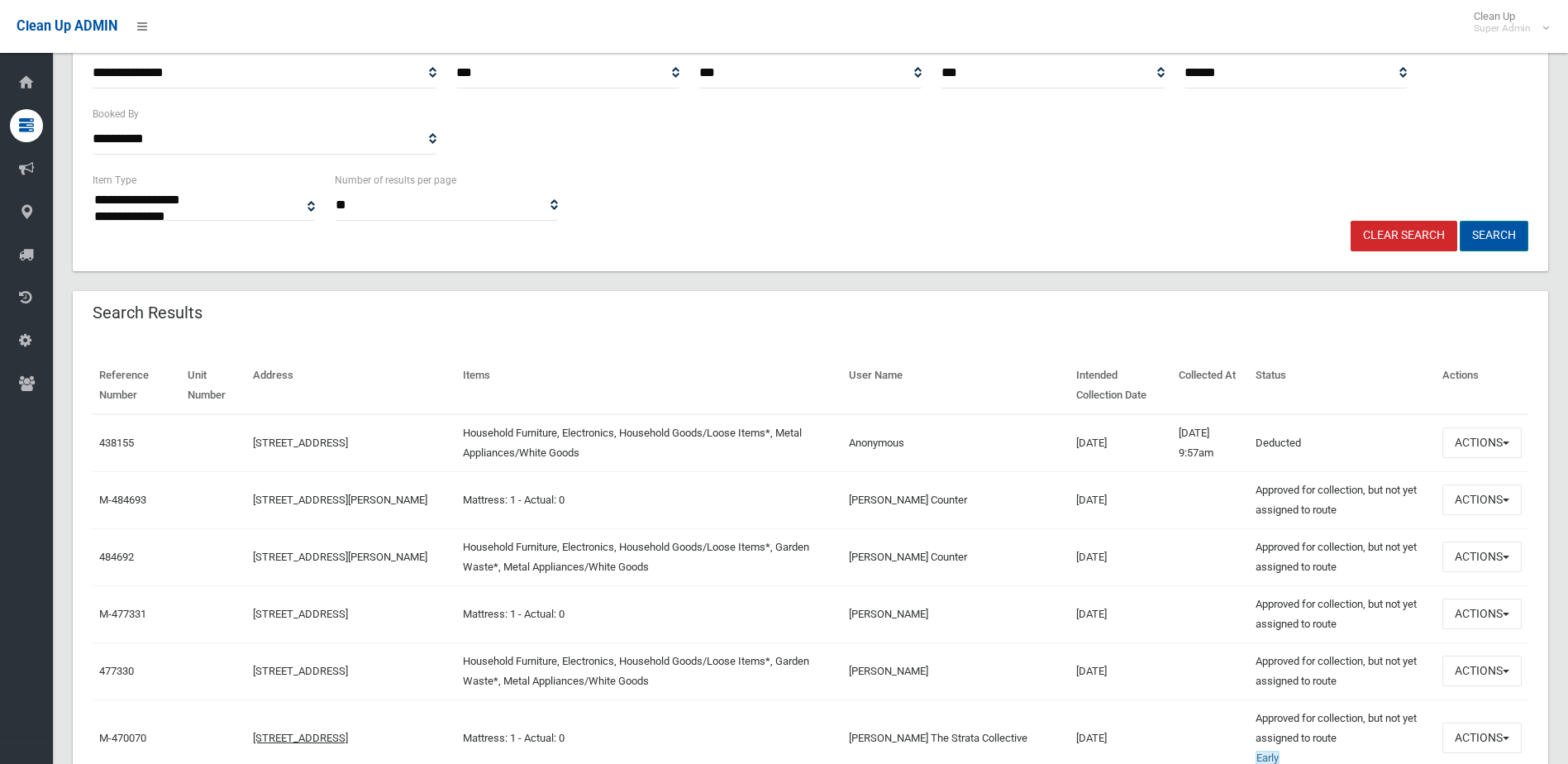
scroll to position [497, 0]
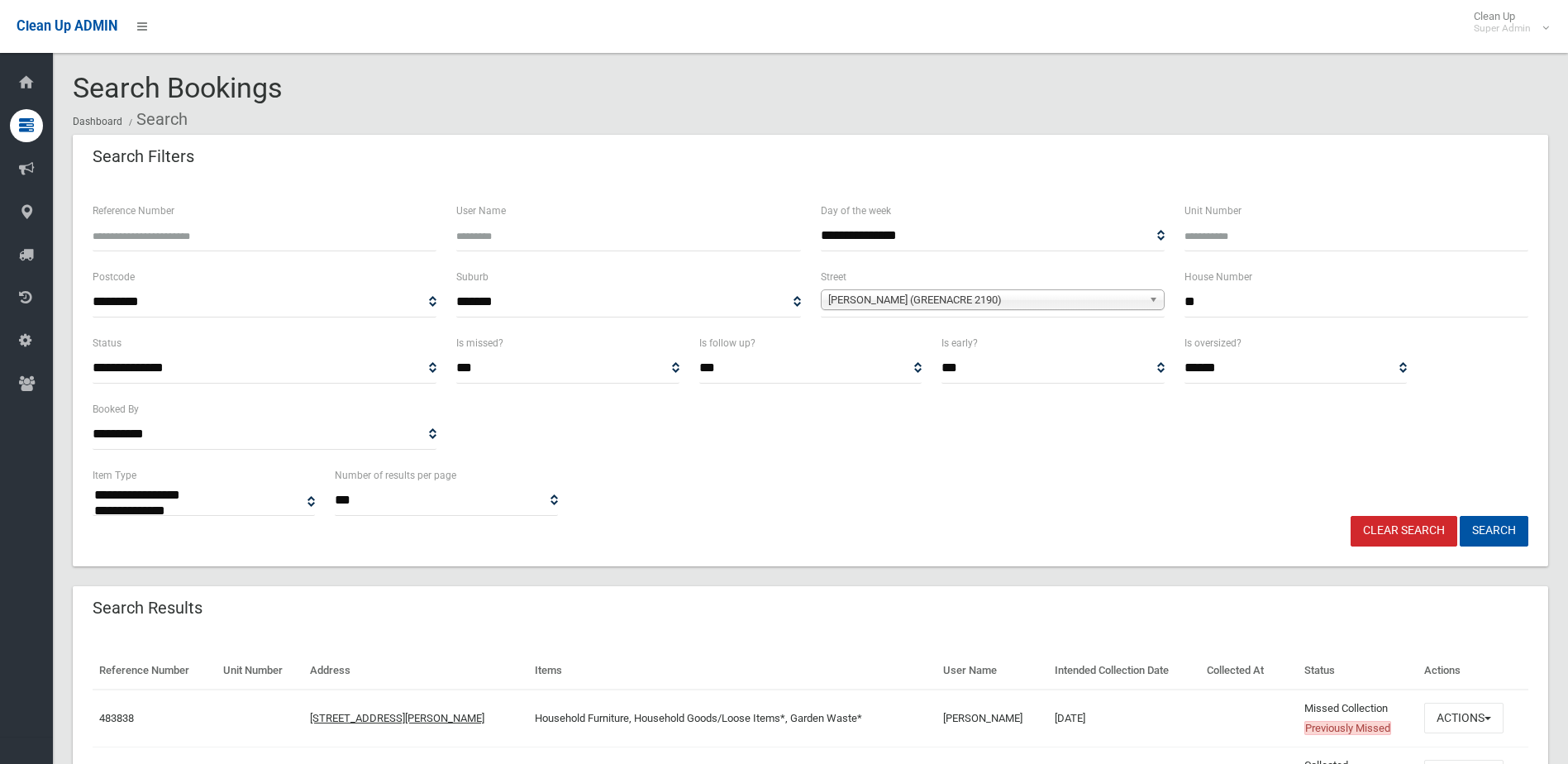
select select
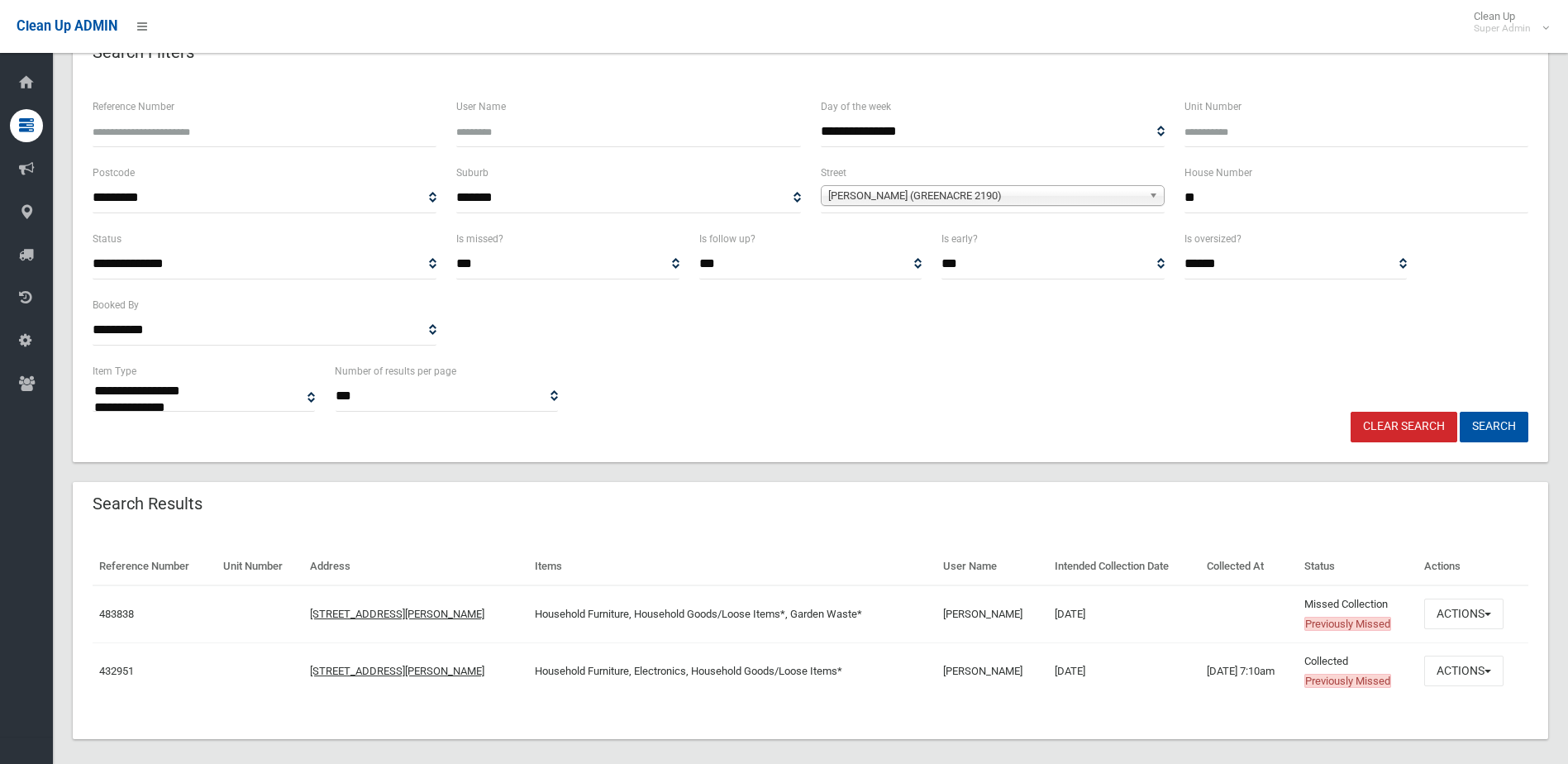
scroll to position [119, 0]
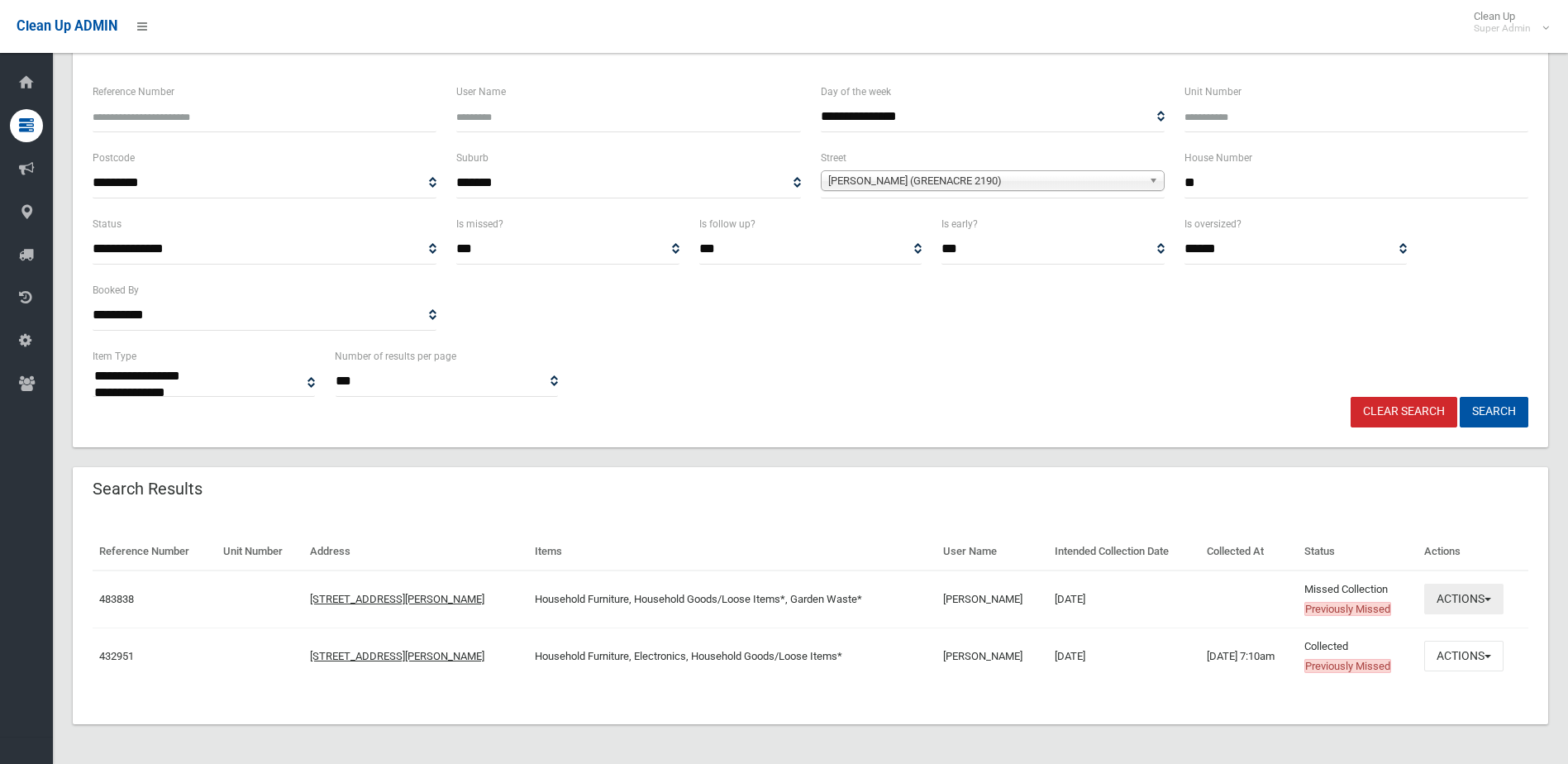
click at [1472, 597] on button "Actions" at bounding box center [1465, 598] width 79 height 31
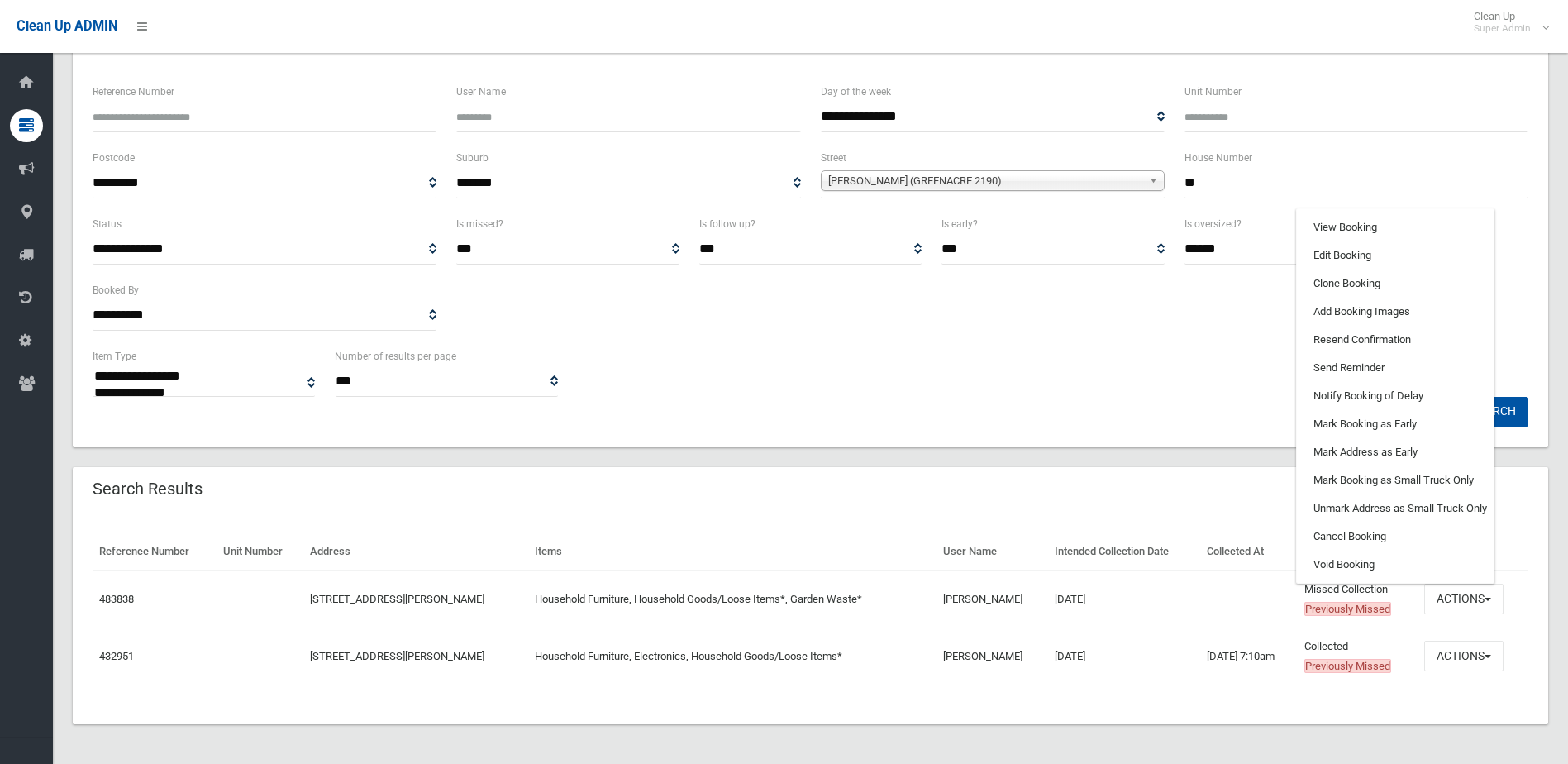
click at [1091, 391] on div "**********" at bounding box center [811, 372] width 1456 height 50
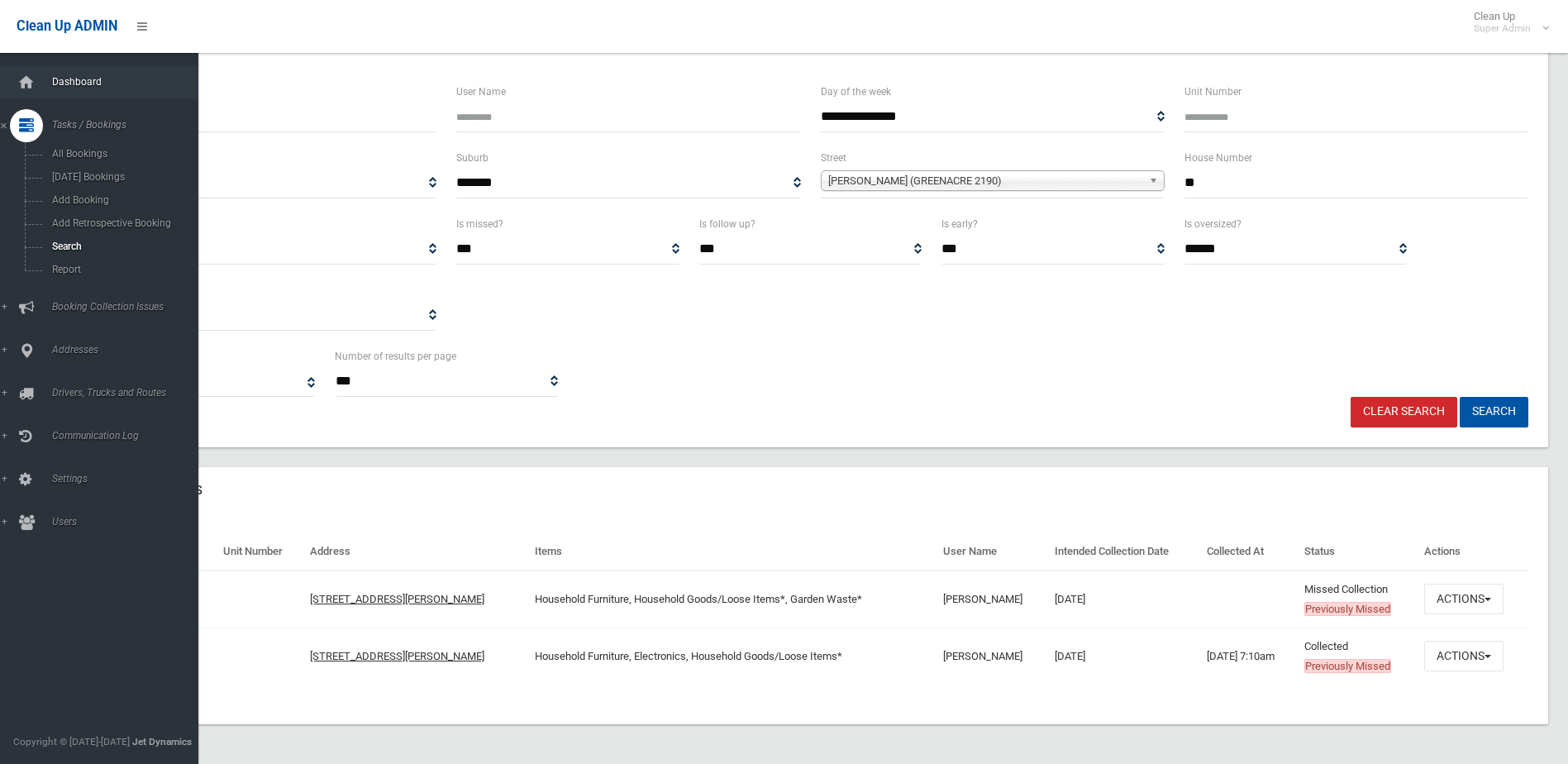
click at [95, 79] on span "Dashboard" at bounding box center [129, 82] width 164 height 12
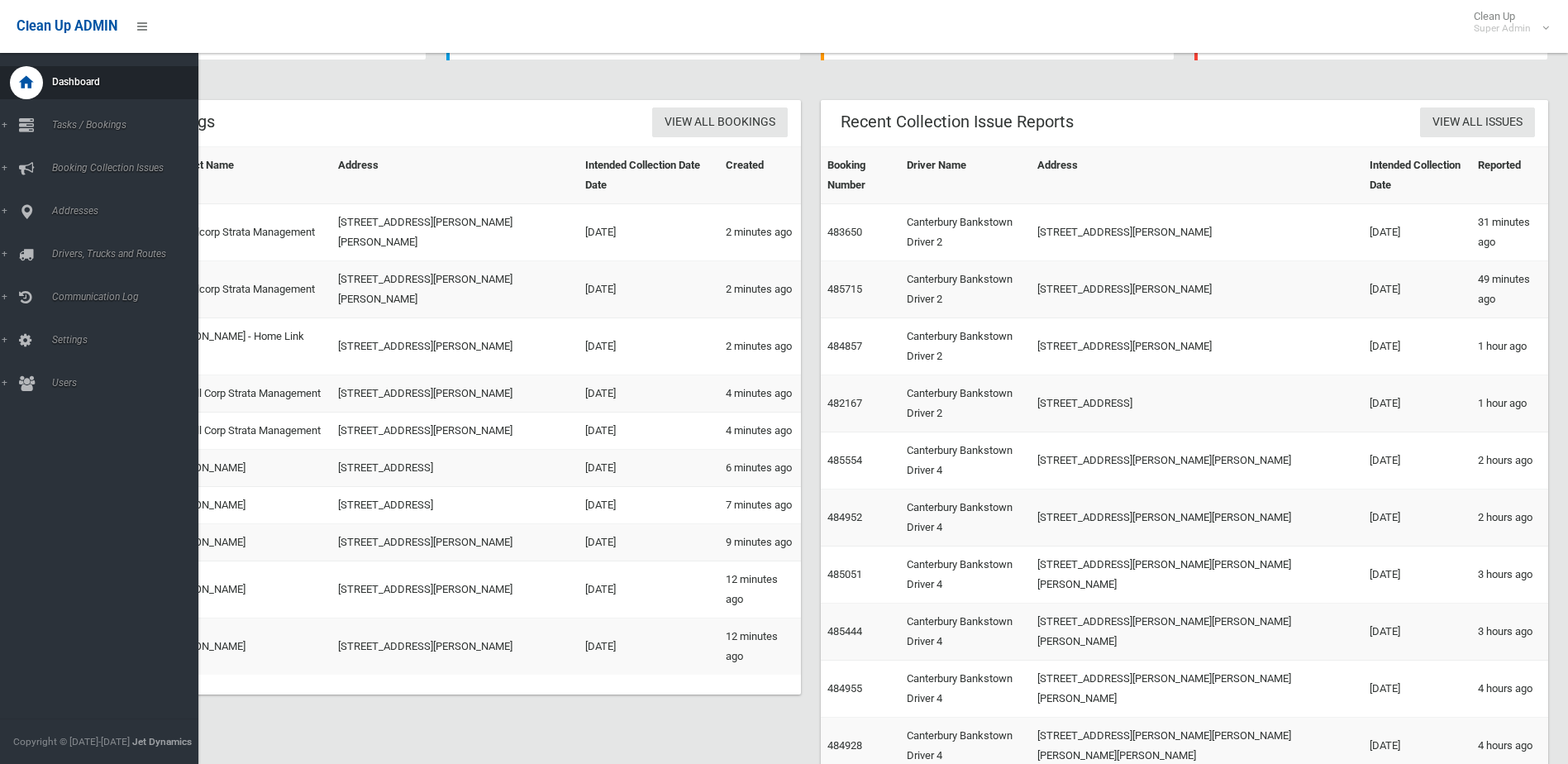
scroll to position [226, 0]
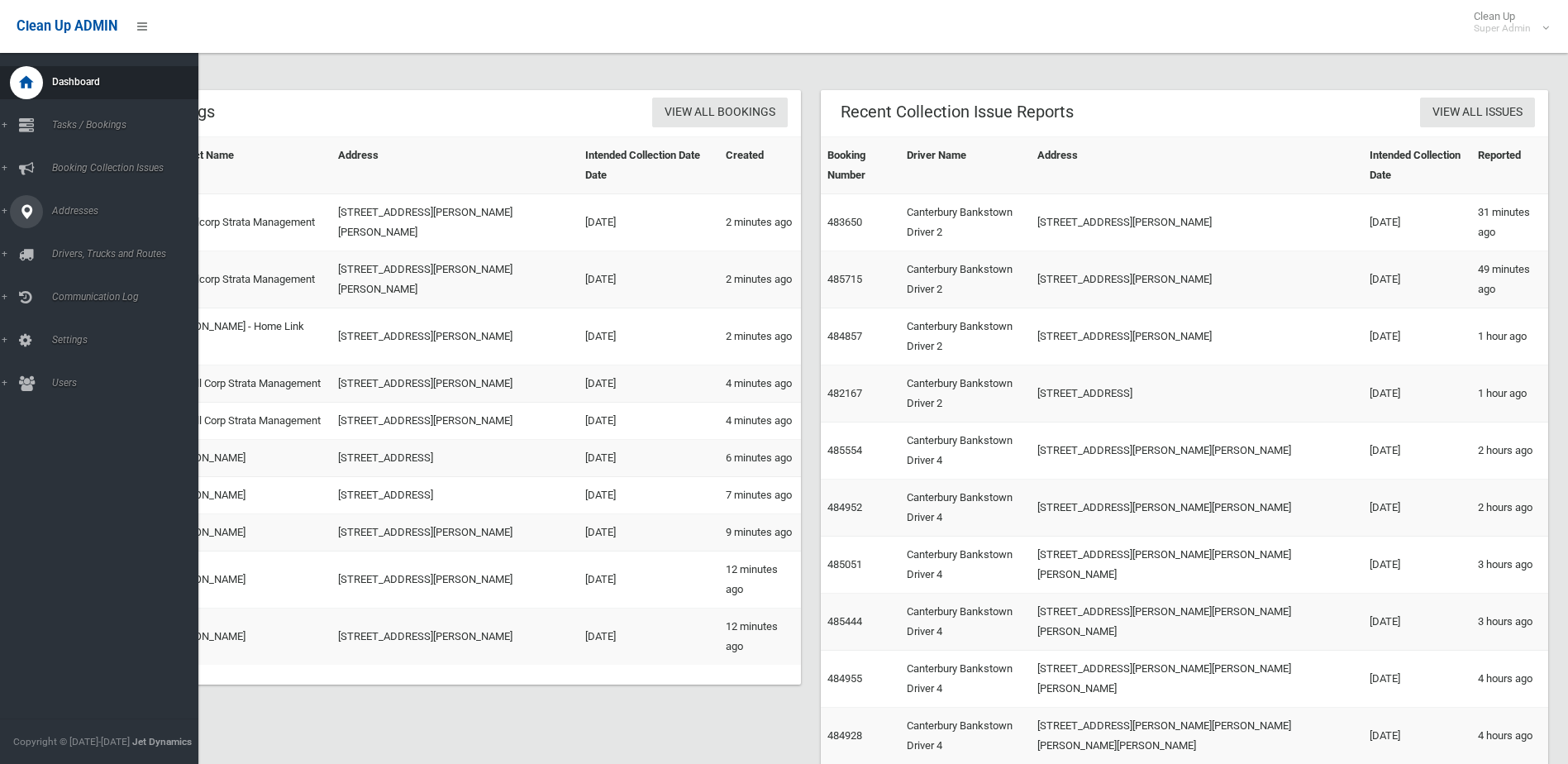
click at [7, 207] on link "Addresses" at bounding box center [105, 212] width 211 height 33
click at [94, 233] on link "All Addresses" at bounding box center [105, 240] width 211 height 23
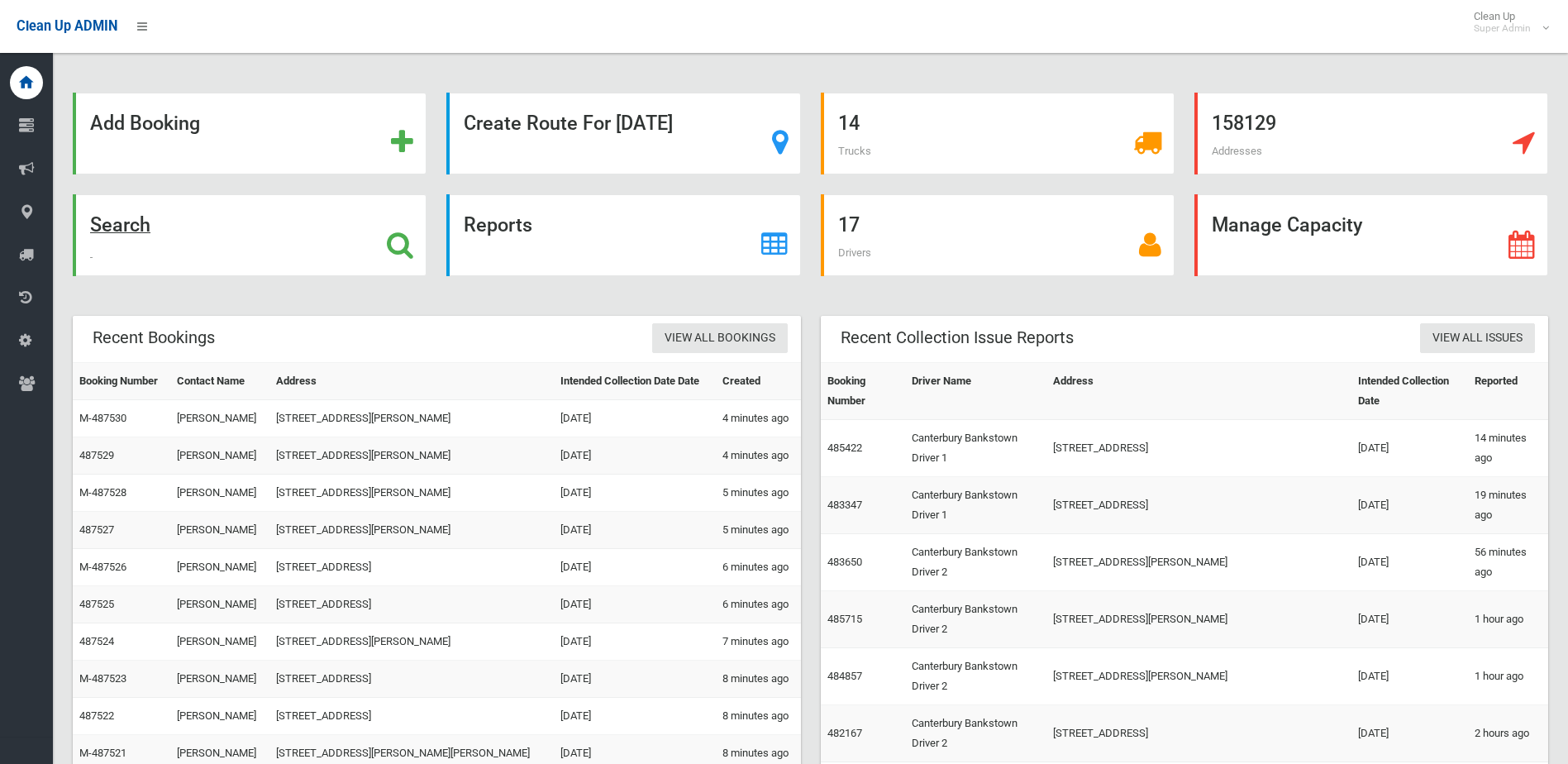
click at [257, 220] on div "Search" at bounding box center [250, 235] width 354 height 82
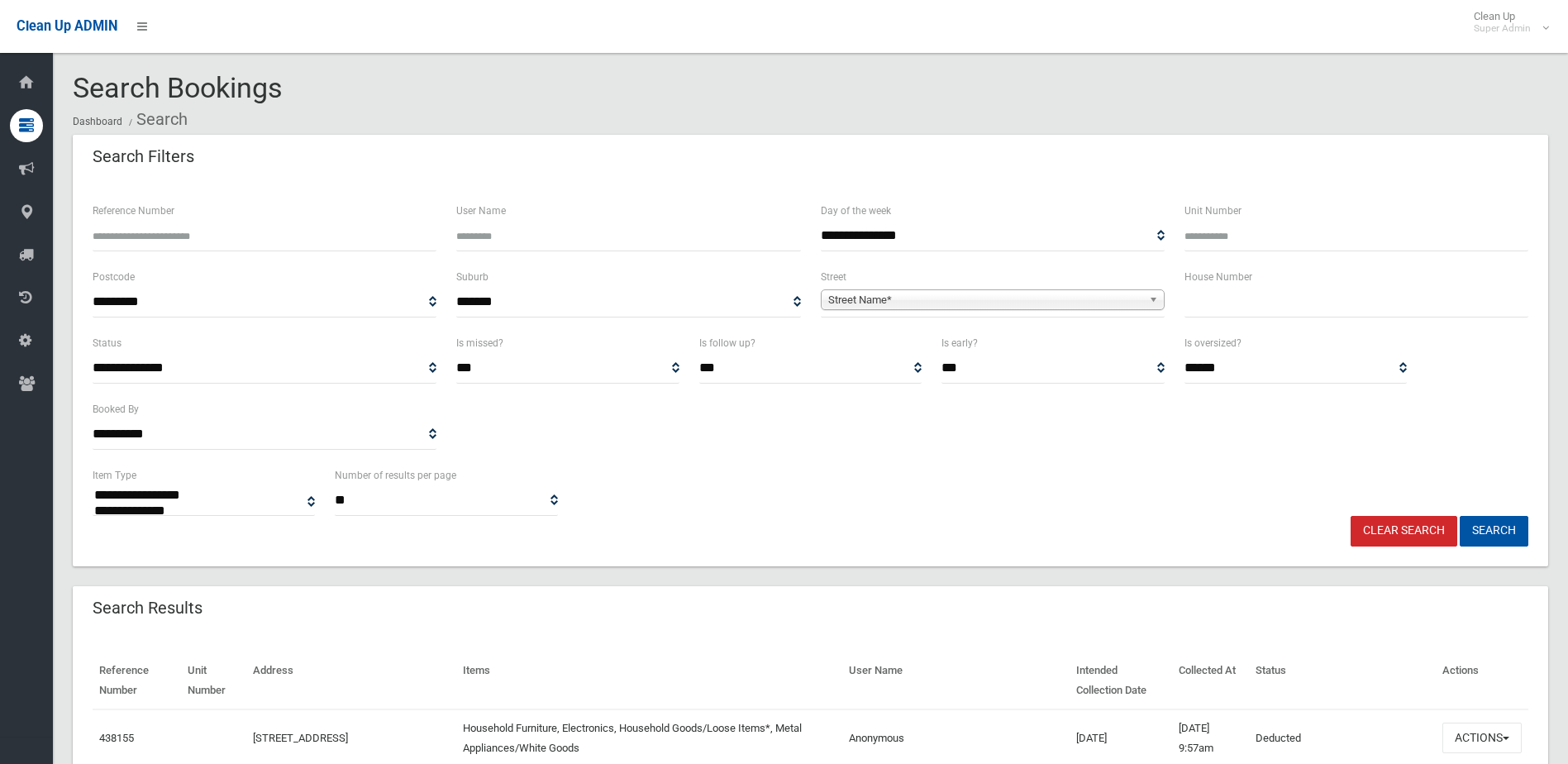
select select
drag, startPoint x: 0, startPoint y: 0, endPoint x: 1282, endPoint y: 285, distance: 1313.3
click at [1282, 282] on div "House Number" at bounding box center [1357, 292] width 344 height 50
drag, startPoint x: 1280, startPoint y: 291, endPoint x: 1273, endPoint y: 314, distance: 24.0
click at [1278, 298] on input "text" at bounding box center [1357, 302] width 344 height 31
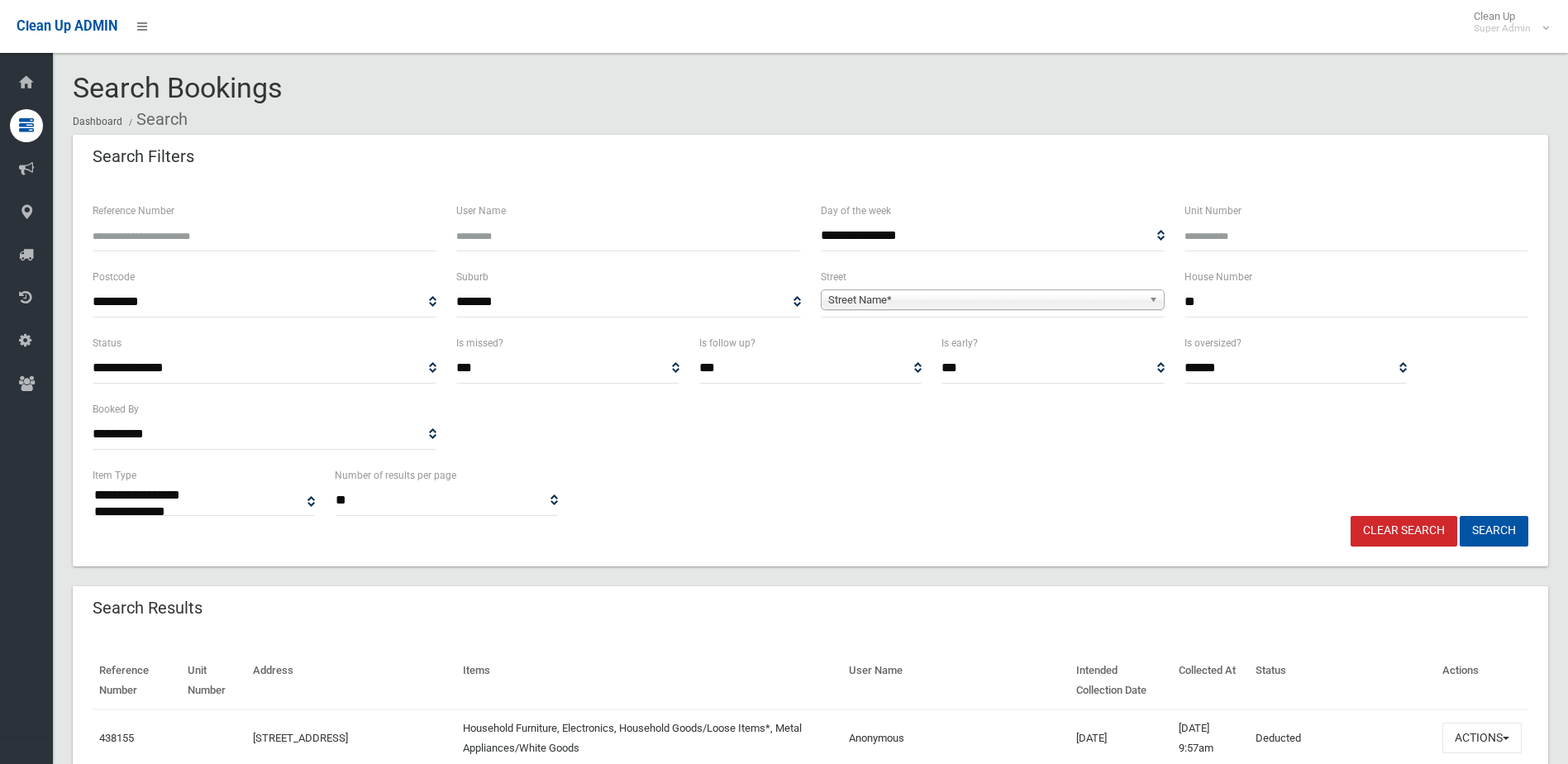
type input "**"
click at [1056, 283] on div "**********" at bounding box center [993, 292] width 344 height 50
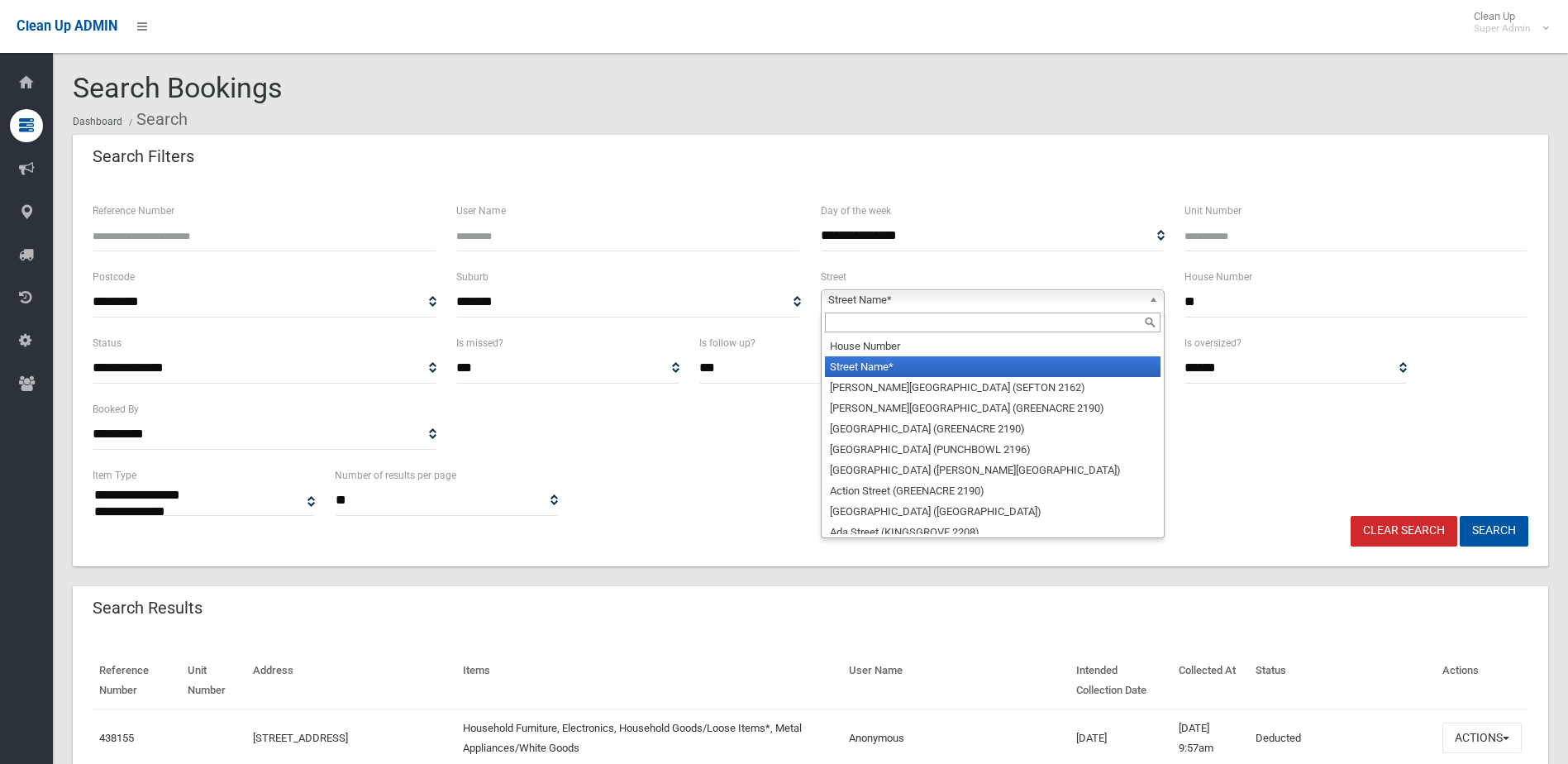
drag, startPoint x: 918, startPoint y: 291, endPoint x: 879, endPoint y: 305, distance: 41.4
click at [917, 291] on span "Street Name*" at bounding box center [985, 300] width 314 height 20
click at [872, 316] on input "text" at bounding box center [993, 323] width 336 height 20
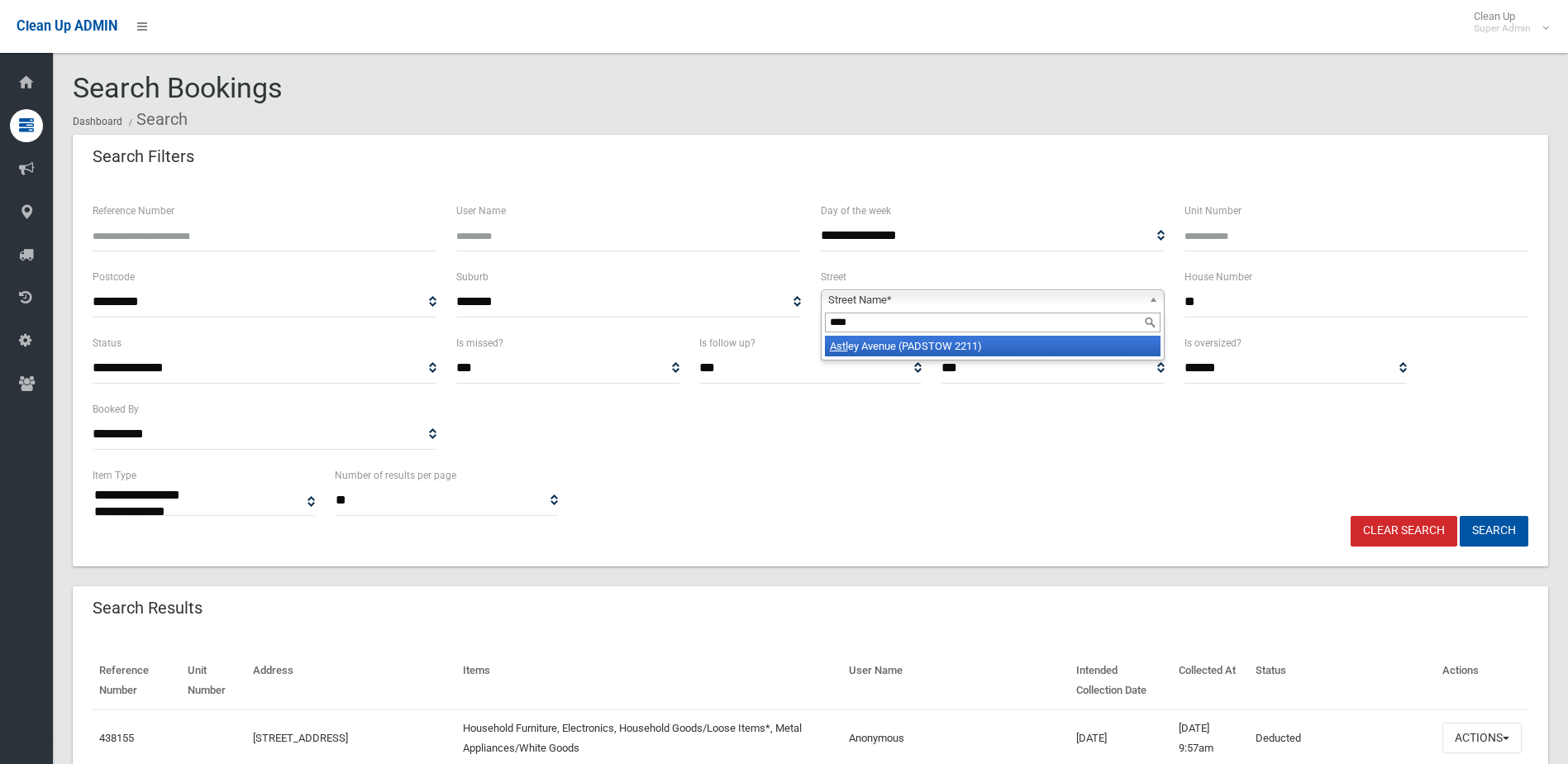
type input "****"
click at [895, 345] on li "[GEOGRAPHIC_DATA] (PADSTOW 2211)" at bounding box center [993, 346] width 336 height 21
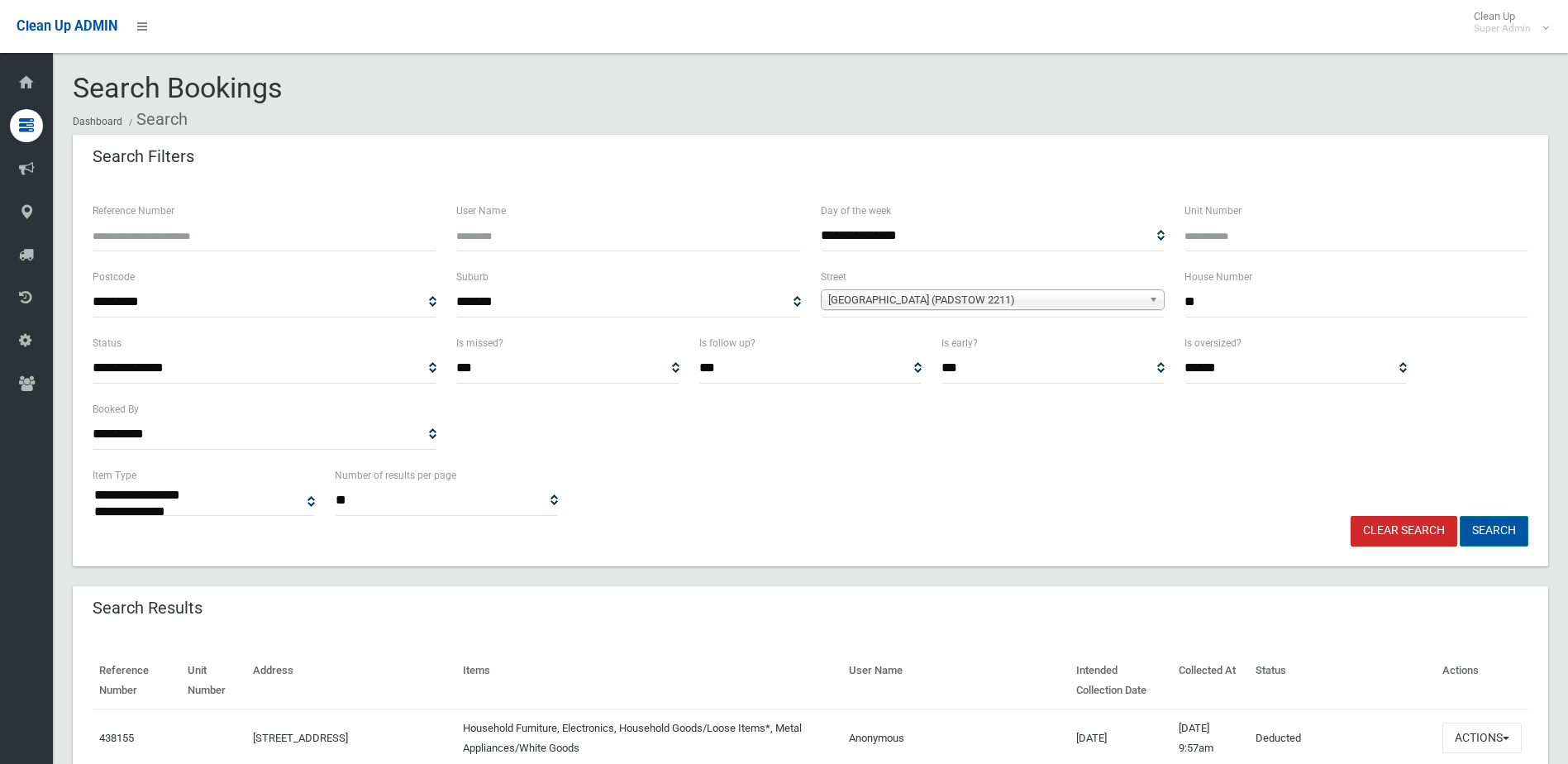
click at [1494, 532] on button "Search" at bounding box center [1494, 531] width 69 height 31
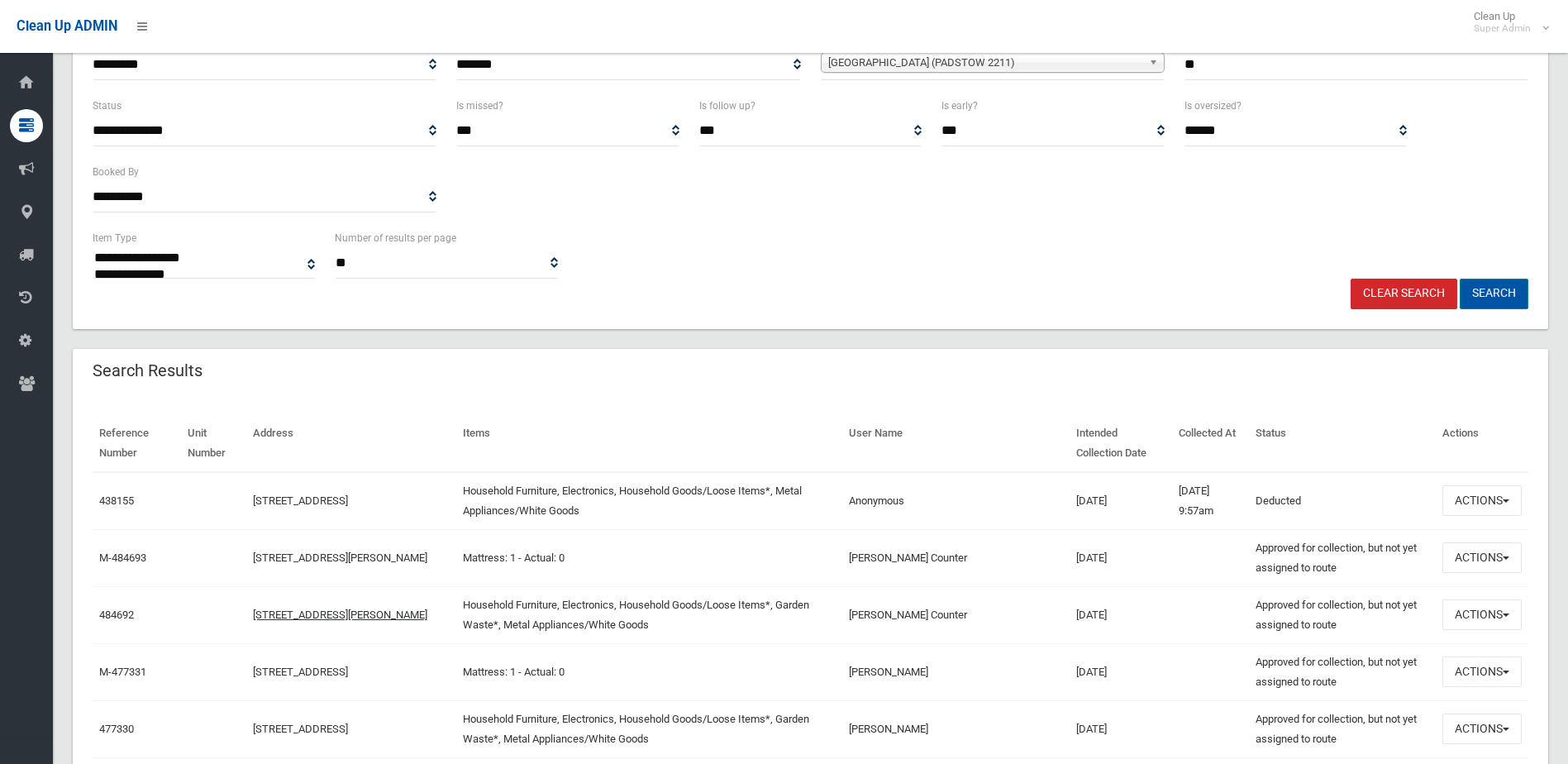
scroll to position [248, 0]
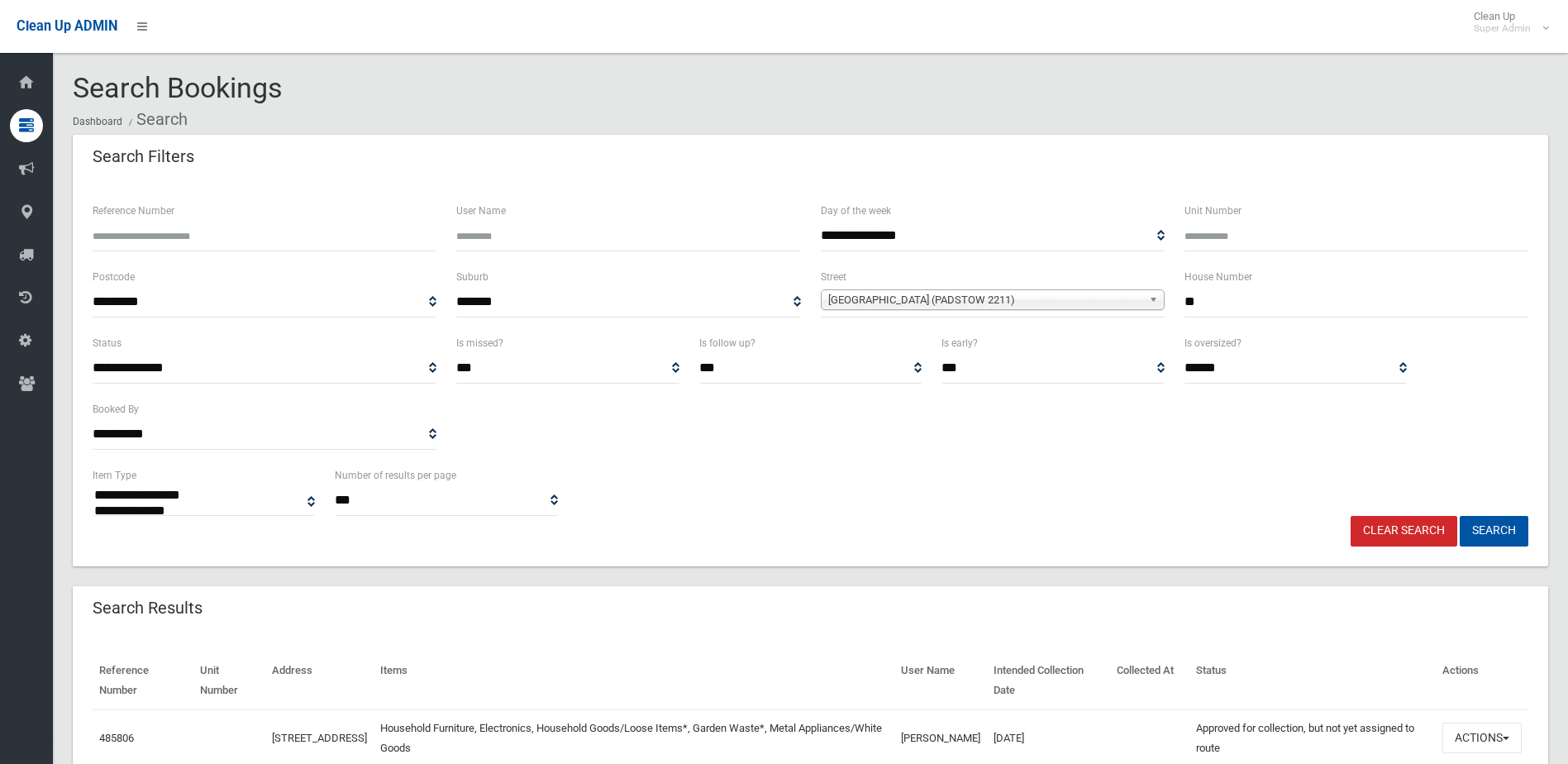
select select
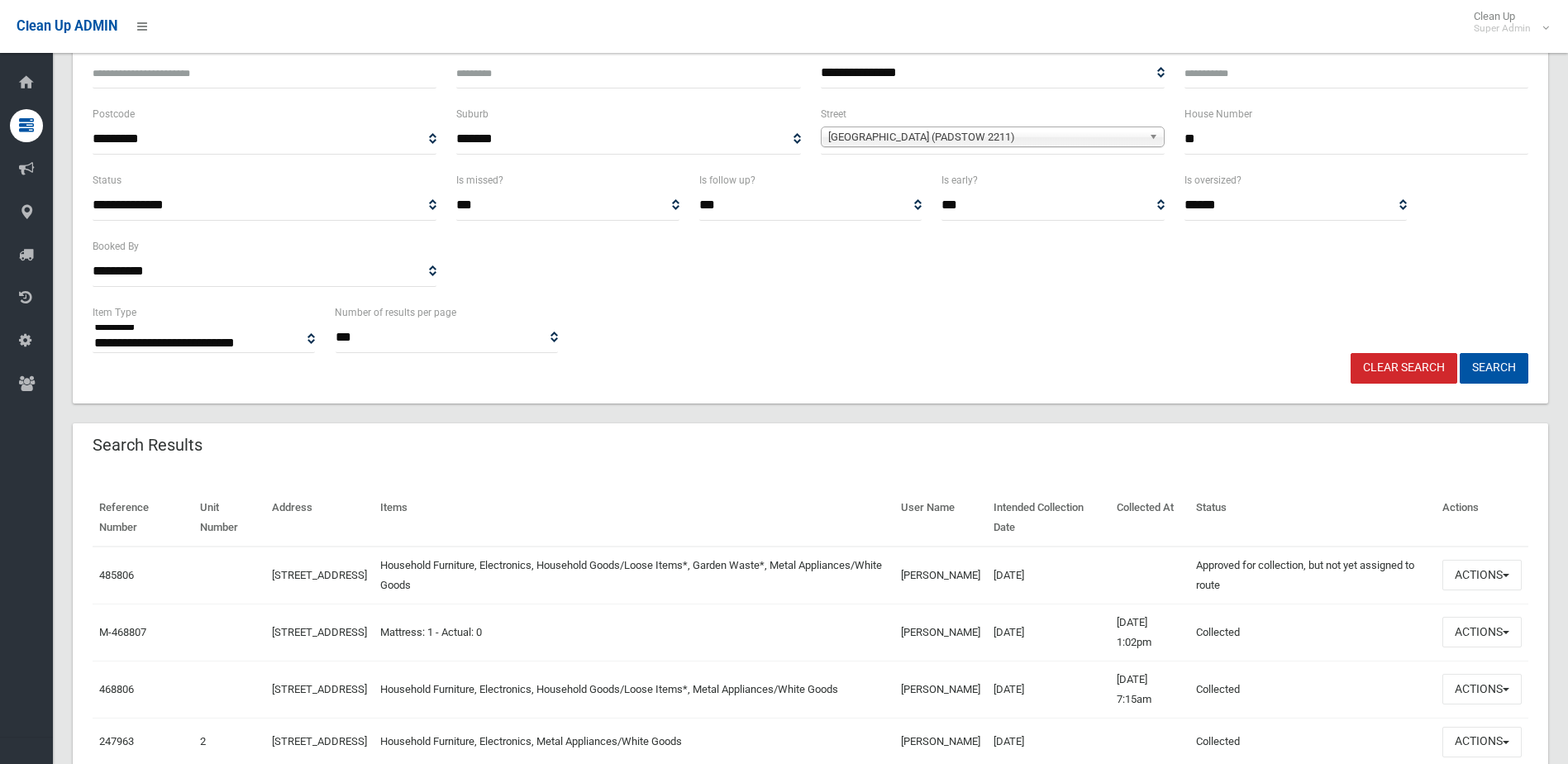
scroll to position [331, 0]
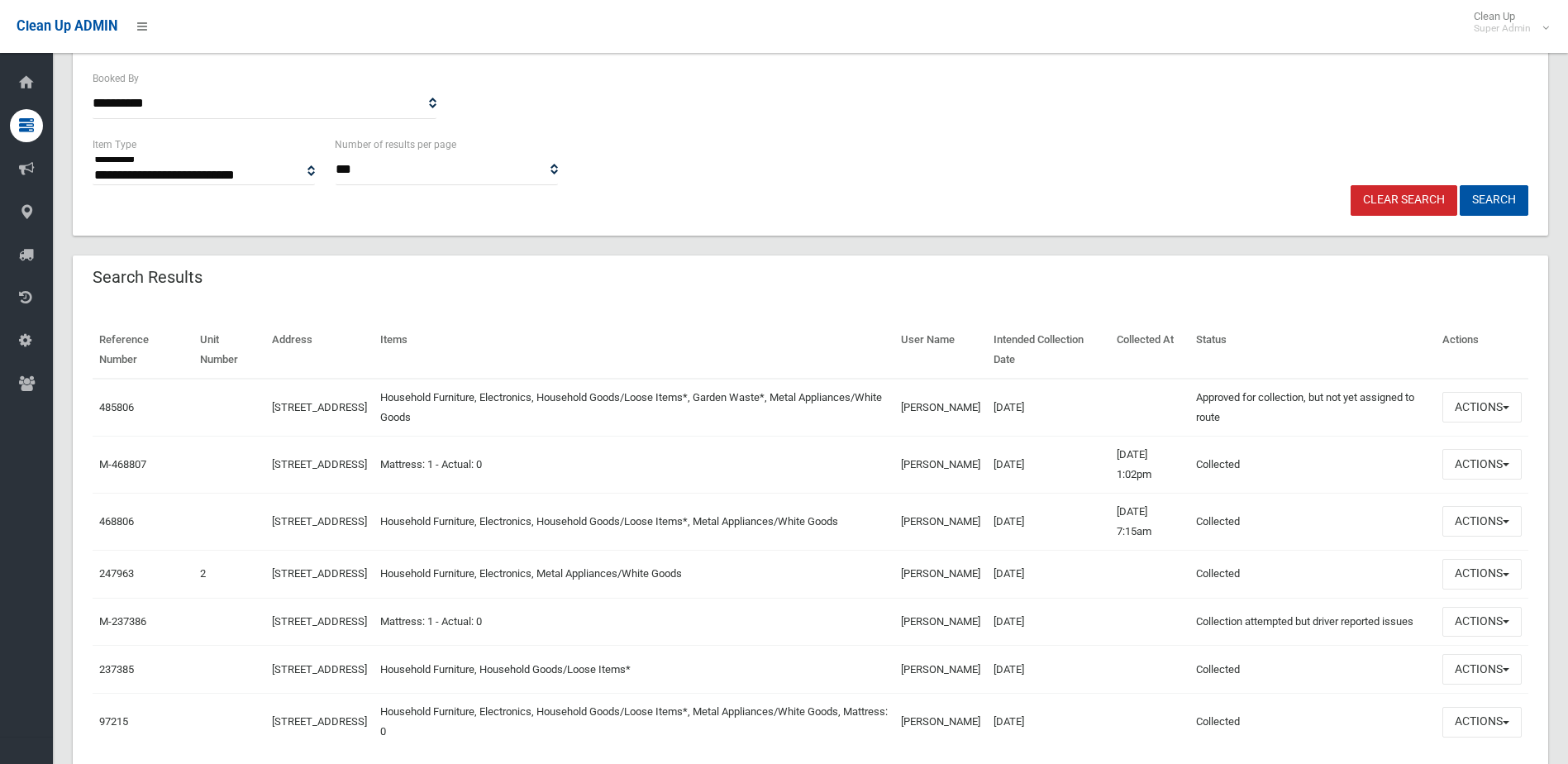
drag, startPoint x: 873, startPoint y: 517, endPoint x: 970, endPoint y: 521, distance: 97.1
click at [970, 521] on tr "468806 [STREET_ADDRESS] Household Furniture, Electronics, Household Goods/Loose…" at bounding box center [811, 521] width 1436 height 57
drag, startPoint x: 970, startPoint y: 521, endPoint x: 984, endPoint y: 517, distance: 14.6
click at [984, 517] on td "Jaspreet Kaur" at bounding box center [941, 521] width 93 height 57
click at [1114, 526] on td "26/06/2025 7:15am" at bounding box center [1150, 521] width 79 height 57
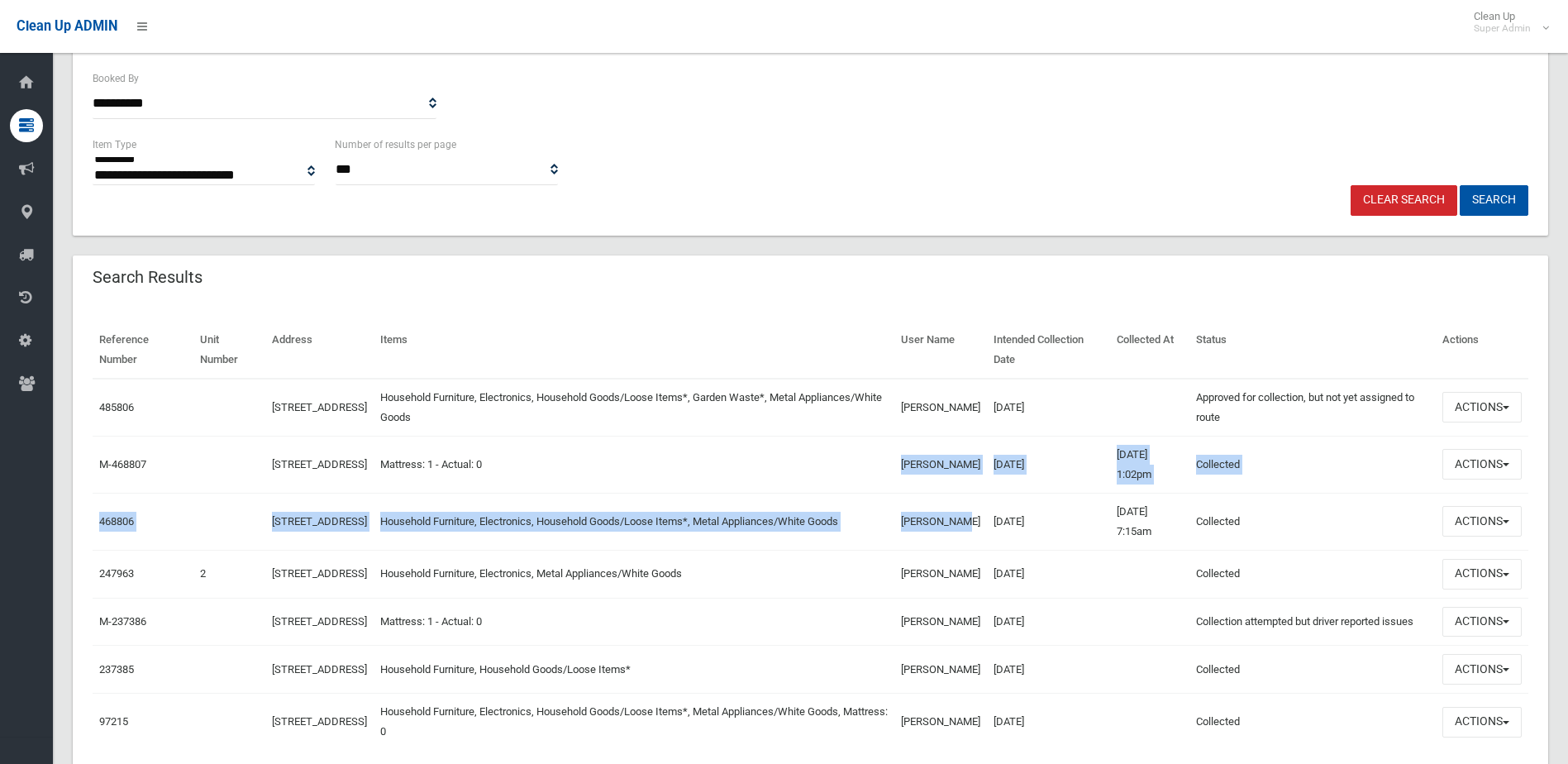
drag, startPoint x: 953, startPoint y: 526, endPoint x: 894, endPoint y: 454, distance: 93.1
click at [894, 454] on tbody "485806 15 Astley Avenue, PADSTOW NSW 2211 Household Furniture, Electronics, Hou…" at bounding box center [811, 565] width 1436 height 372
drag, startPoint x: 894, startPoint y: 454, endPoint x: 649, endPoint y: 494, distance: 248.2
click at [655, 493] on td "Household Furniture, Electronics, Household Goods/Loose Items*, Metal Appliance…" at bounding box center [634, 521] width 520 height 57
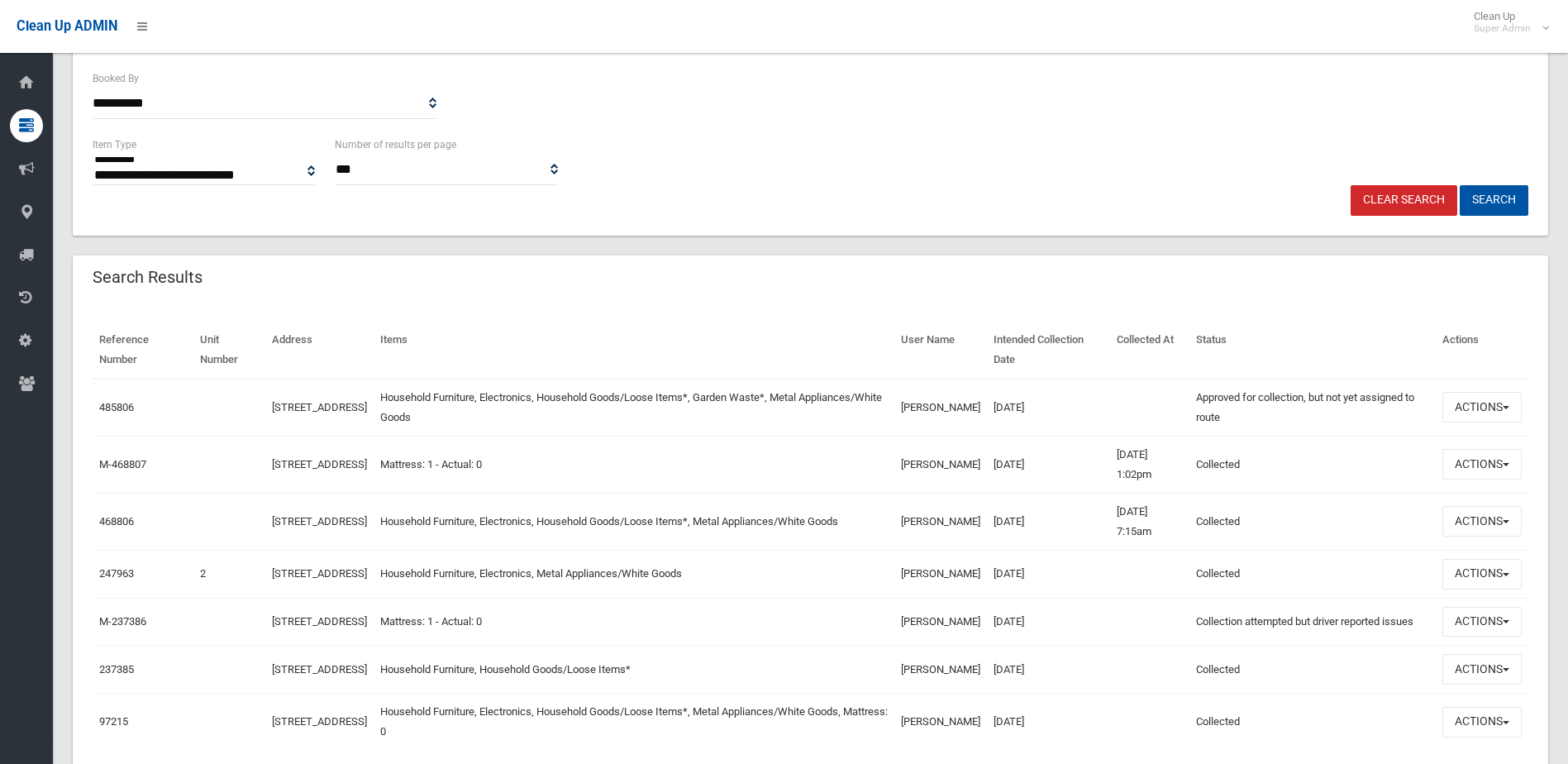
drag, startPoint x: 283, startPoint y: 520, endPoint x: 905, endPoint y: 546, distance: 622.5
click at [905, 546] on tr "468806 15 Astley Avenue, PADSTOW NSW 2211 Household Furniture, Electronics, Hou…" at bounding box center [811, 521] width 1436 height 57
click at [345, 515] on link "15 Astley Avenue, PADSTOW NSW 2211" at bounding box center [319, 521] width 95 height 12
drag, startPoint x: 1105, startPoint y: 401, endPoint x: 896, endPoint y: 374, distance: 210.7
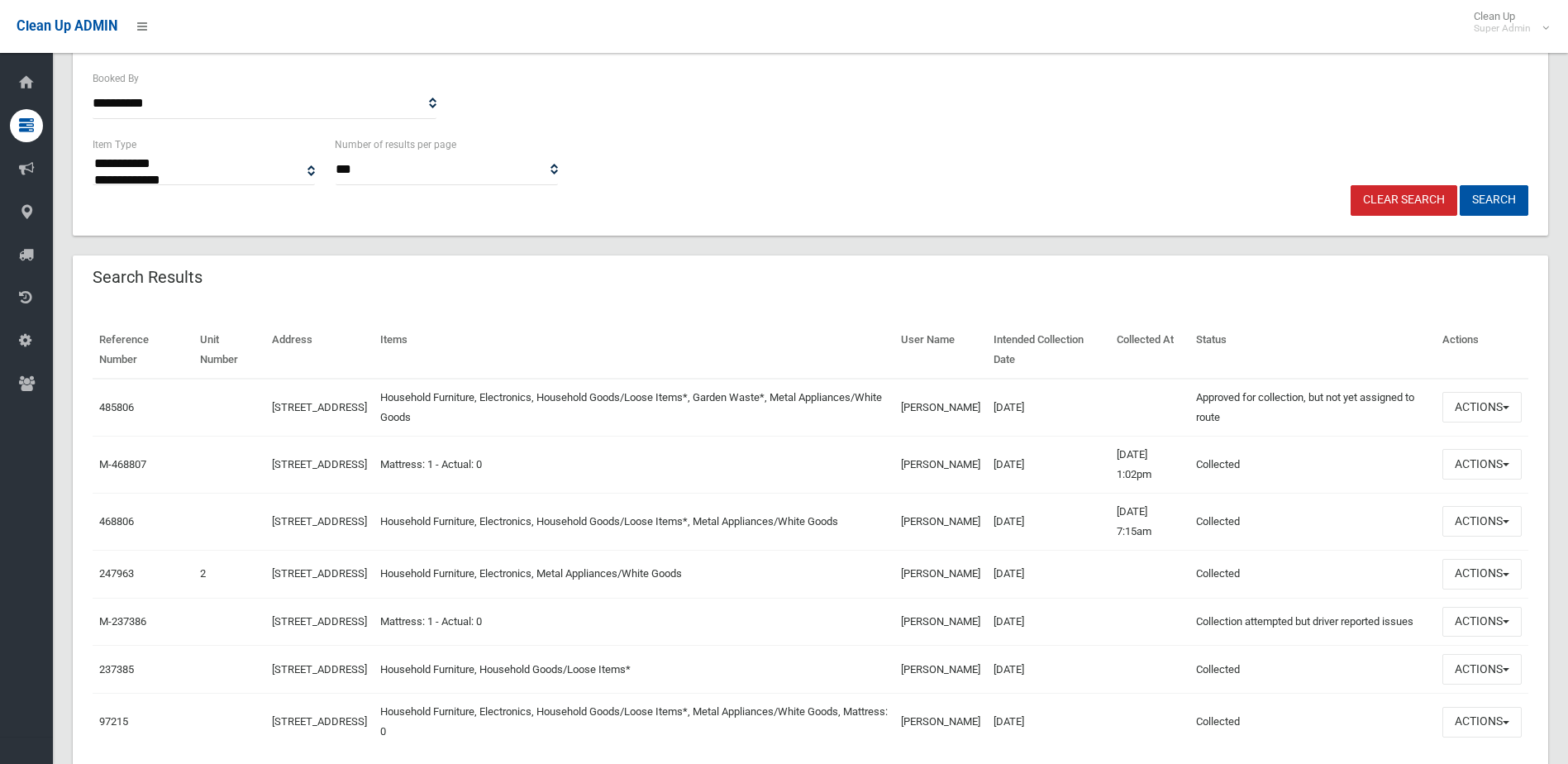
click at [896, 374] on table "Reference Number Unit Number Address Items User Name Intended Collection Date C…" at bounding box center [811, 536] width 1436 height 430
drag, startPoint x: 896, startPoint y: 374, endPoint x: 1254, endPoint y: 433, distance: 362.8
click at [1256, 433] on td "Approved for collection, but not yet assigned to route" at bounding box center [1313, 408] width 247 height 58
drag, startPoint x: 1077, startPoint y: 498, endPoint x: 1086, endPoint y: 518, distance: 21.9
click at [1083, 513] on td "26/06/2025" at bounding box center [1048, 521] width 123 height 57
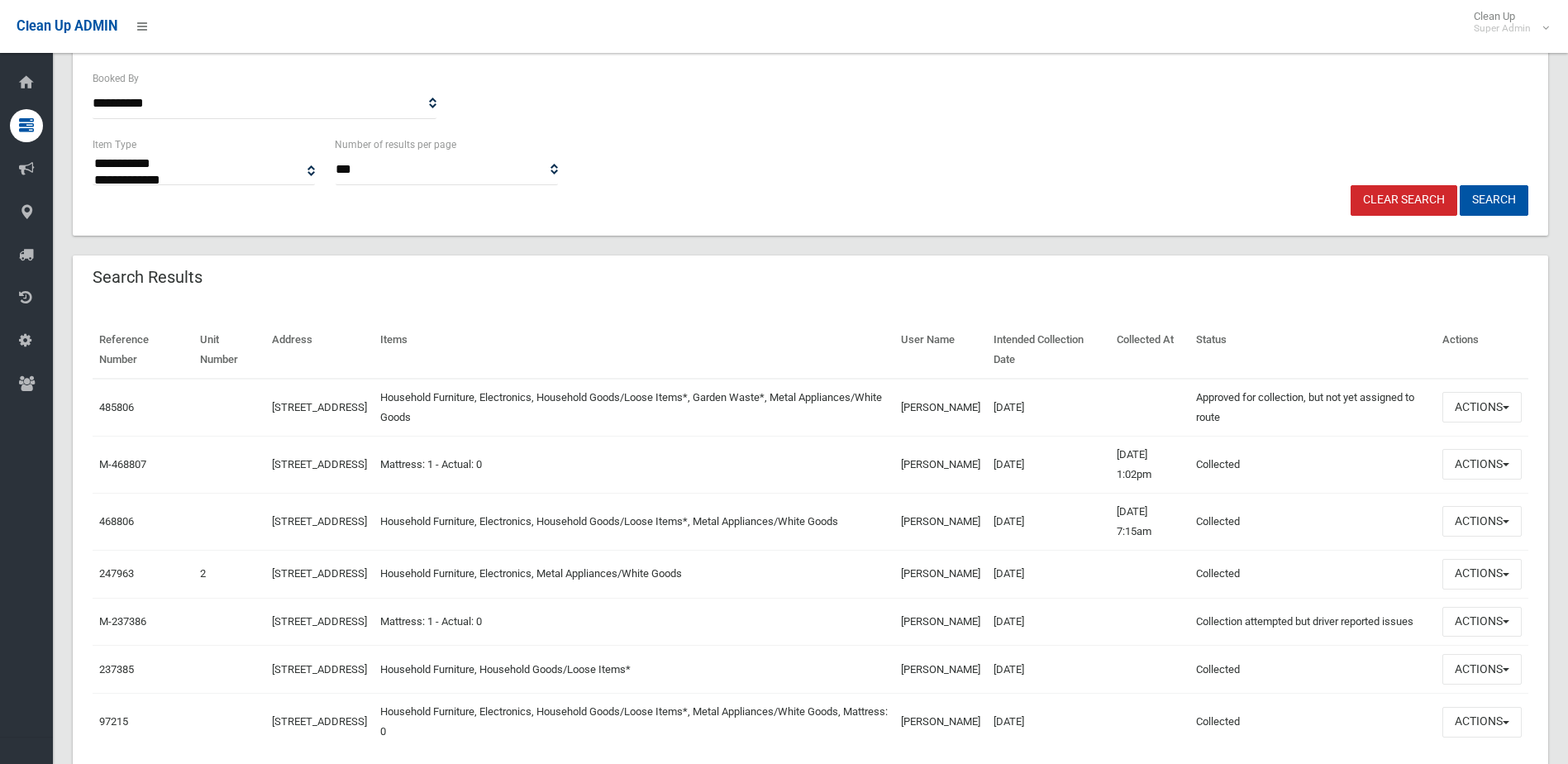
drag, startPoint x: 1094, startPoint y: 536, endPoint x: 169, endPoint y: 468, distance: 927.5
click at [169, 468] on tbody "485806 15 Astley Avenue, PADSTOW NSW 2211 Household Furniture, Electronics, Hou…" at bounding box center [811, 565] width 1436 height 372
click at [1258, 519] on td "Collected This booking was completed with no issues." at bounding box center [1313, 521] width 247 height 57
drag, startPoint x: 1287, startPoint y: 532, endPoint x: 1041, endPoint y: 497, distance: 248.5
click at [1041, 497] on tr "468806 15 Astley Avenue, PADSTOW NSW 2211 Household Furniture, Electronics, Hou…" at bounding box center [811, 521] width 1436 height 57
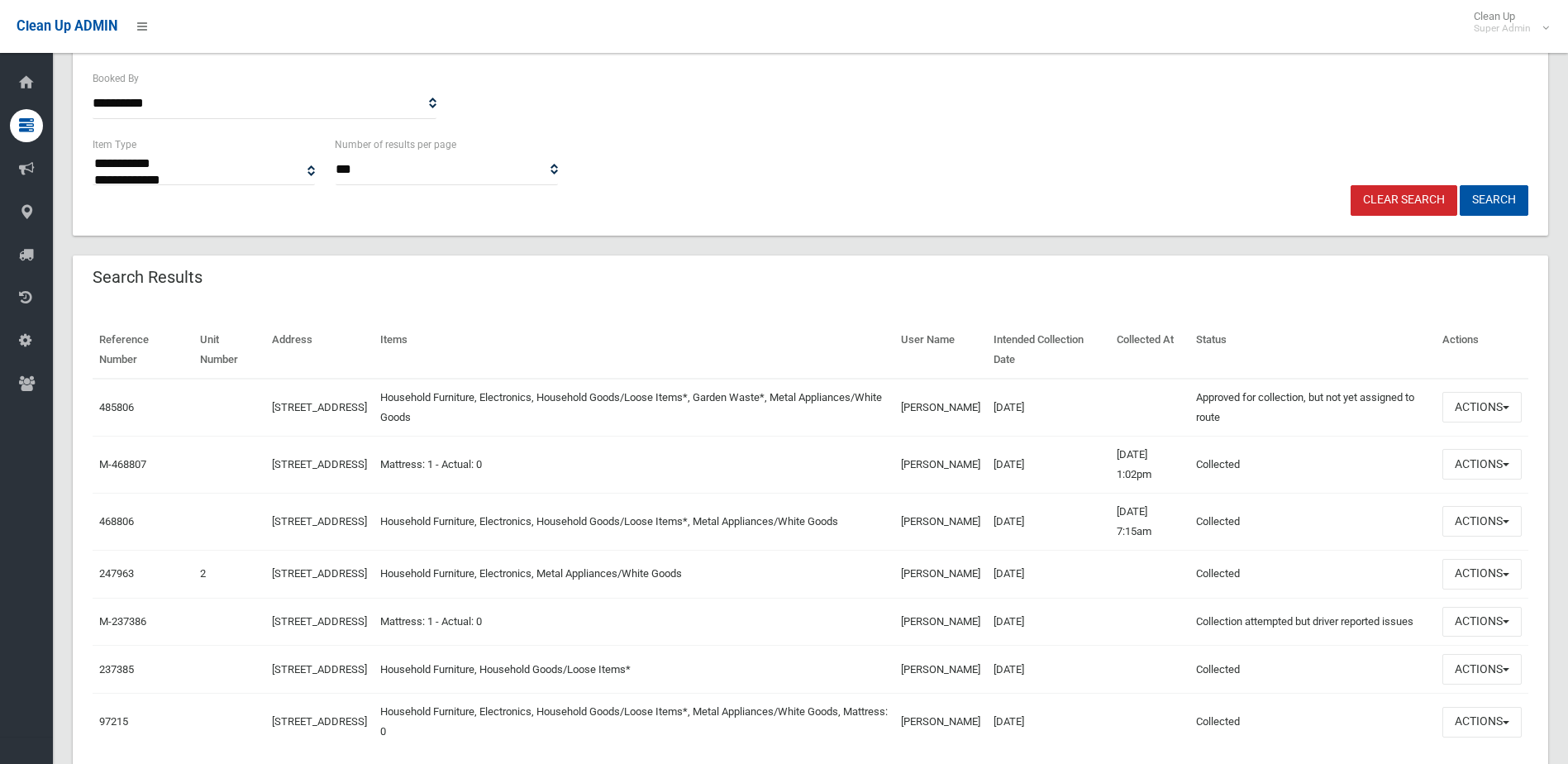
click at [932, 521] on td "Jaspreet Kaur" at bounding box center [941, 521] width 93 height 57
click at [908, 521] on td "Jaspreet Kaur" at bounding box center [941, 521] width 93 height 57
click at [1487, 519] on button "Actions" at bounding box center [1483, 521] width 79 height 31
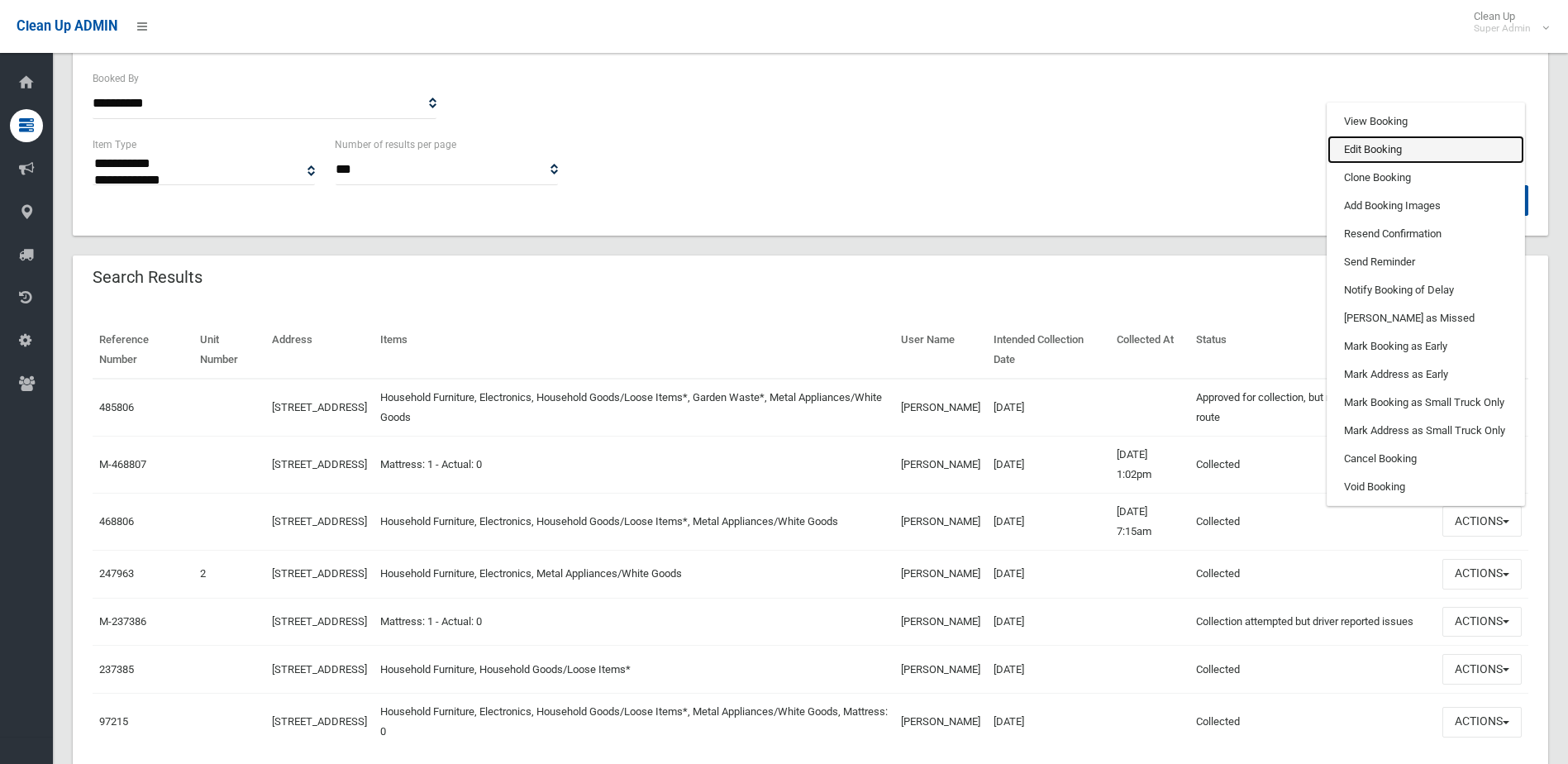
click at [1393, 152] on link "Edit Booking" at bounding box center [1427, 150] width 197 height 28
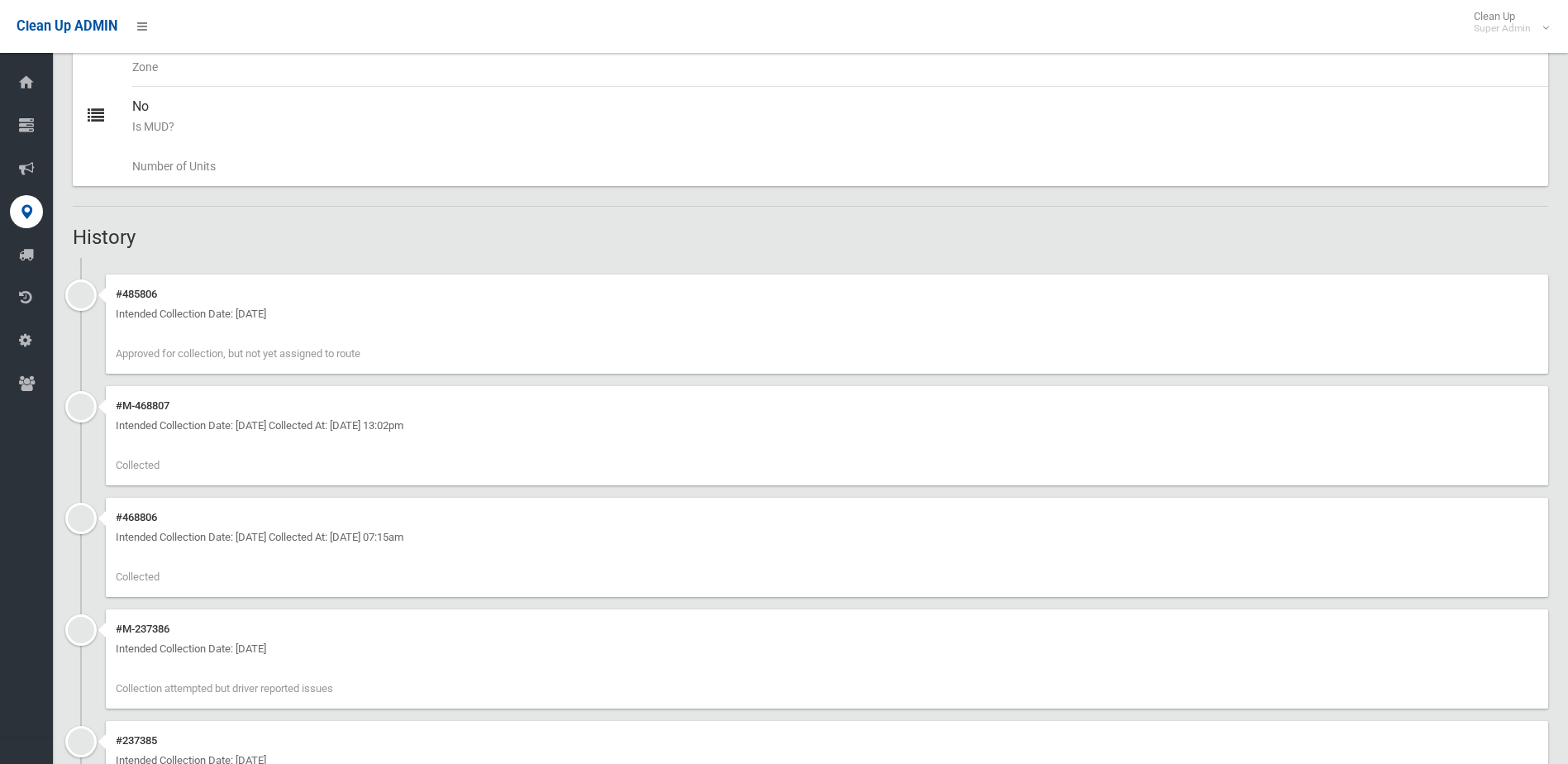
scroll to position [267, 0]
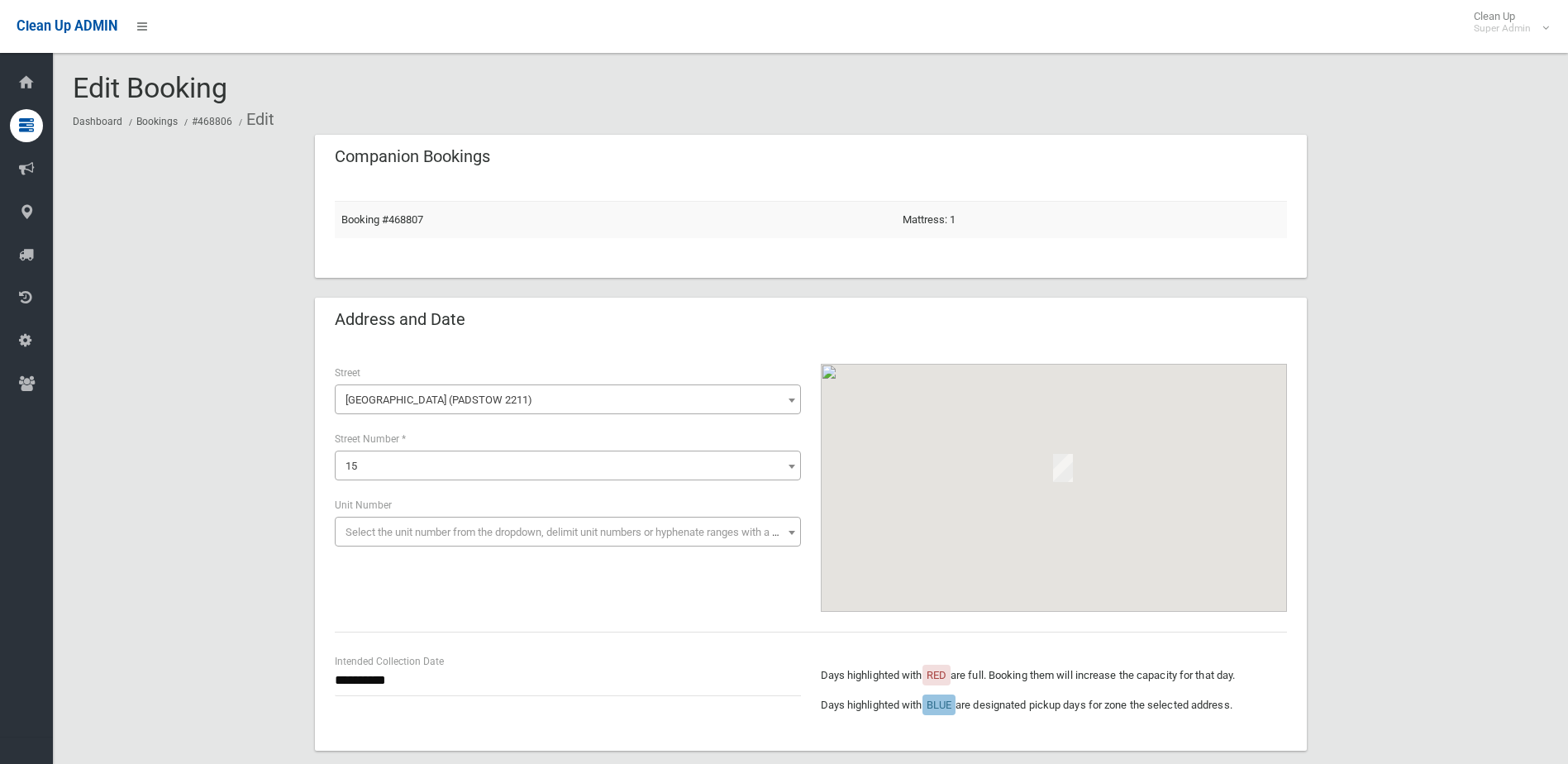
click at [452, 474] on span "15" at bounding box center [568, 467] width 458 height 23
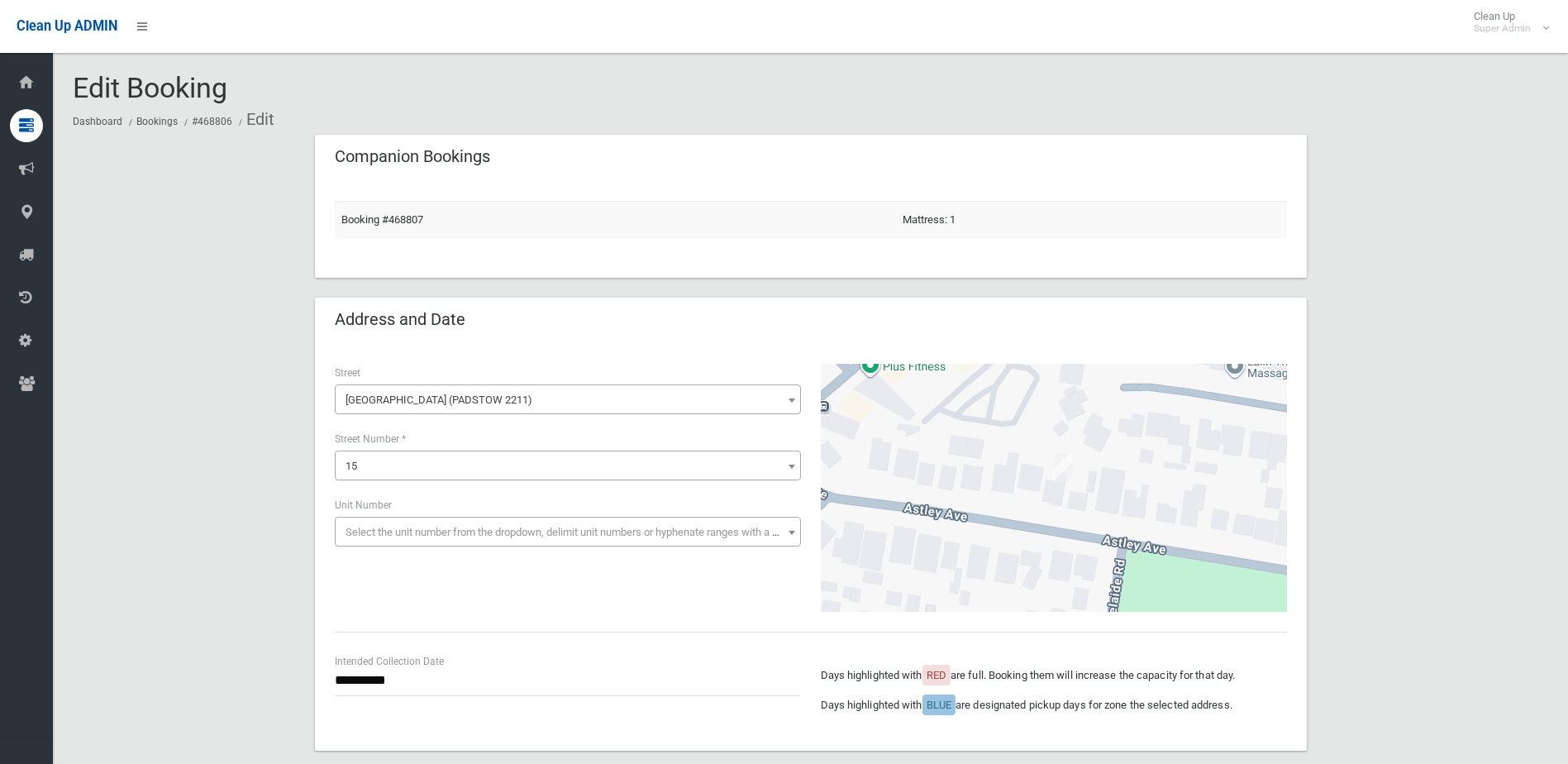
click at [424, 468] on span "15" at bounding box center [568, 467] width 458 height 23
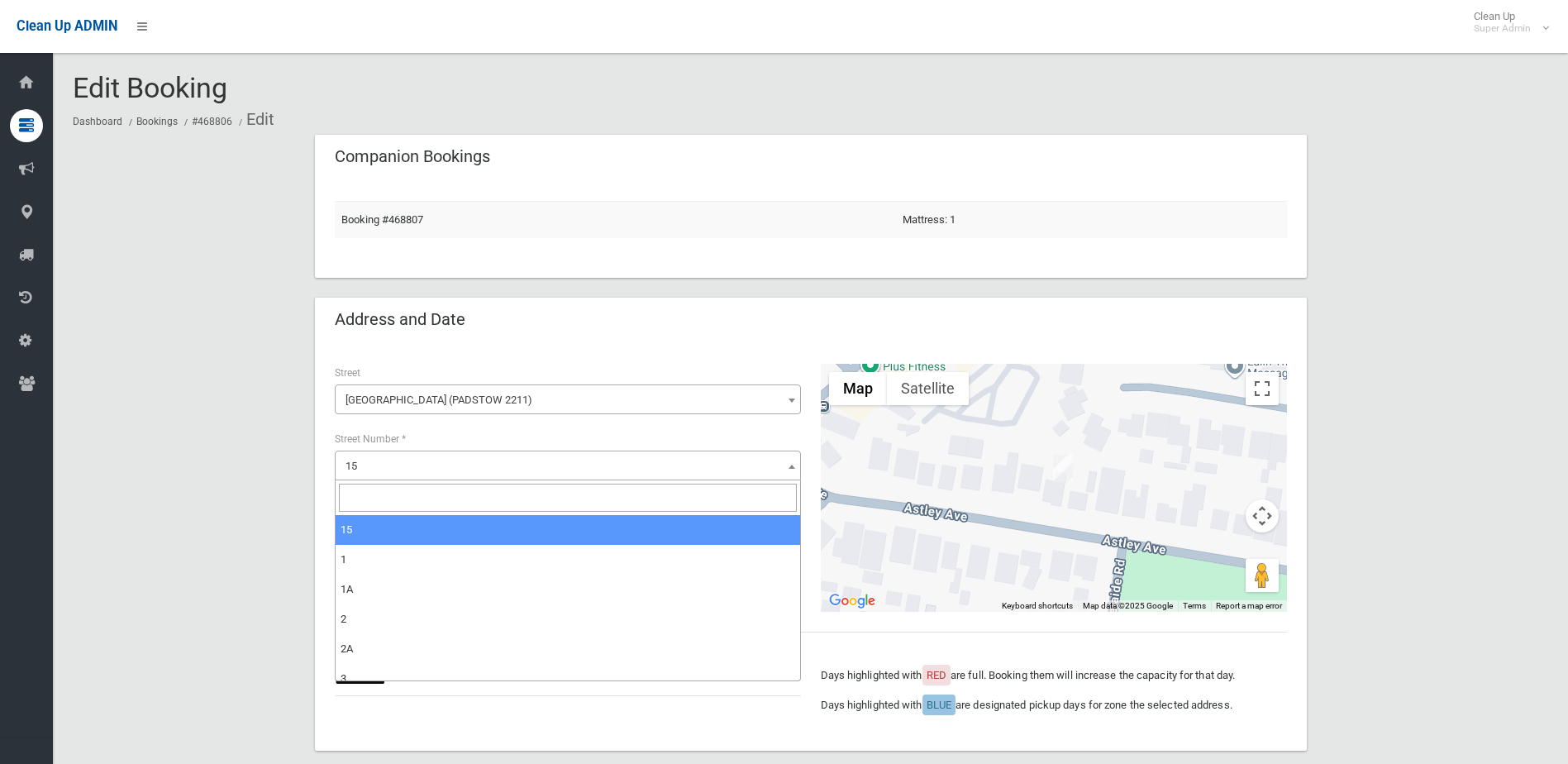
click at [421, 491] on input "search" at bounding box center [568, 498] width 458 height 28
type input "***"
select select "***"
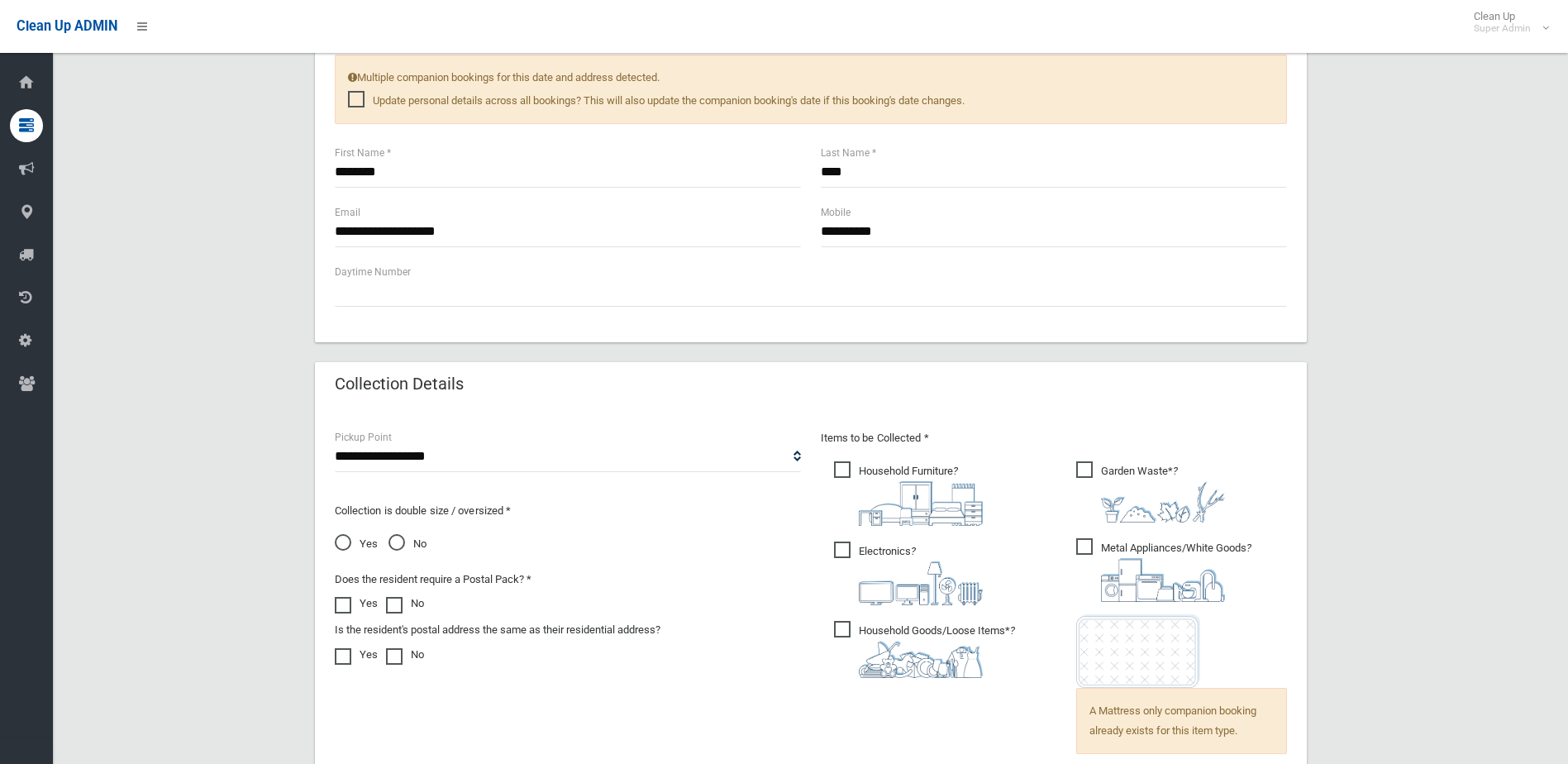
scroll to position [1075, 0]
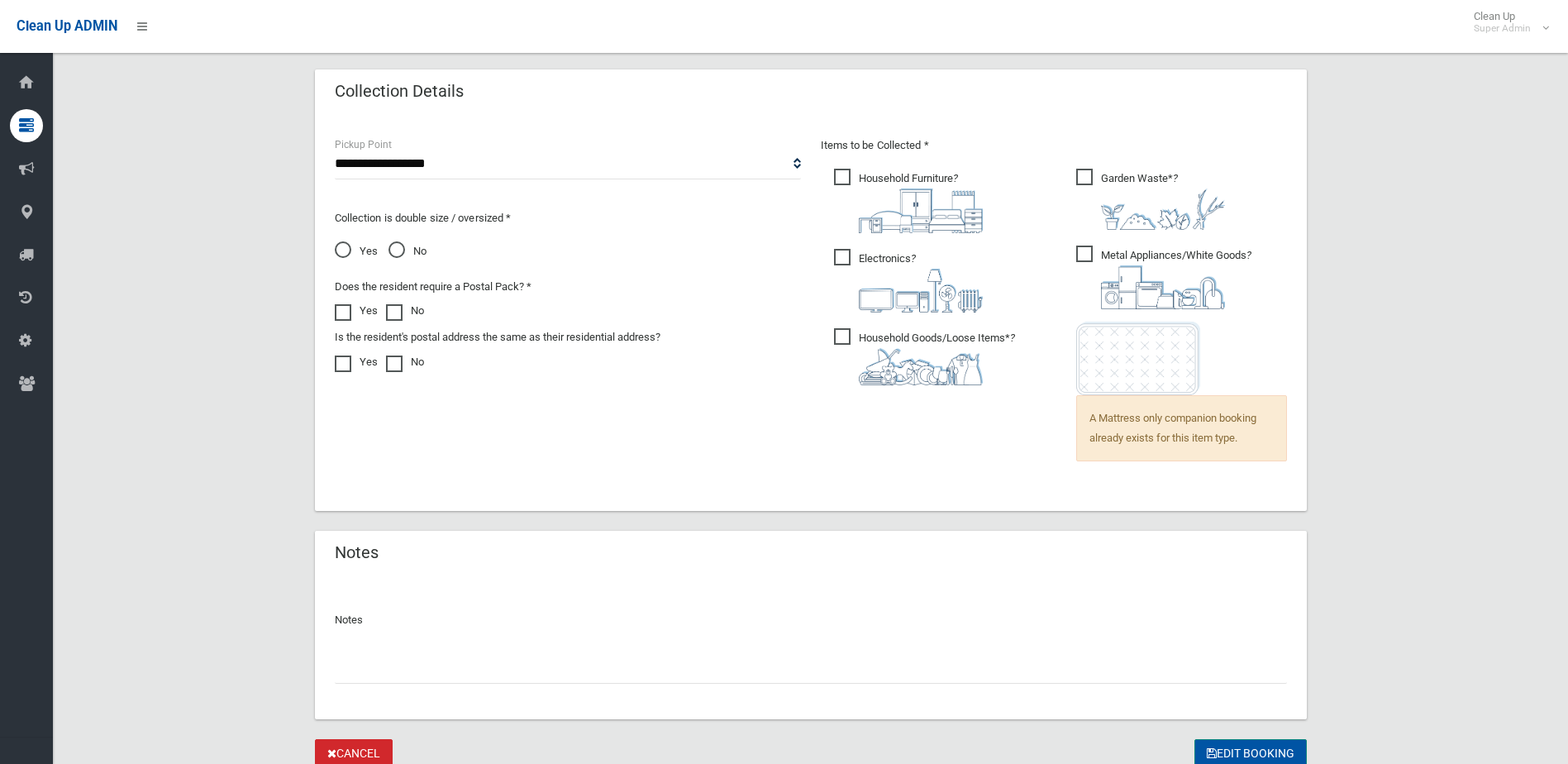
click at [1217, 749] on button "Edit Booking" at bounding box center [1251, 754] width 113 height 31
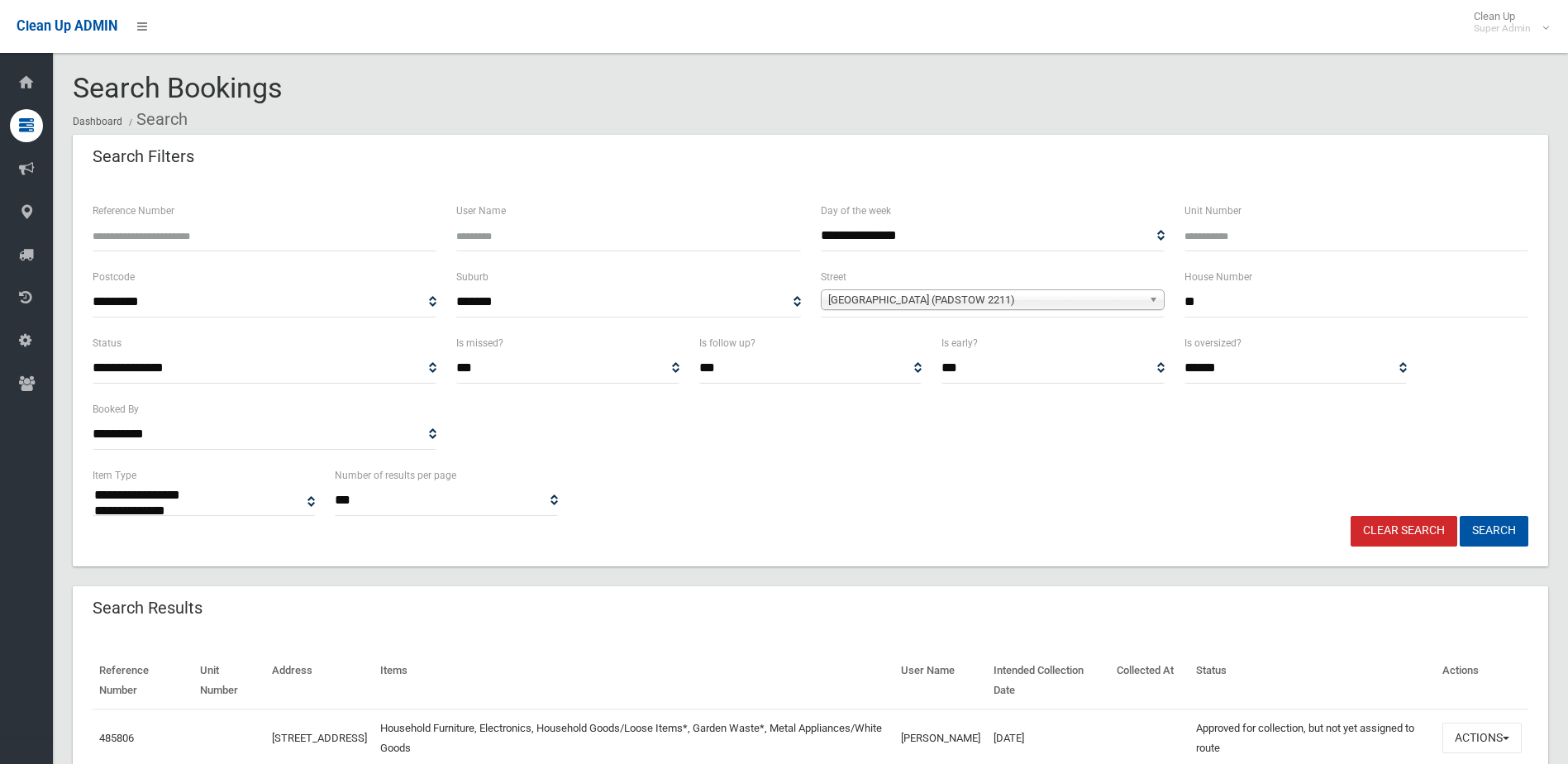
select select
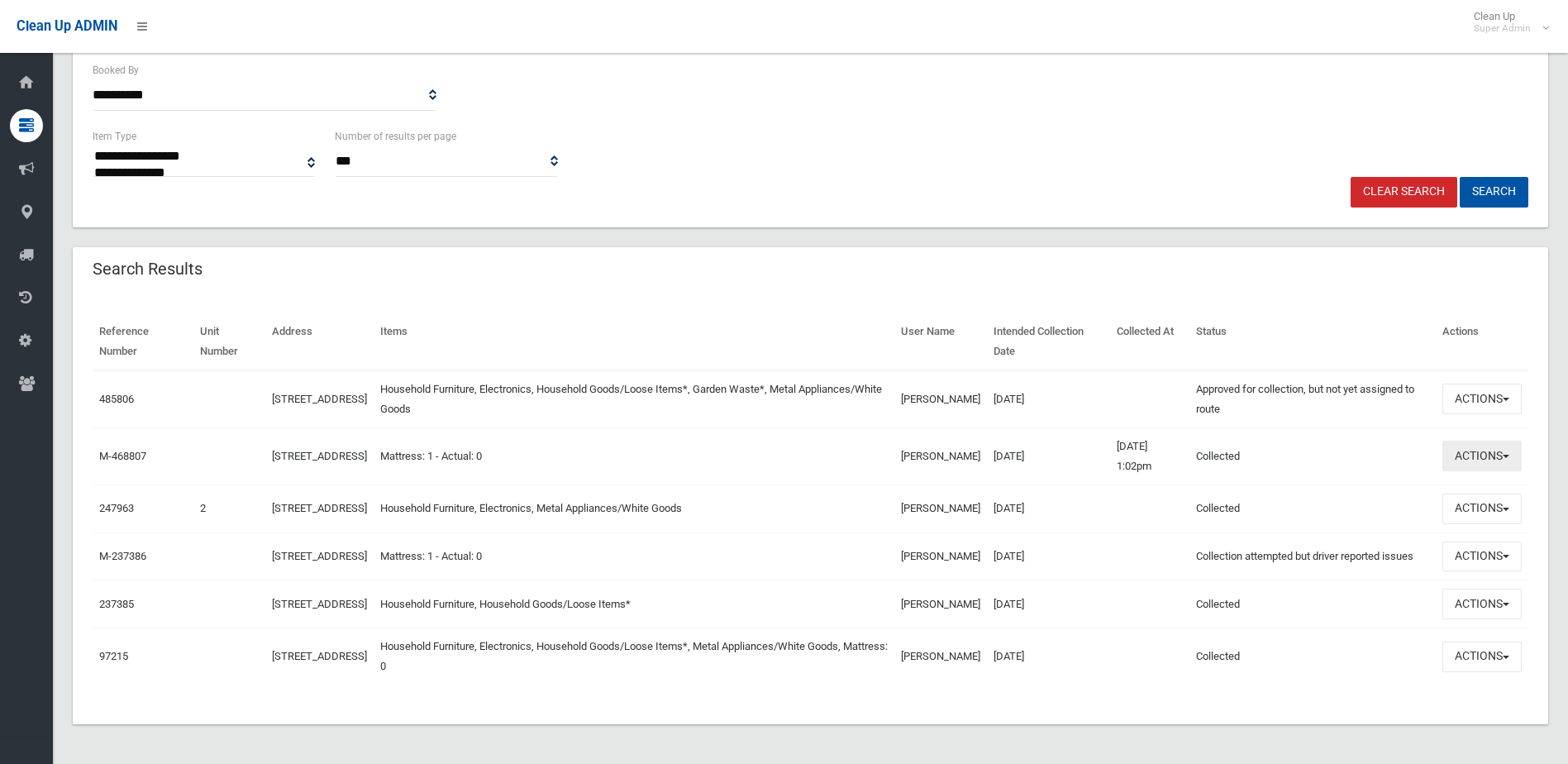
click at [1459, 441] on button "Actions" at bounding box center [1483, 456] width 79 height 31
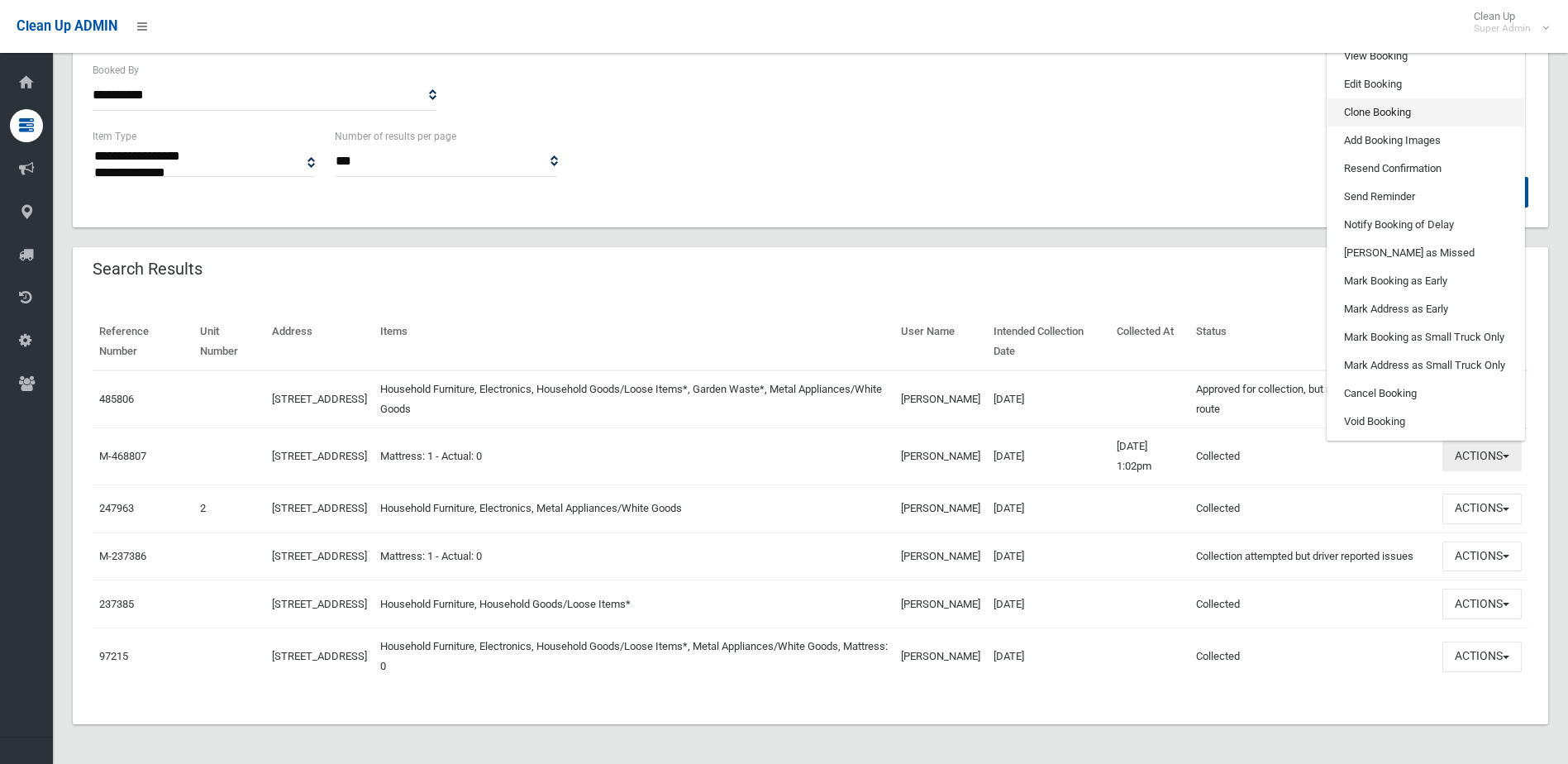
scroll to position [285, 0]
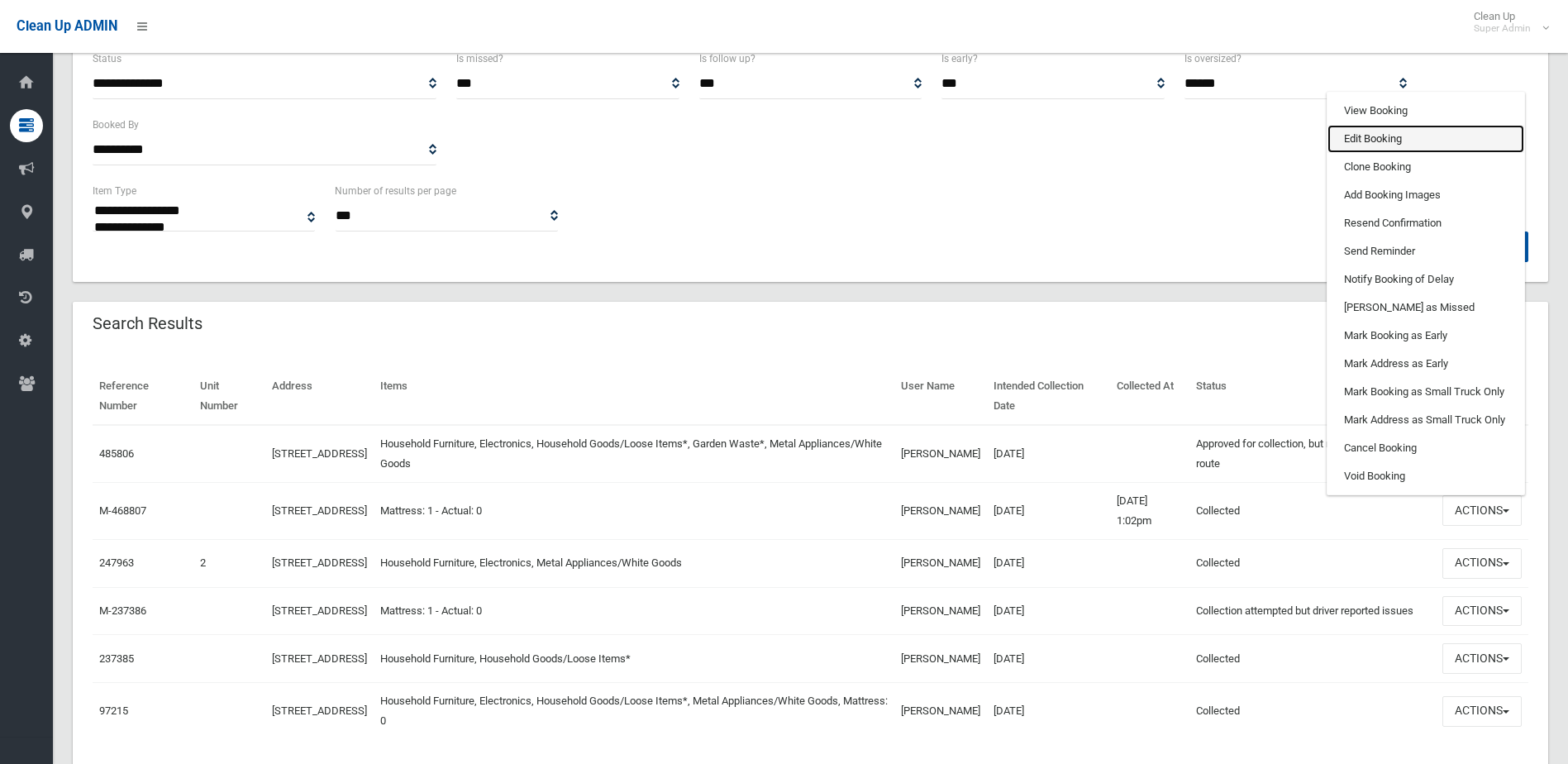
click at [1403, 139] on link "Edit Booking" at bounding box center [1427, 139] width 197 height 28
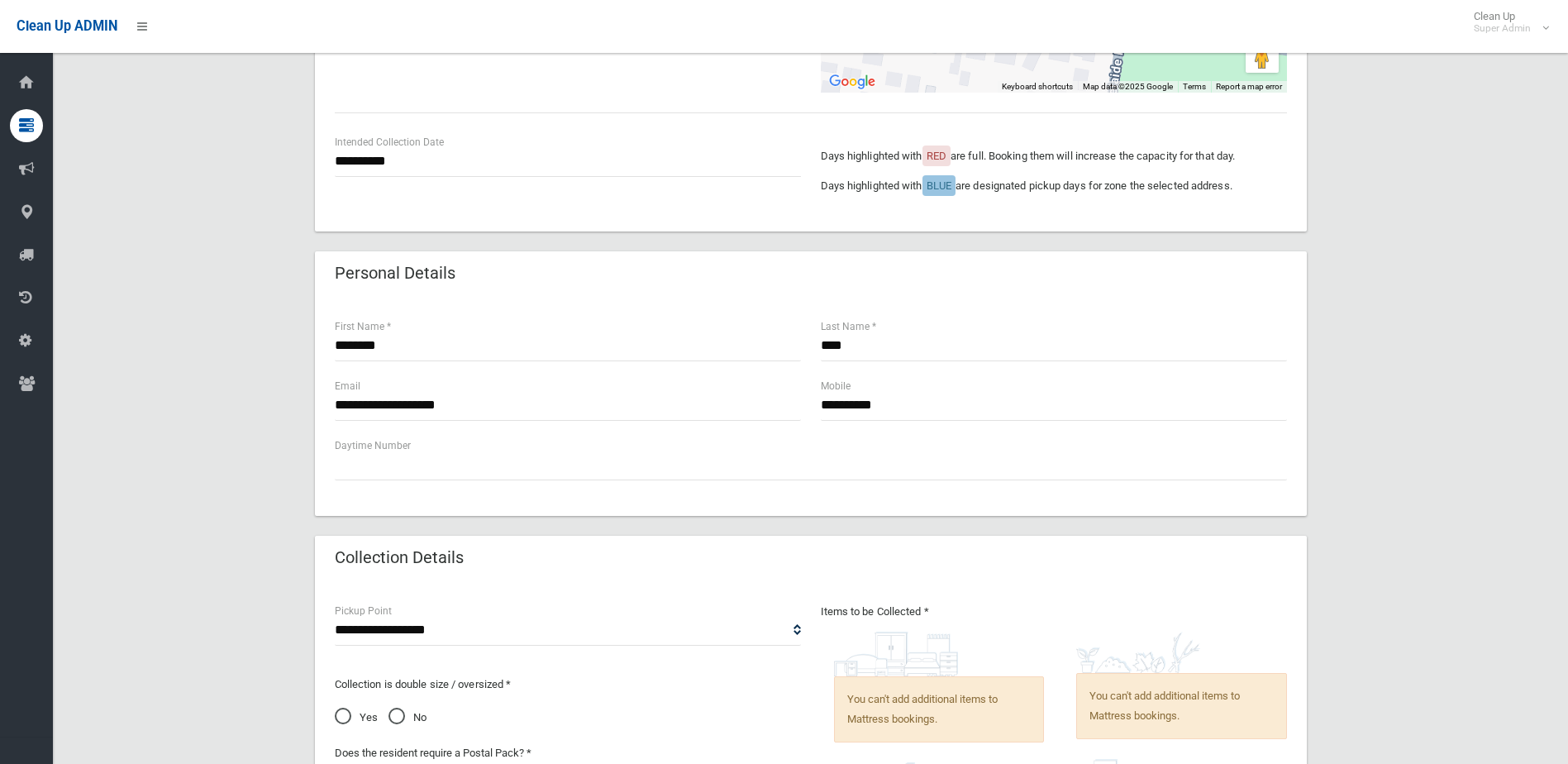
scroll to position [138, 0]
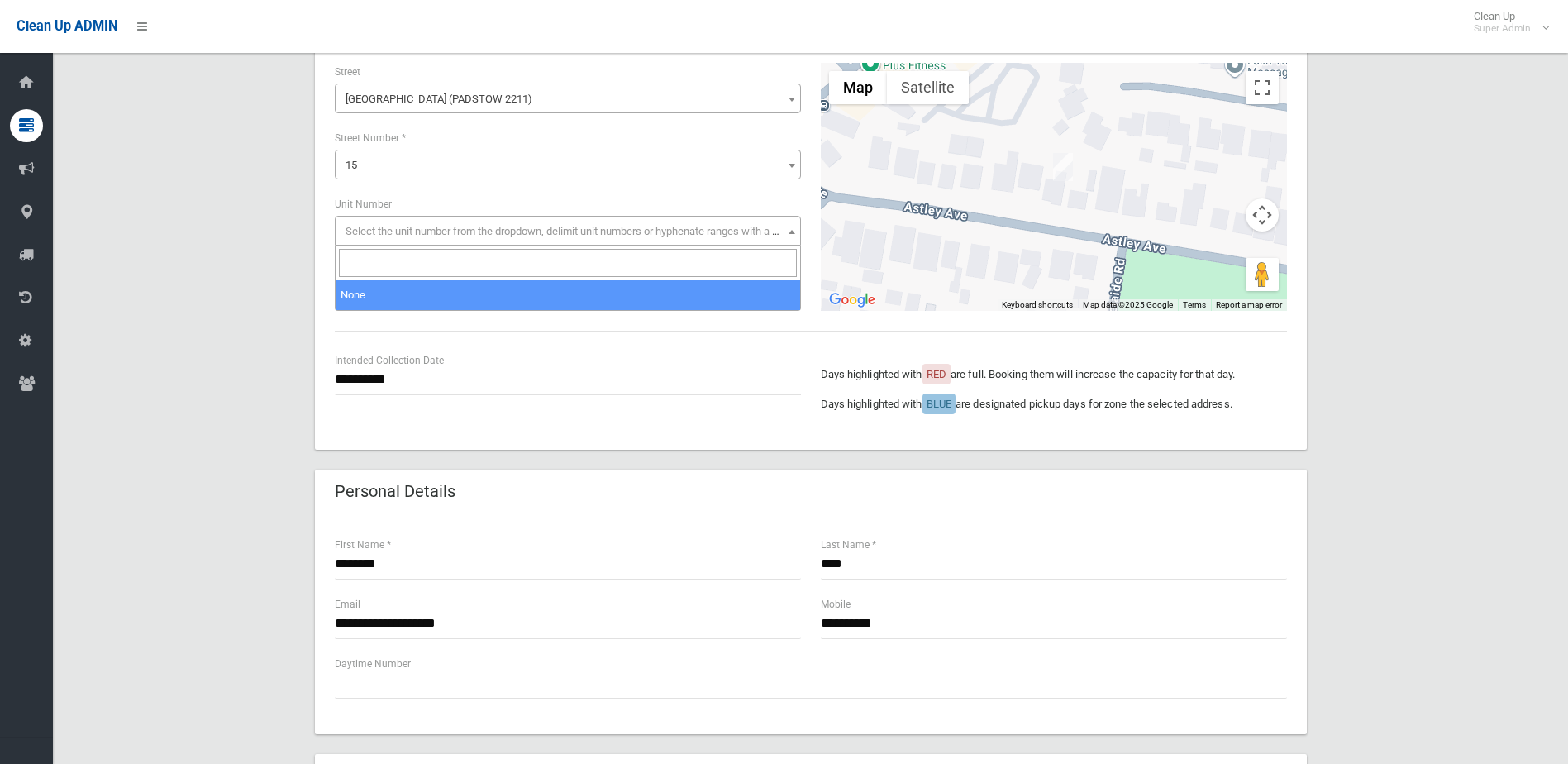
click at [402, 223] on span "Select the unit number from the dropdown, delimit unit numbers or hyphenate ran…" at bounding box center [568, 232] width 458 height 23
click at [388, 255] on input "search" at bounding box center [568, 263] width 458 height 28
type input "***"
drag, startPoint x: 391, startPoint y: 262, endPoint x: 104, endPoint y: 168, distance: 302.0
click at [181, 219] on body "Clean Up ADMIN Clean Up Super Admin Logout Edit Booking Dashboard Bookings #468…" at bounding box center [784, 243] width 1568 height 764
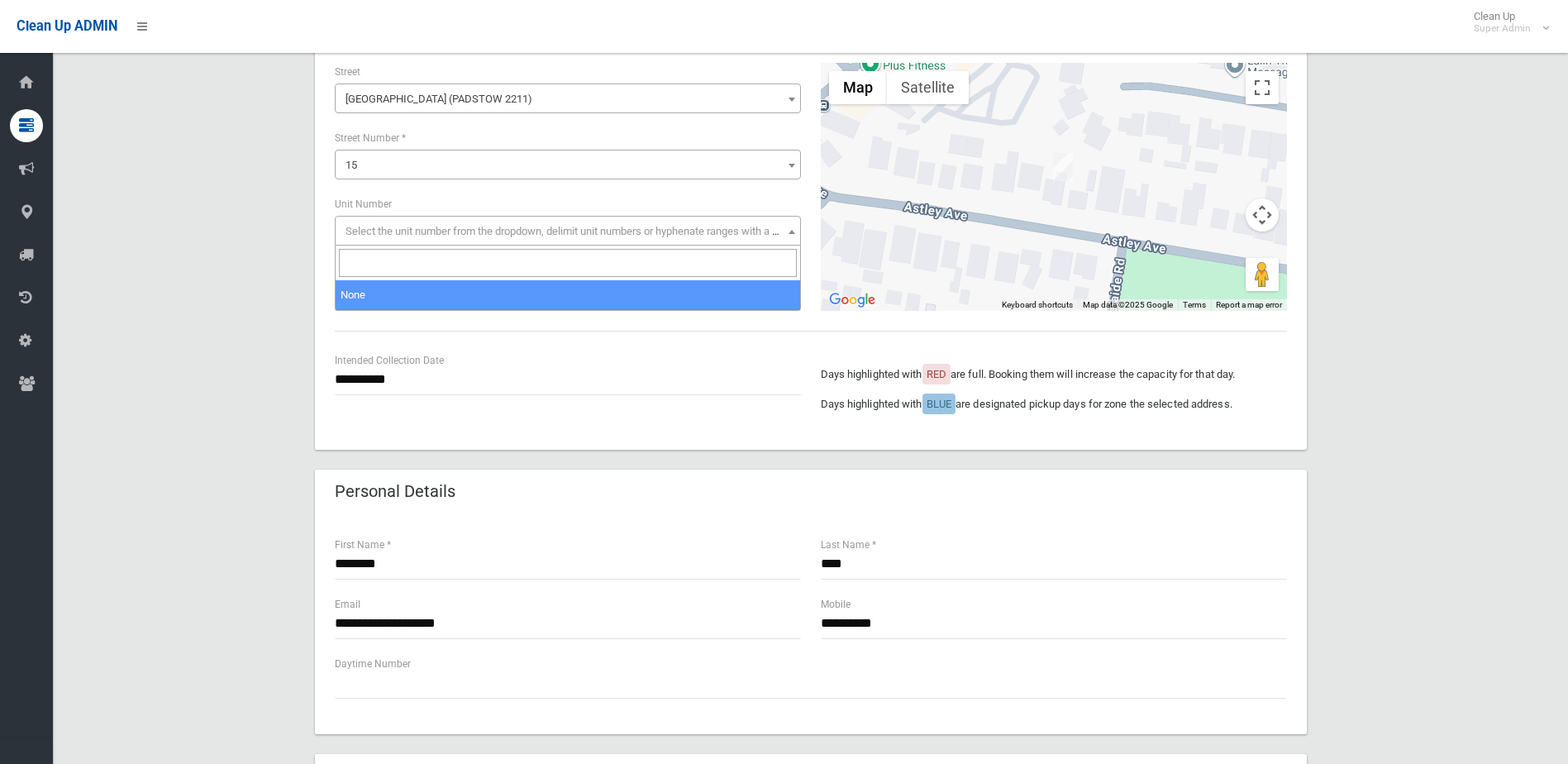
click at [420, 188] on div "**********" at bounding box center [568, 162] width 487 height 199
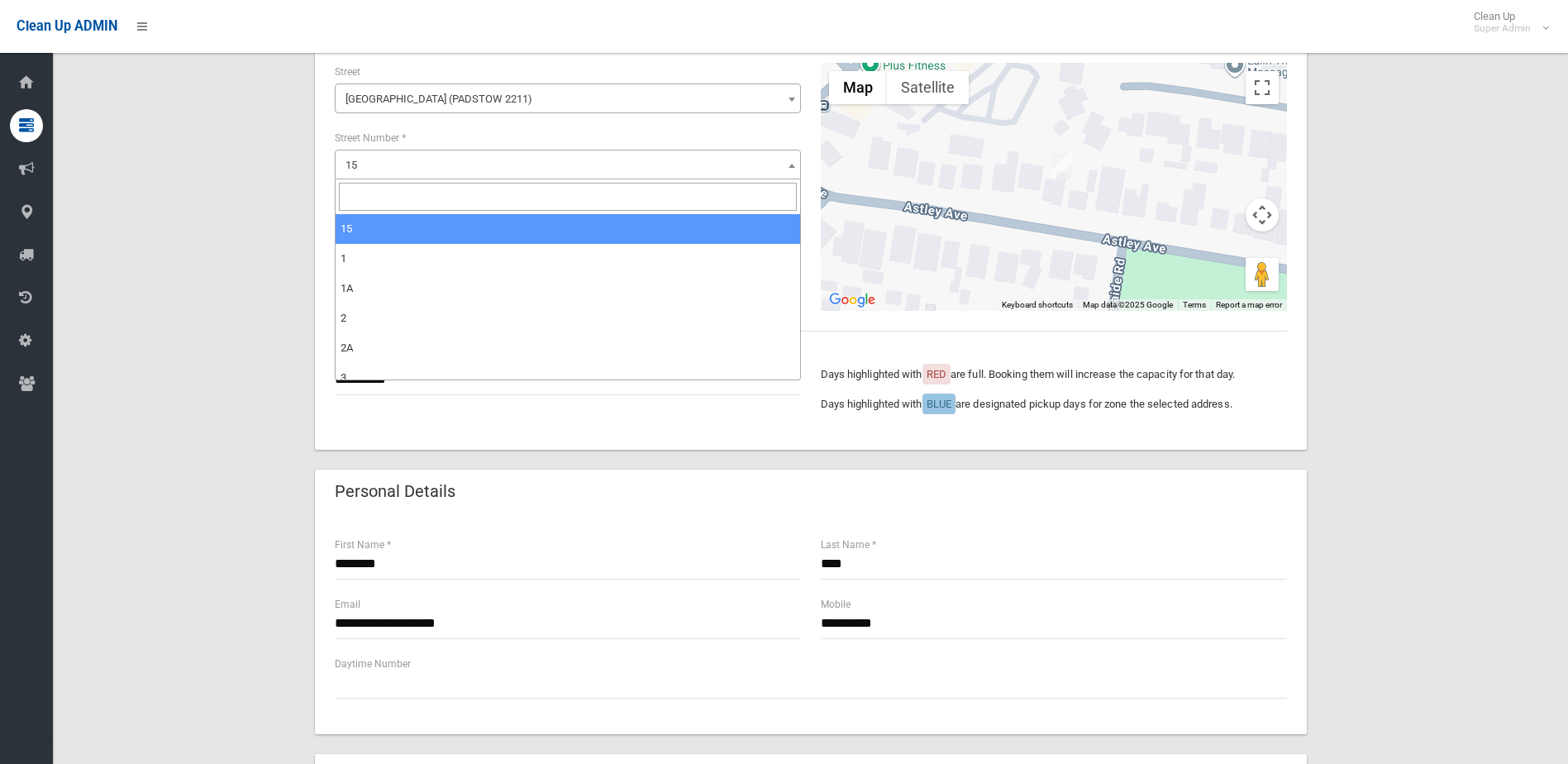
click at [428, 176] on span "15" at bounding box center [568, 165] width 467 height 30
drag, startPoint x: 391, startPoint y: 190, endPoint x: 391, endPoint y: 209, distance: 19.0
click at [391, 193] on input "search" at bounding box center [568, 197] width 458 height 28
type input "***"
select select "***"
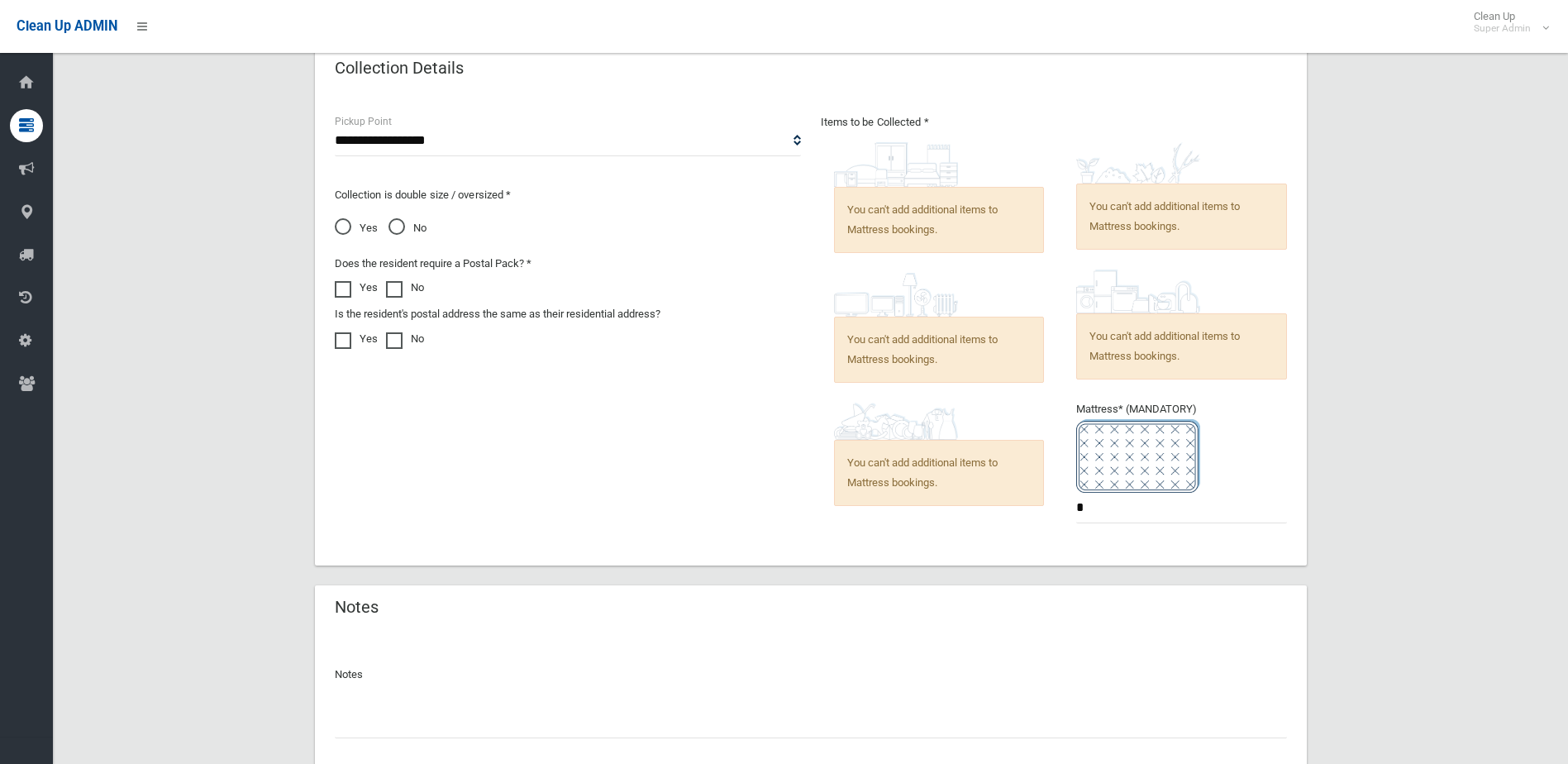
scroll to position [965, 0]
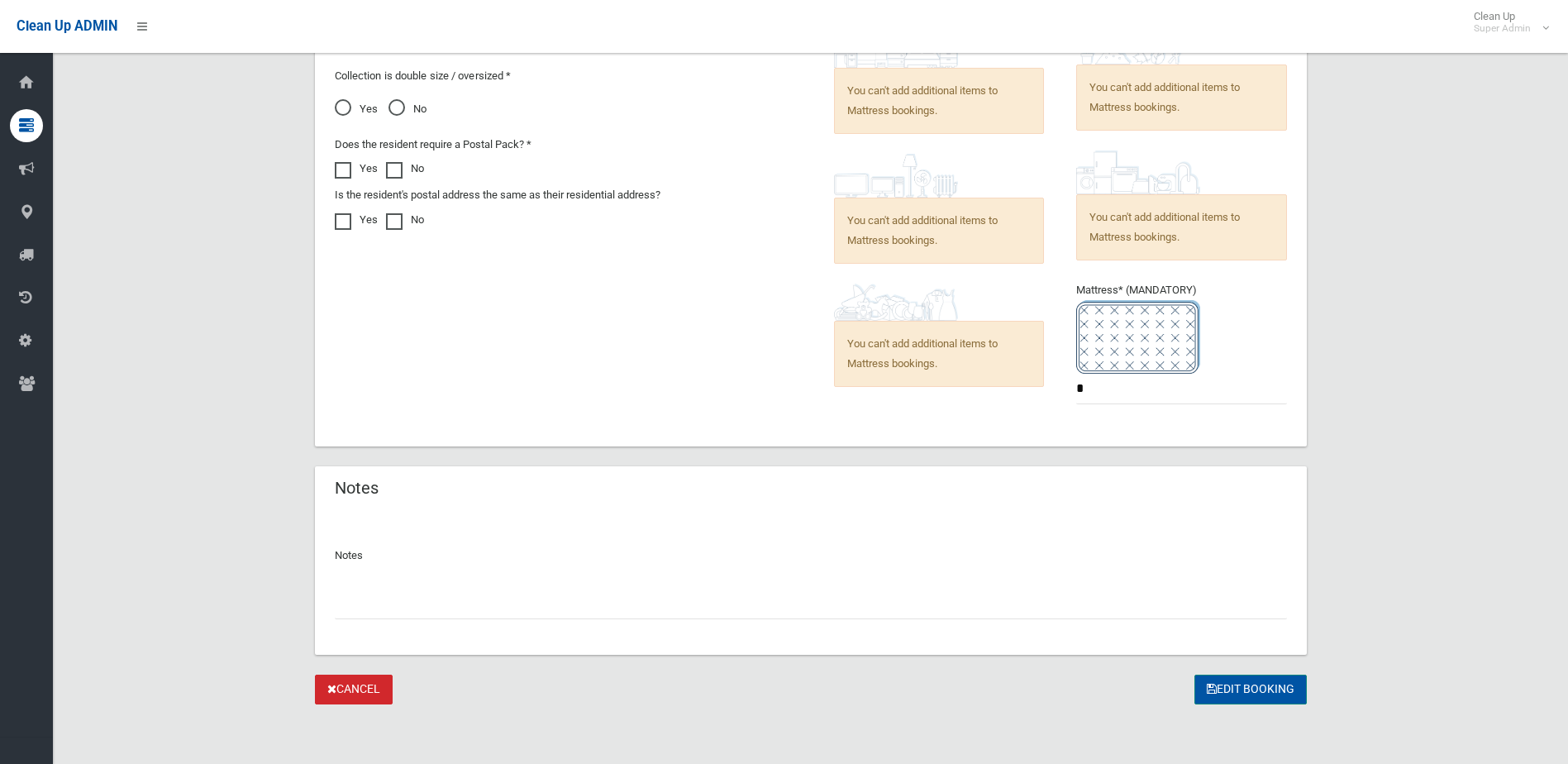
click at [1253, 682] on button "Edit Booking" at bounding box center [1251, 690] width 113 height 31
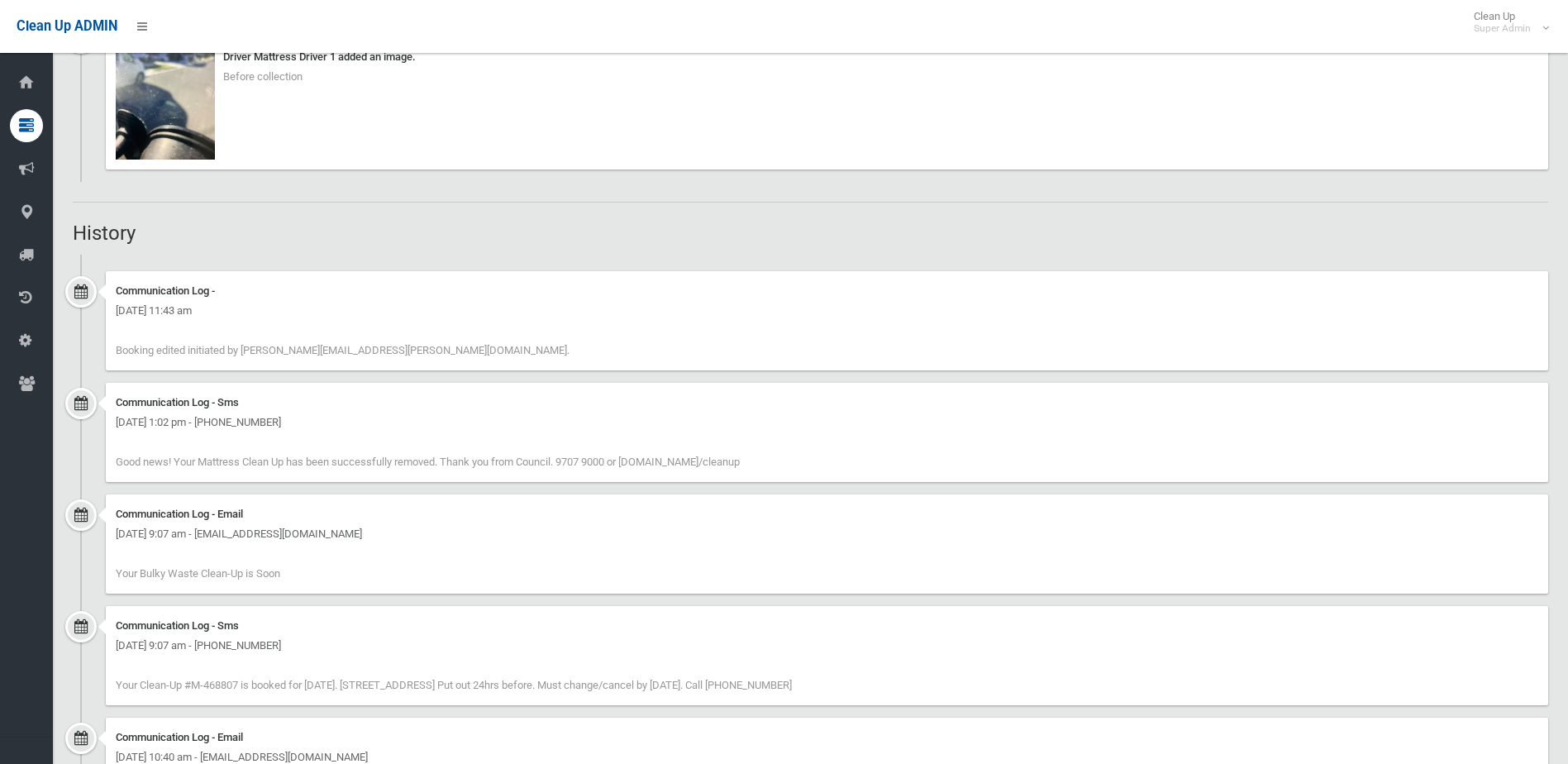
scroll to position [744, 0]
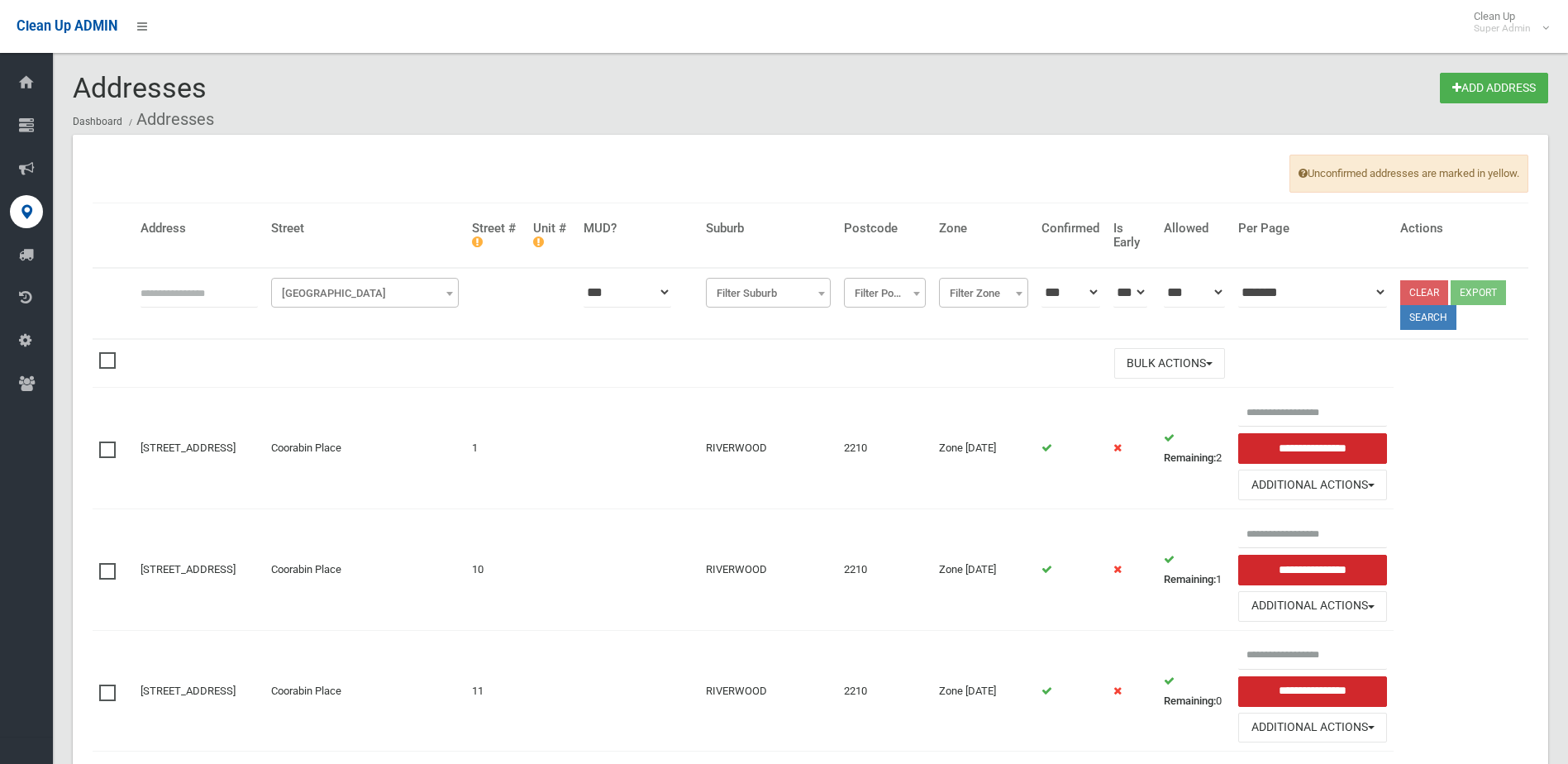
click at [214, 286] on input "text" at bounding box center [199, 292] width 117 height 31
type input "**"
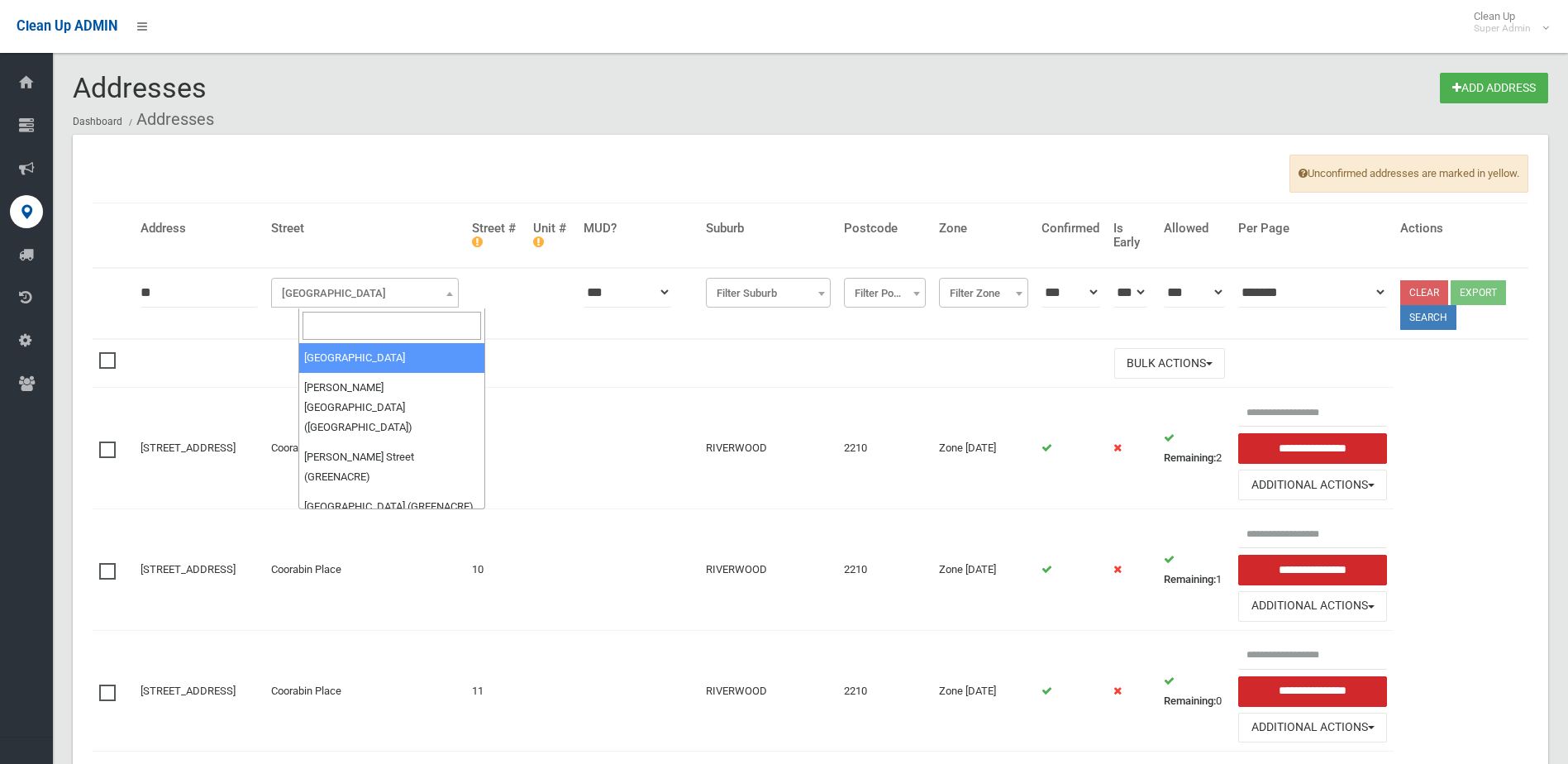
click at [415, 296] on span "Filter Street" at bounding box center [365, 294] width 180 height 23
click at [380, 329] on input "search" at bounding box center [392, 326] width 180 height 28
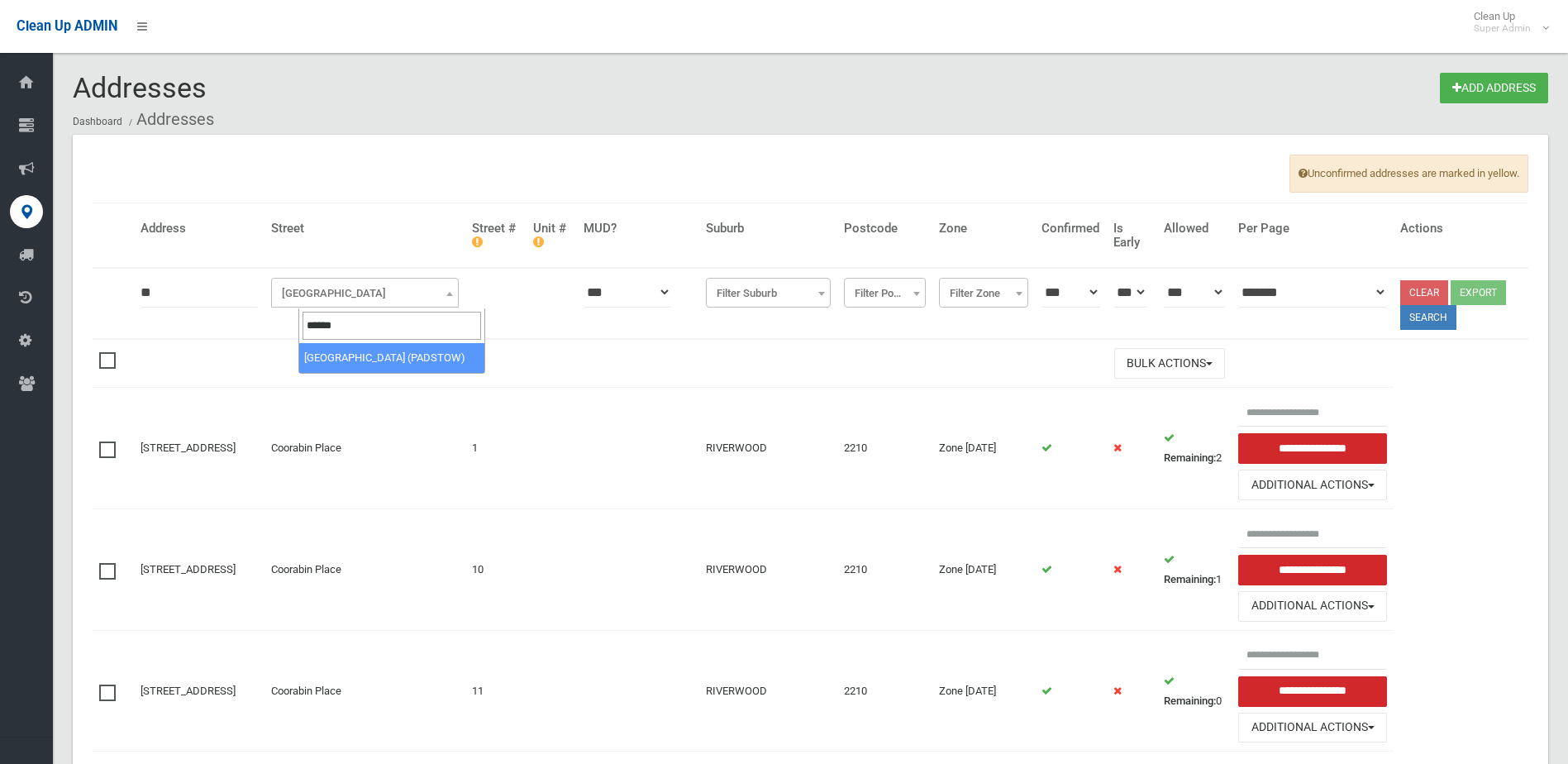
type input "******"
select select "****"
click at [1441, 315] on button "Search" at bounding box center [1429, 318] width 56 height 25
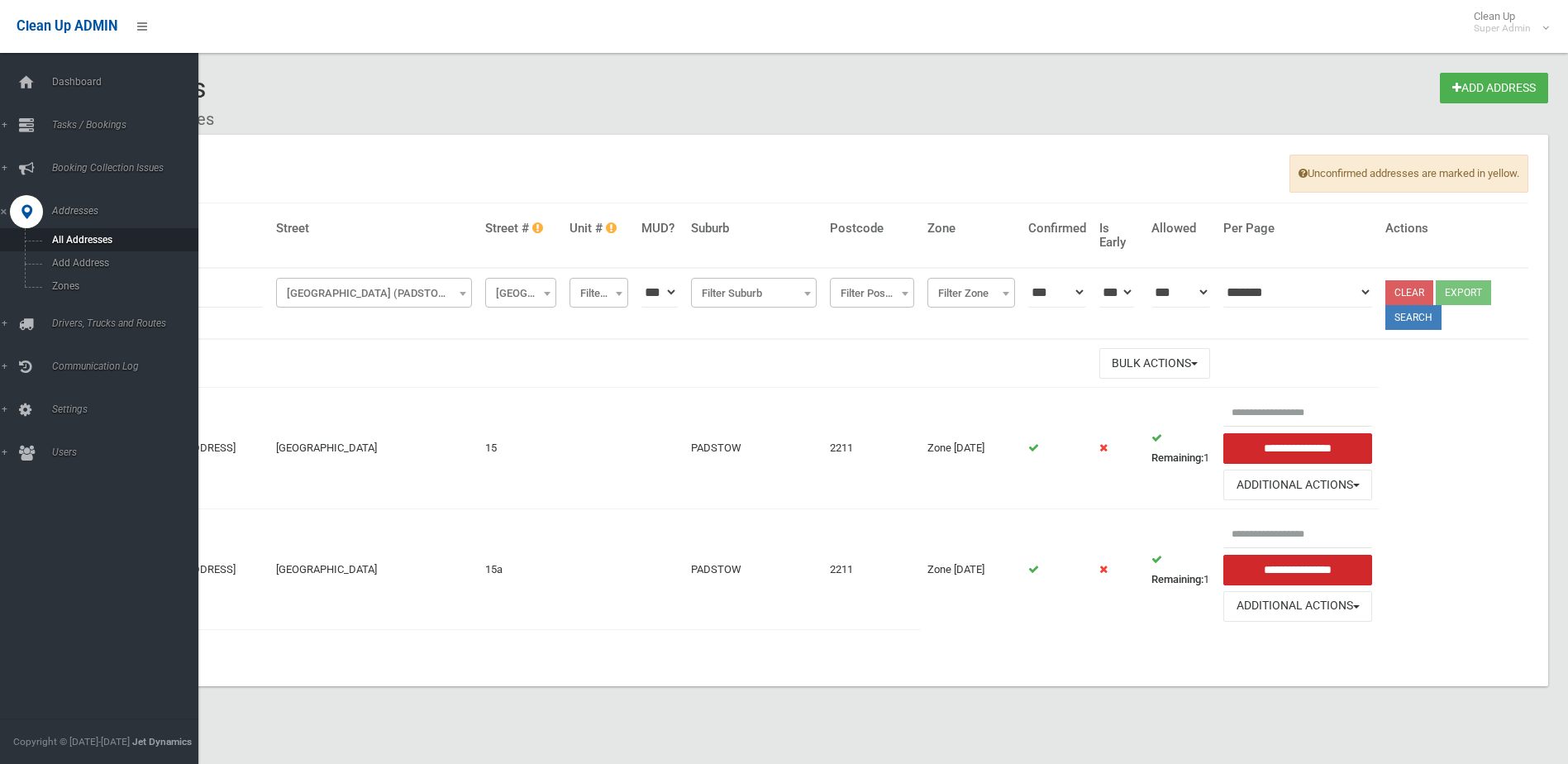
click at [16, 65] on div "Dashboard Tasks / Bookings All Bookings [DATE] Bookings Add Booking Add Retrosp…" at bounding box center [105, 408] width 211 height 711
click at [36, 84] on div at bounding box center [26, 83] width 33 height 33
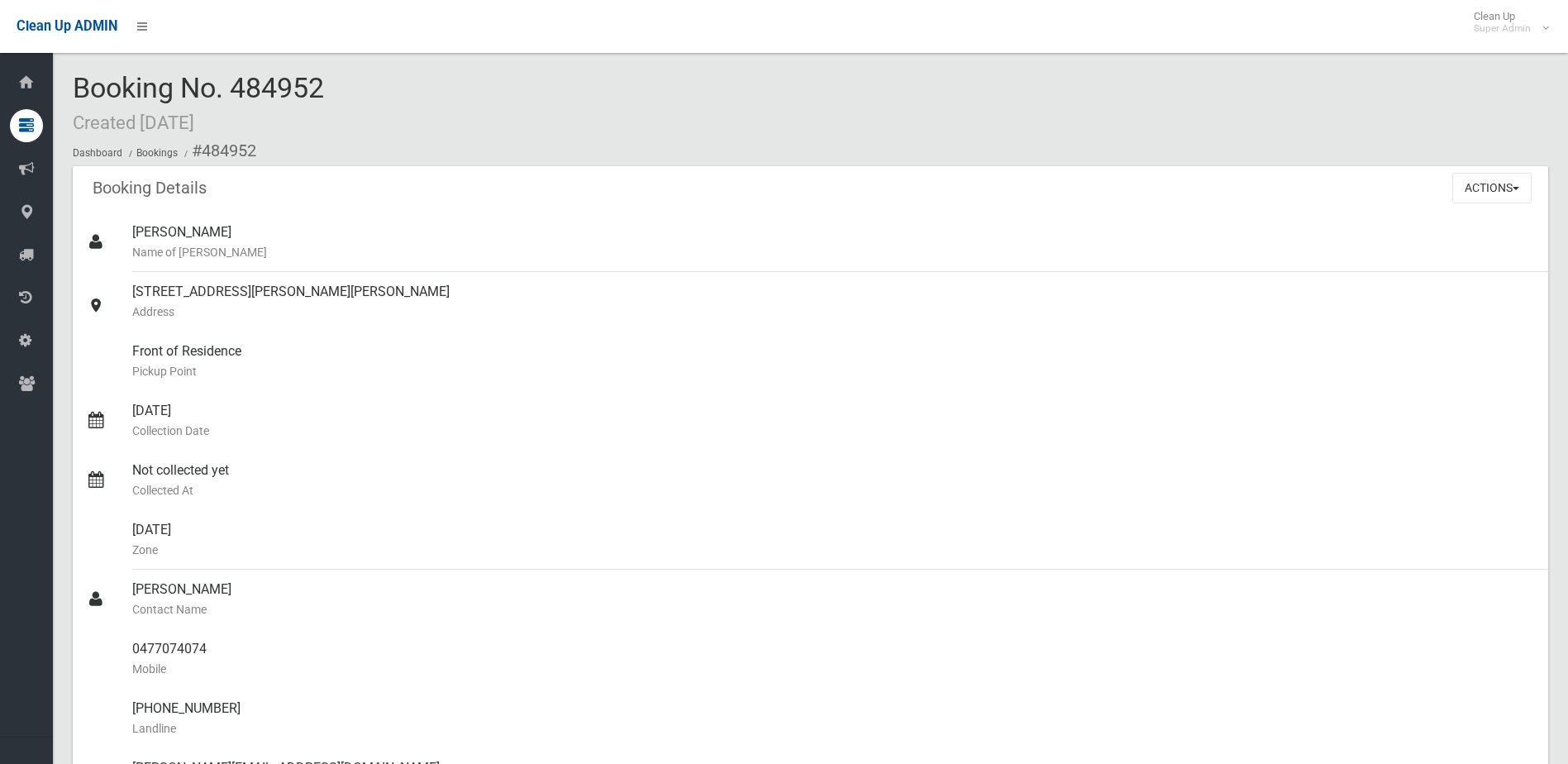
scroll to position [17, 0]
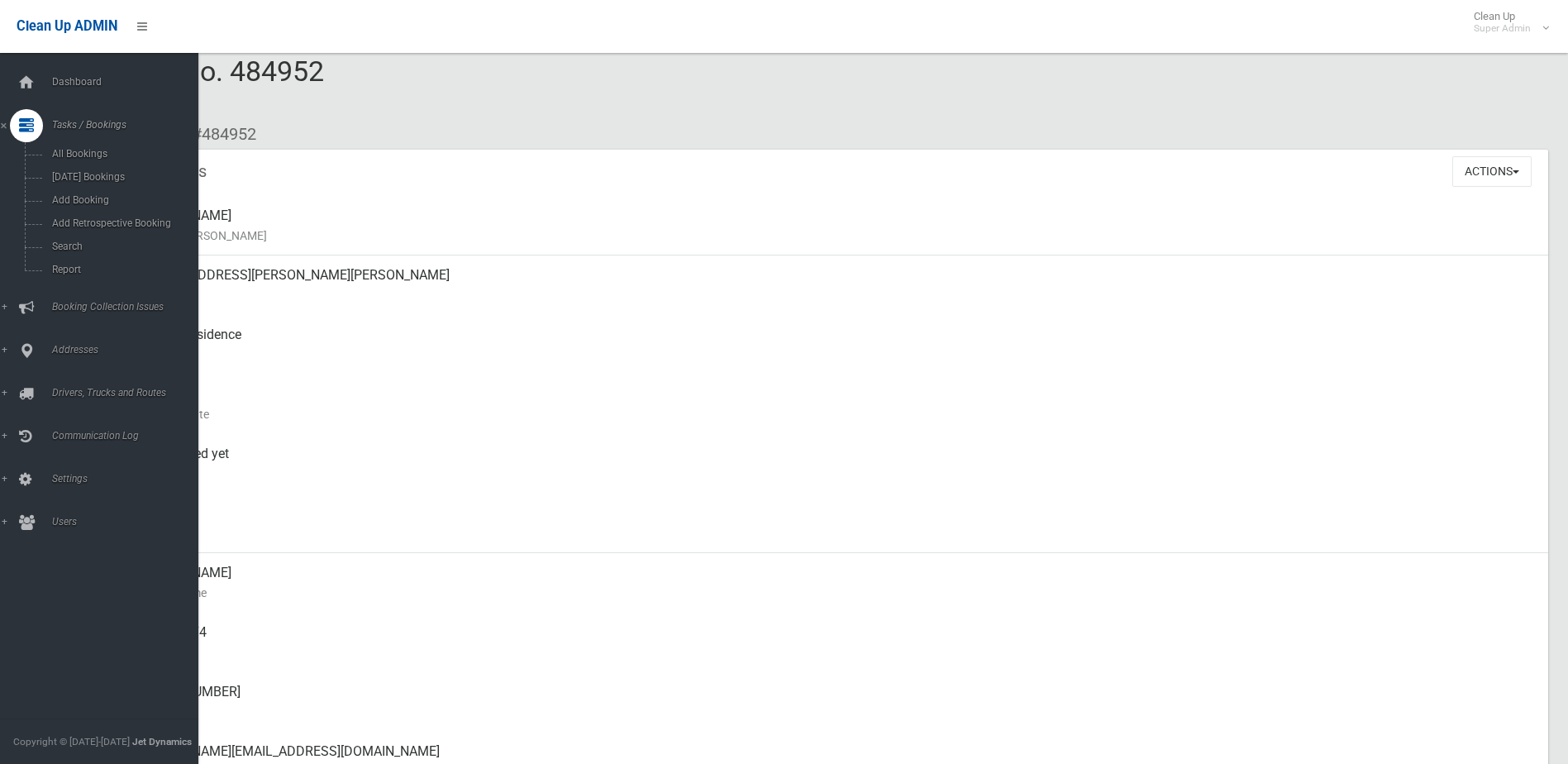
click at [46, 57] on div "Dashboard Tasks / Bookings All Bookings [DATE] Bookings Add Booking Add Retrosp…" at bounding box center [105, 408] width 211 height 711
click at [52, 77] on span "Dashboard" at bounding box center [129, 82] width 164 height 12
